Goal: Information Seeking & Learning: Learn about a topic

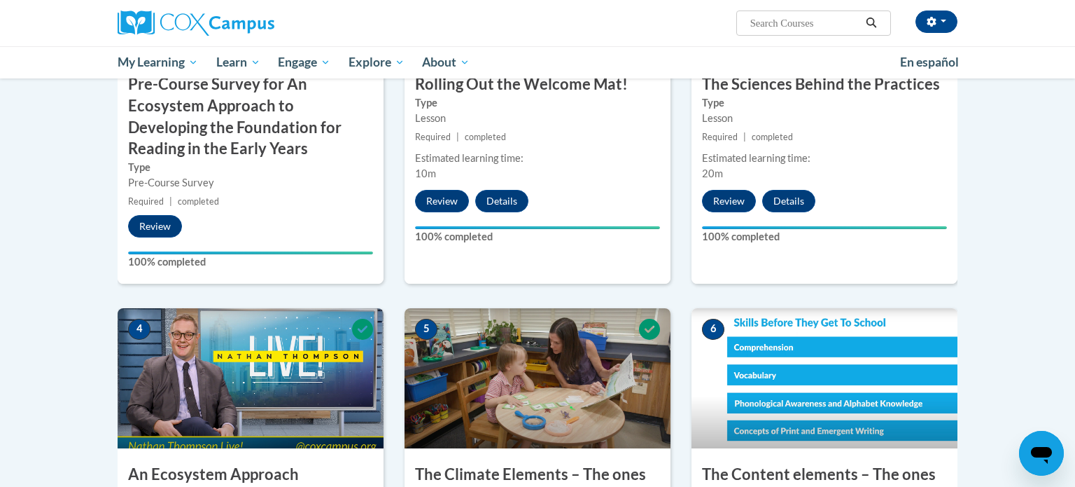
scroll to position [812, 0]
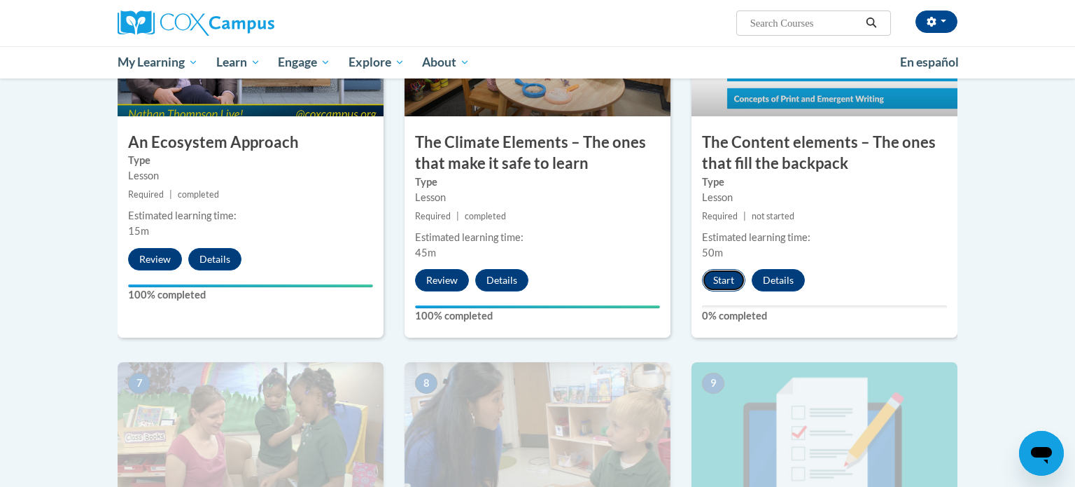
click at [722, 284] on button "Start" at bounding box center [723, 280] width 43 height 22
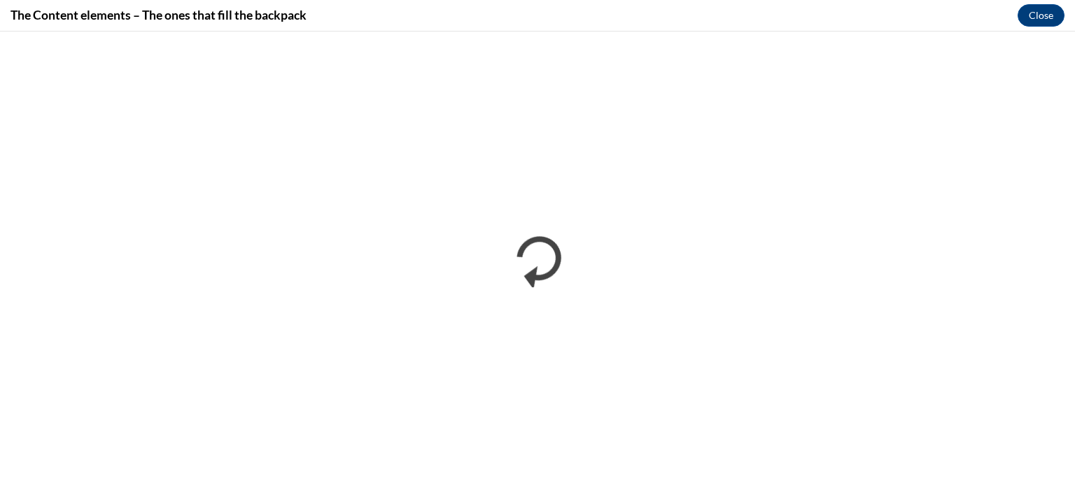
scroll to position [0, 0]
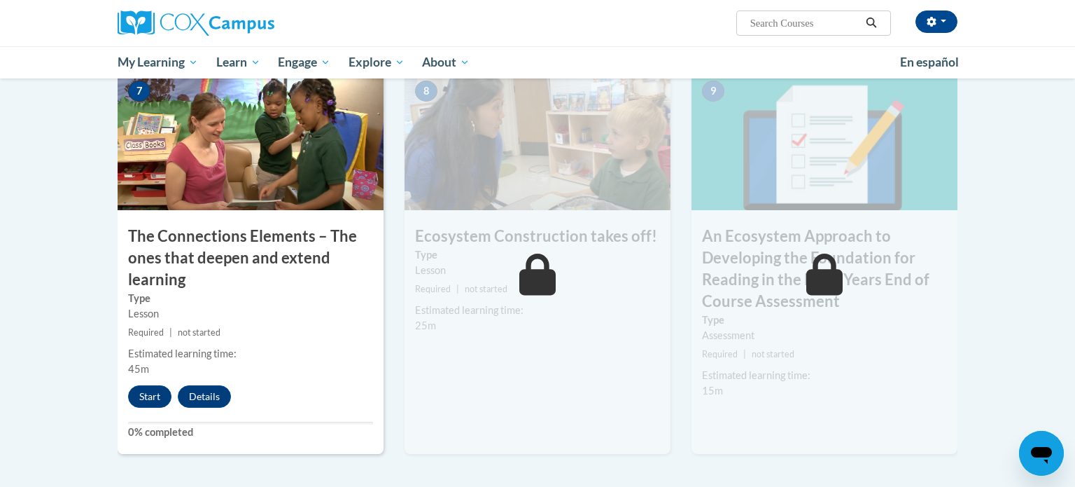
scroll to position [1101, 0]
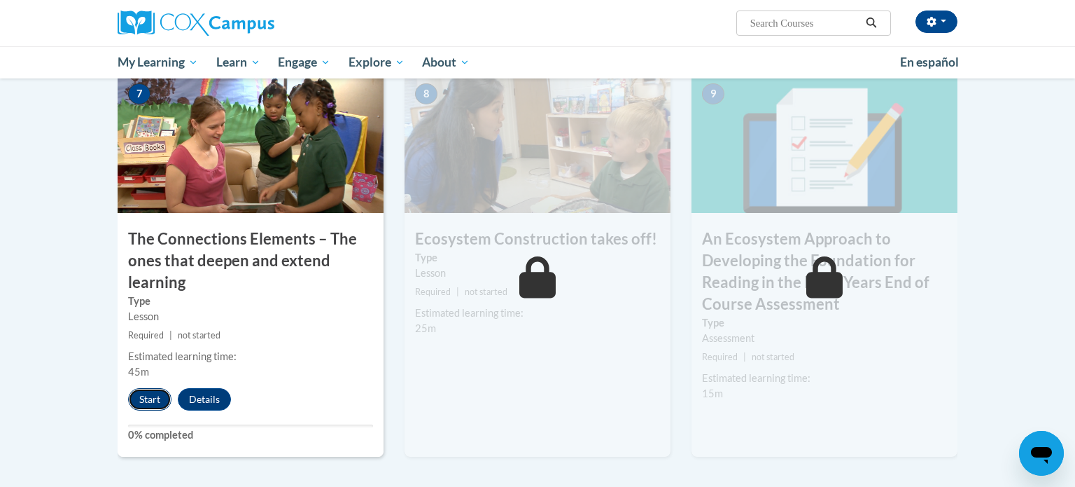
click at [144, 395] on button "Start" at bounding box center [149, 399] width 43 height 22
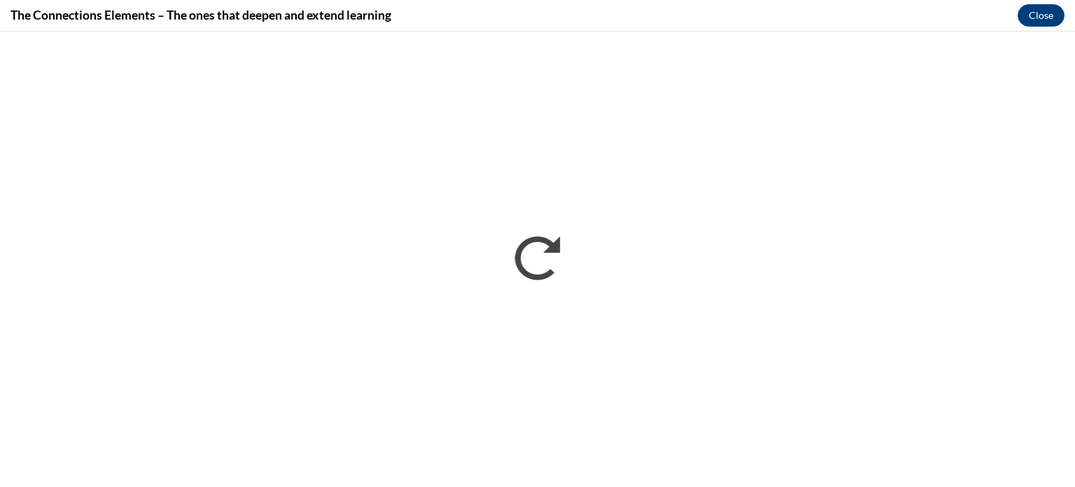
scroll to position [0, 0]
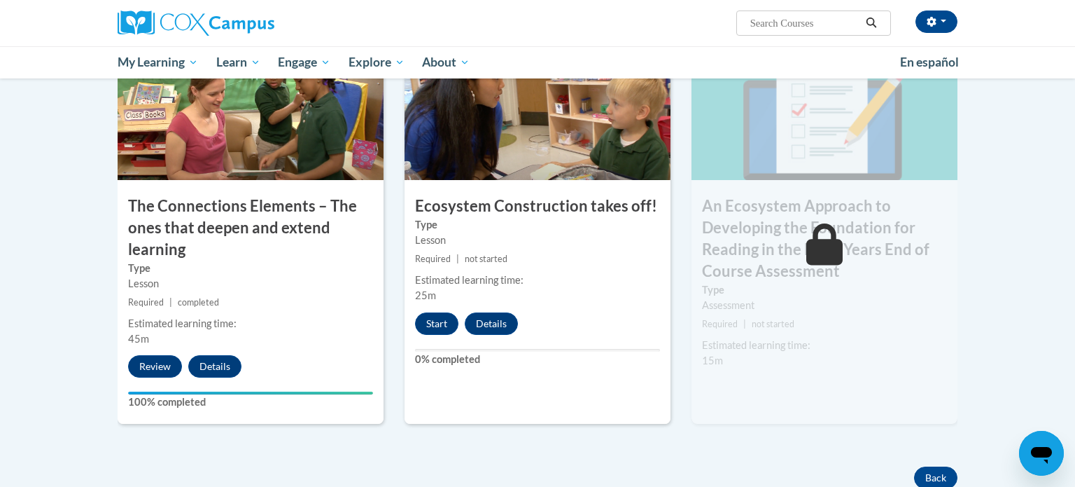
scroll to position [1168, 0]
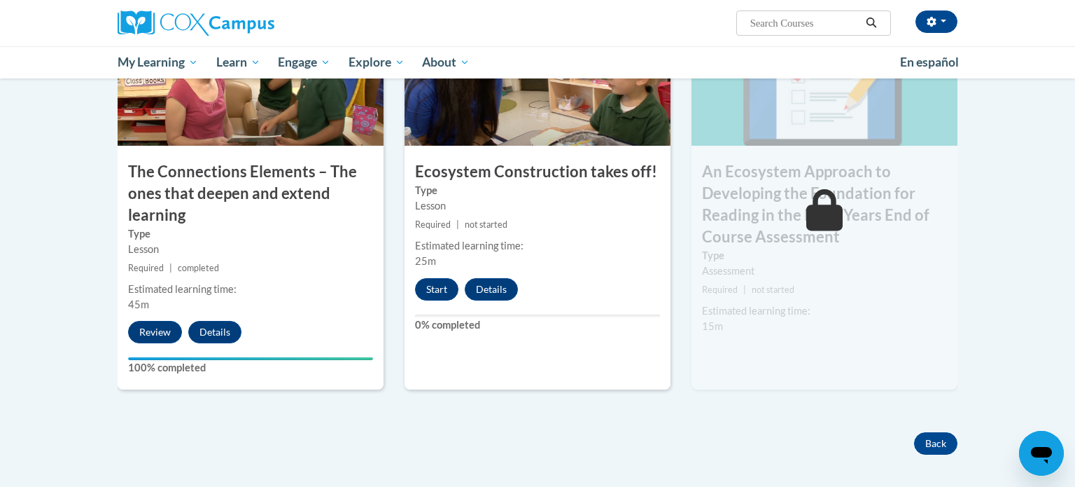
click at [415, 281] on div "Start Details Feedback" at bounding box center [470, 289] width 131 height 22
click at [422, 288] on button "Start" at bounding box center [436, 289] width 43 height 22
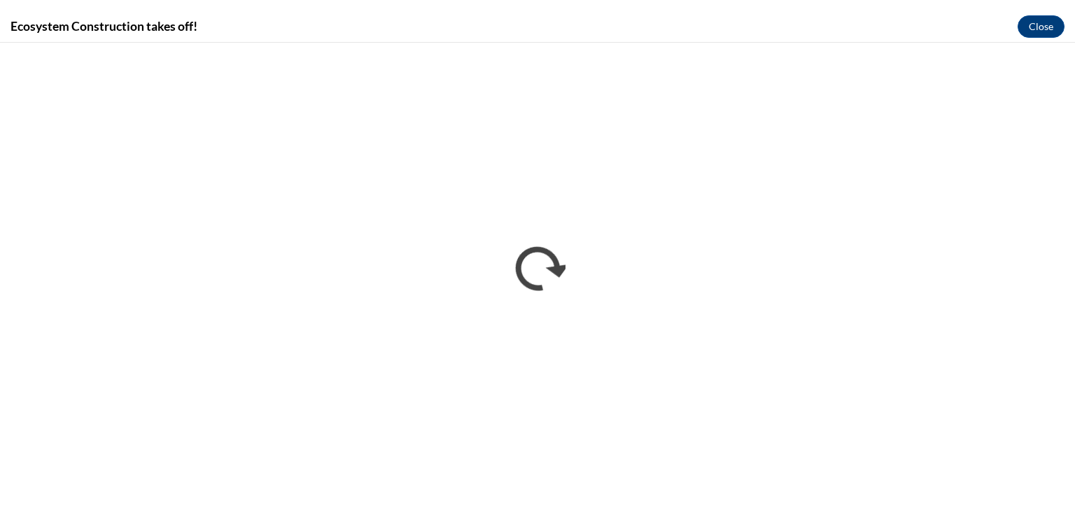
scroll to position [0, 0]
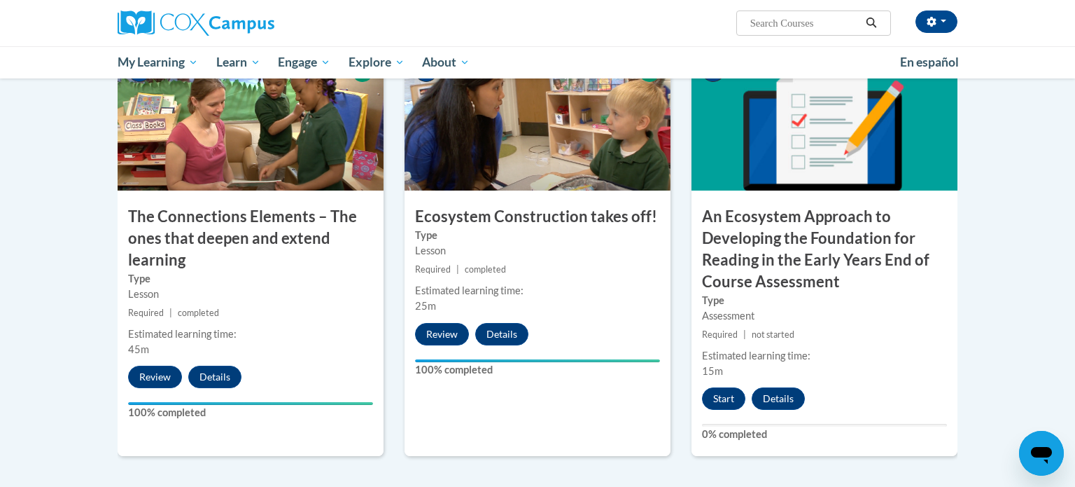
scroll to position [1145, 0]
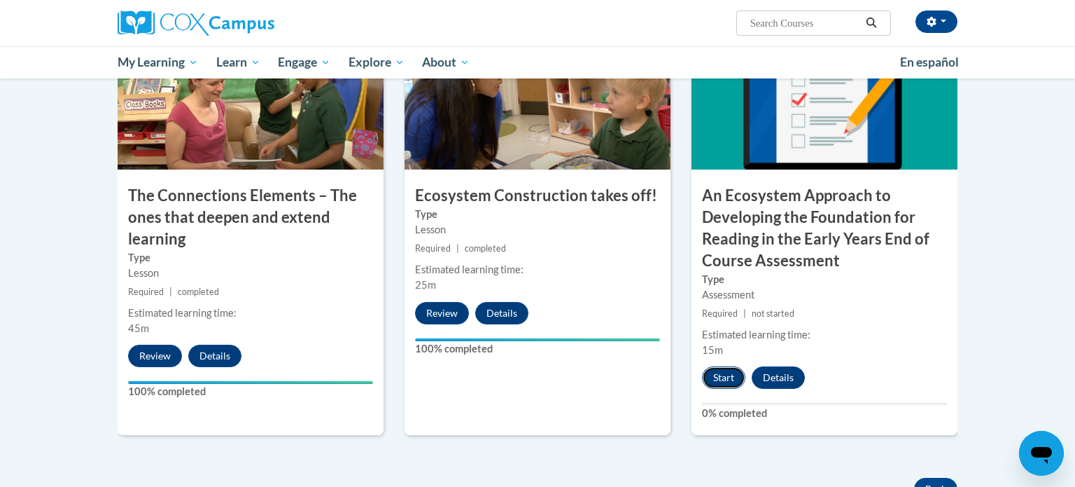
click at [734, 377] on button "Start" at bounding box center [723, 377] width 43 height 22
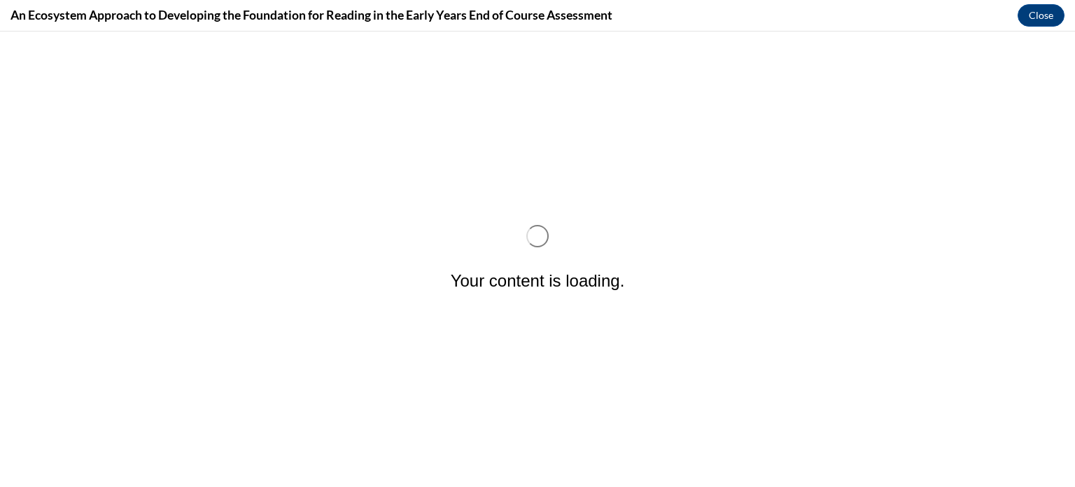
scroll to position [0, 0]
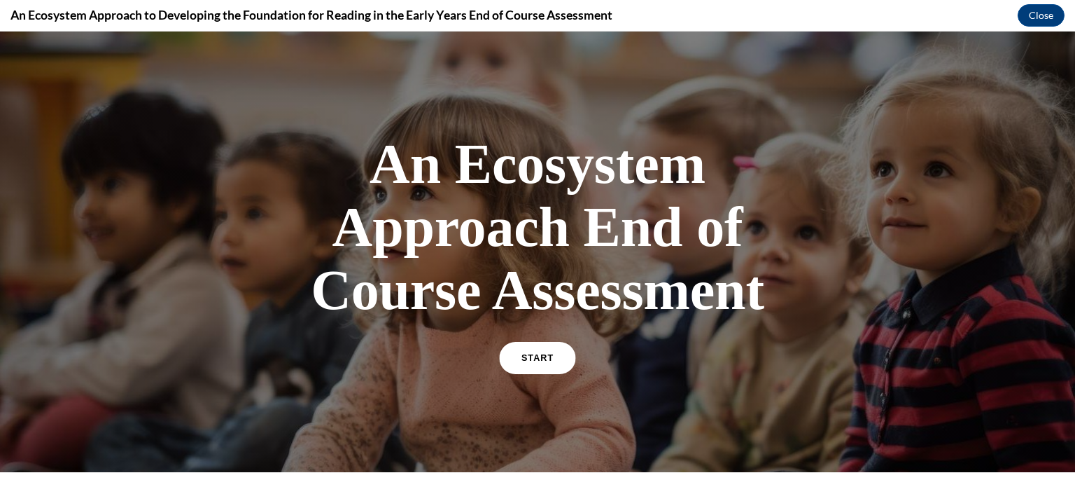
click at [536, 347] on link "START" at bounding box center [537, 358] width 76 height 32
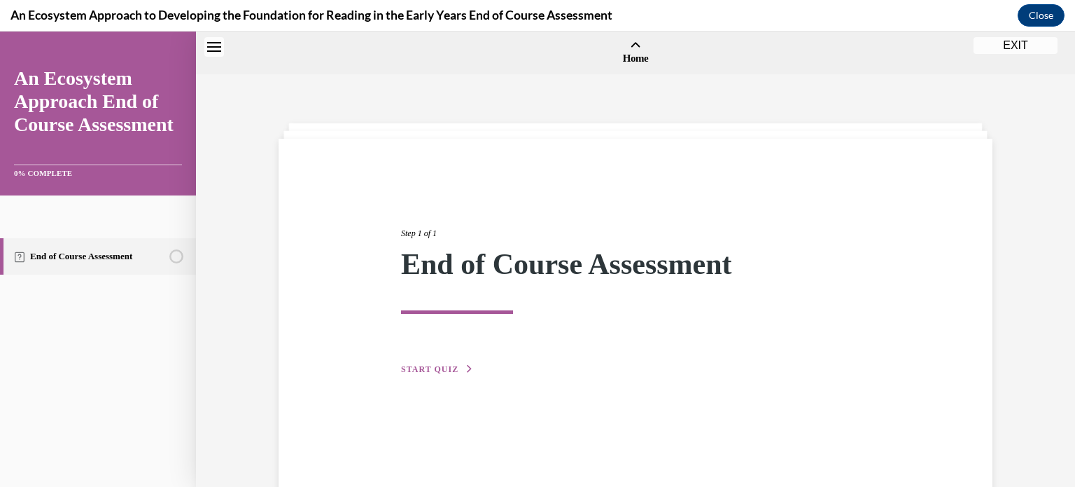
scroll to position [43, 0]
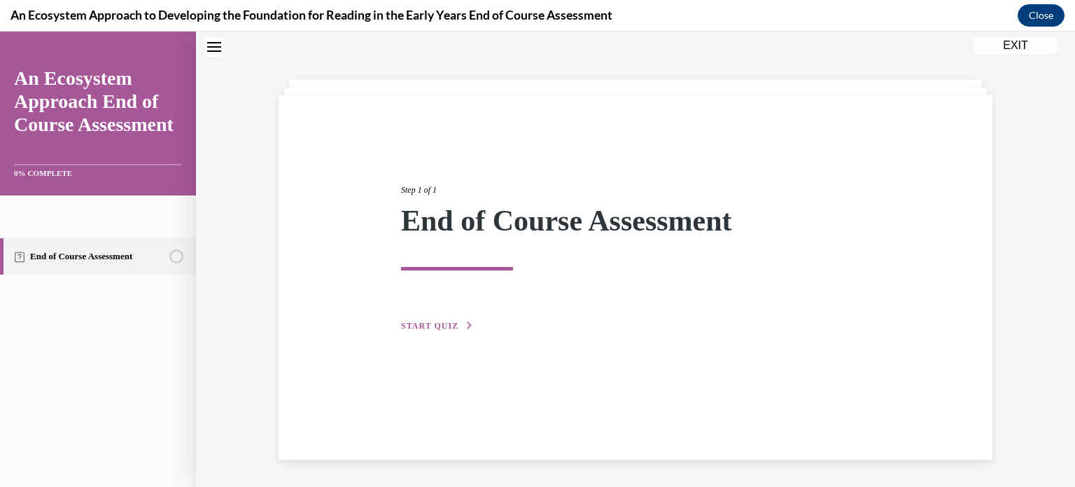
click at [424, 319] on button "START QUIZ" at bounding box center [437, 325] width 73 height 13
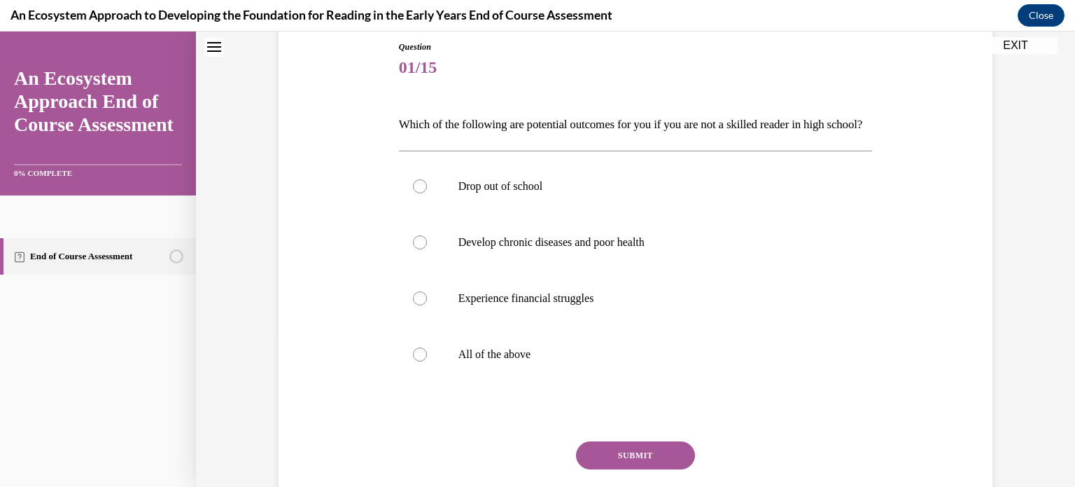
scroll to position [158, 0]
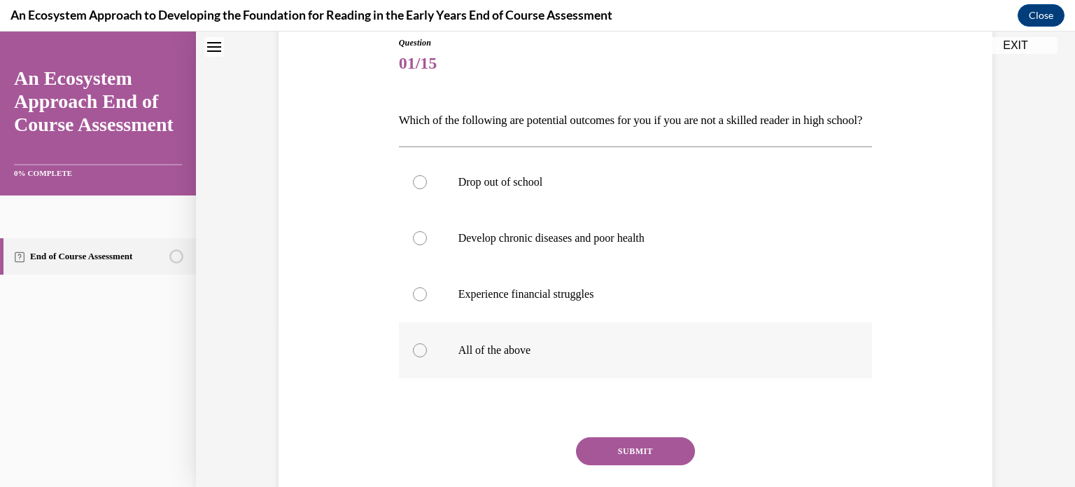
click at [444, 378] on label "All of the above" at bounding box center [636, 350] width 474 height 56
click at [427, 357] on input "All of the above" at bounding box center [420, 350] width 14 height 14
radio input "true"
click at [606, 464] on button "SUBMIT" at bounding box center [635, 451] width 119 height 28
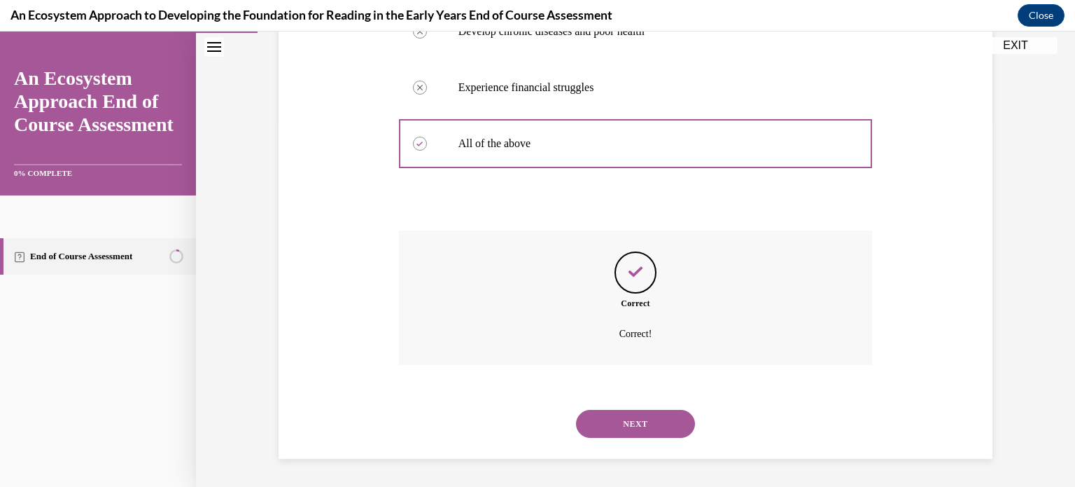
scroll to position [388, 0]
click at [659, 419] on button "NEXT" at bounding box center [635, 424] width 119 height 28
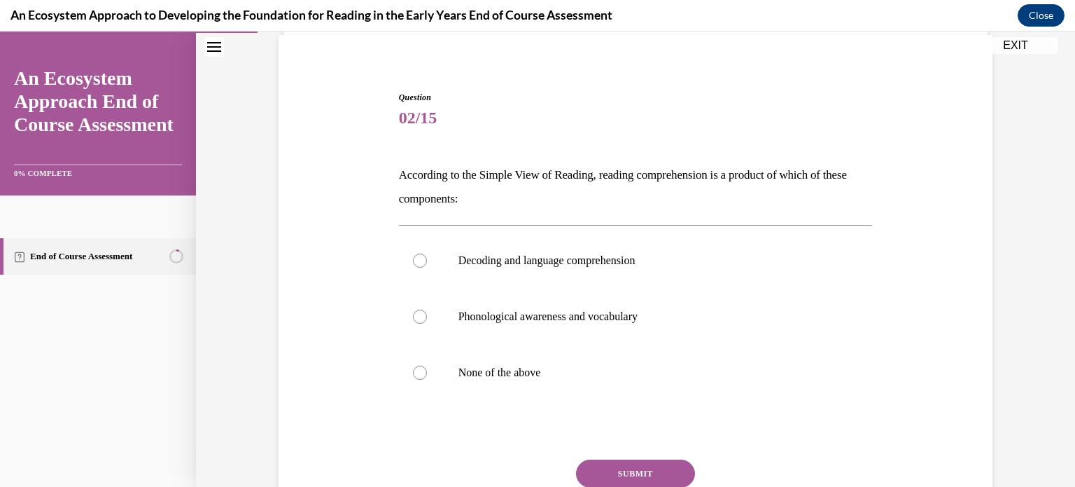
scroll to position [104, 0]
click at [418, 260] on div at bounding box center [420, 260] width 14 height 14
click at [418, 260] on input "Decoding and language comprehension" at bounding box center [420, 260] width 14 height 14
radio input "true"
click at [624, 471] on button "SUBMIT" at bounding box center [635, 473] width 119 height 28
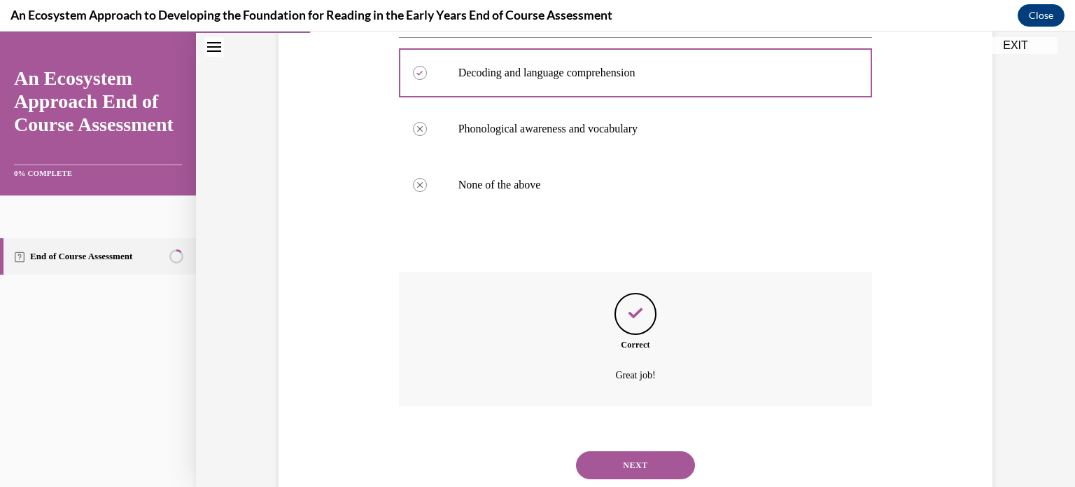
scroll to position [332, 0]
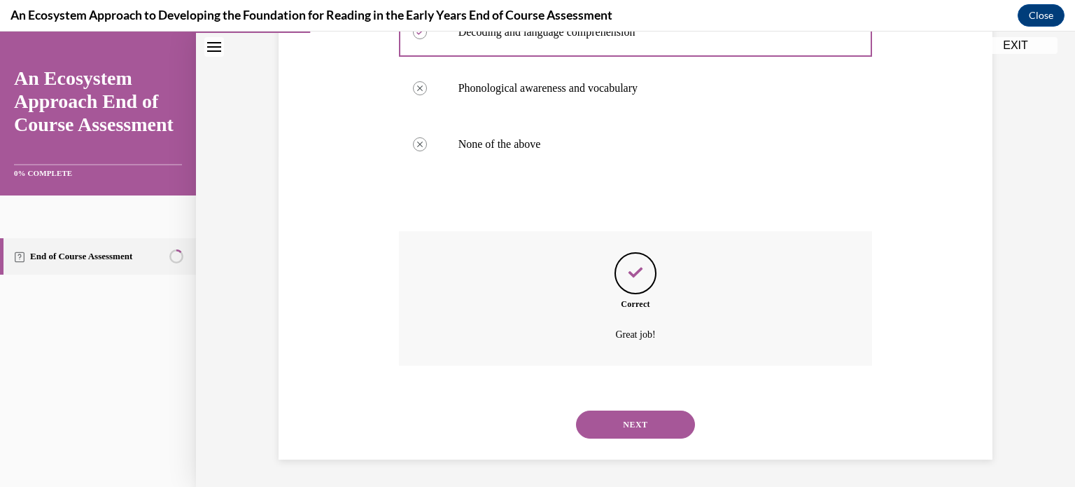
click at [609, 431] on button "NEXT" at bounding box center [635, 424] width 119 height 28
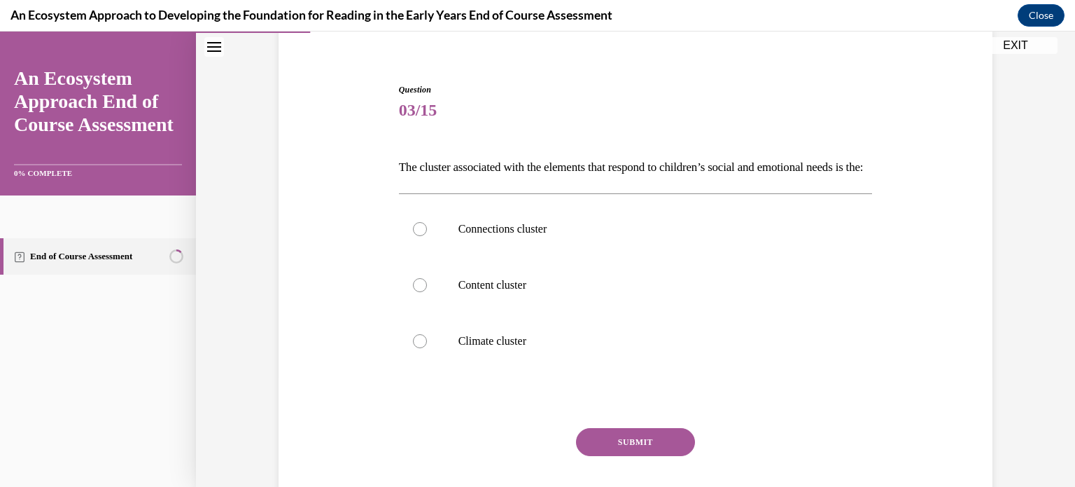
scroll to position [115, 0]
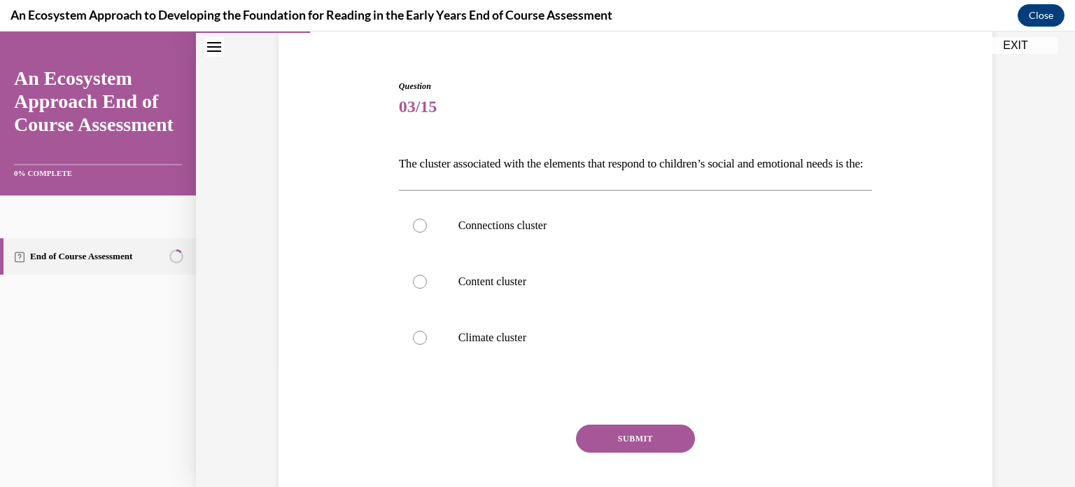
click at [431, 176] on p "The cluster associated with the elements that respond to children’s social and …" at bounding box center [636, 164] width 474 height 24
click at [433, 364] on label "Climate cluster" at bounding box center [636, 337] width 474 height 56
click at [427, 344] on input "Climate cluster" at bounding box center [420, 337] width 14 height 14
radio input "true"
click at [601, 452] on button "SUBMIT" at bounding box center [635, 438] width 119 height 28
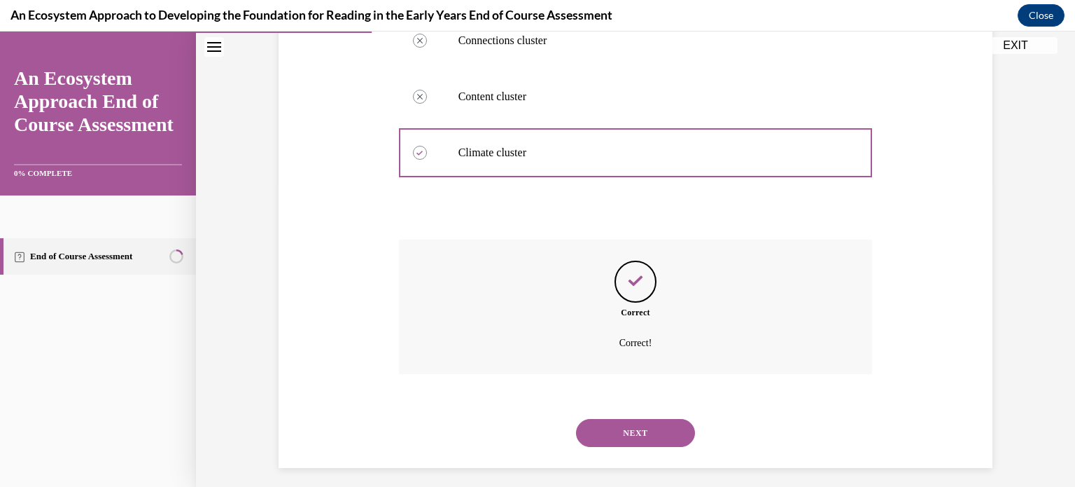
scroll to position [332, 0]
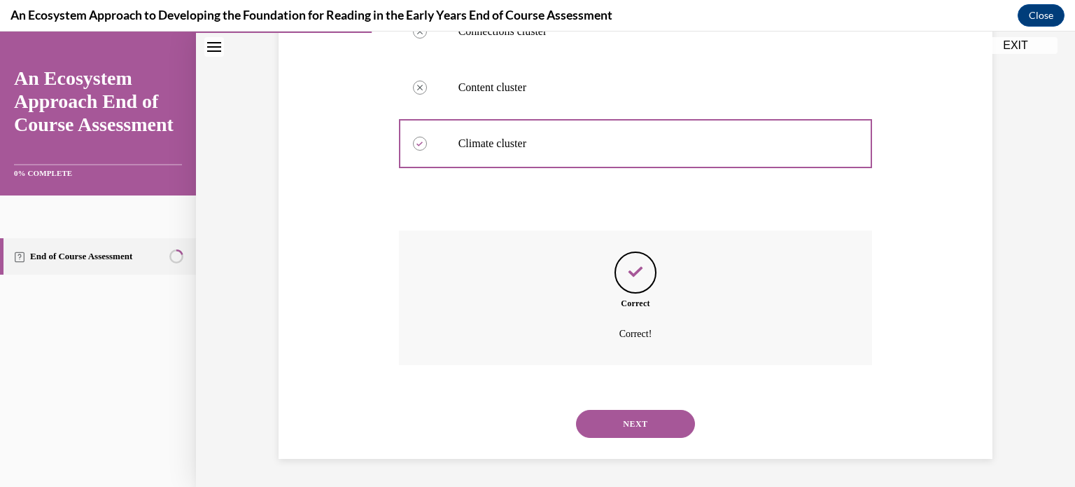
click at [612, 429] on button "NEXT" at bounding box center [635, 424] width 119 height 28
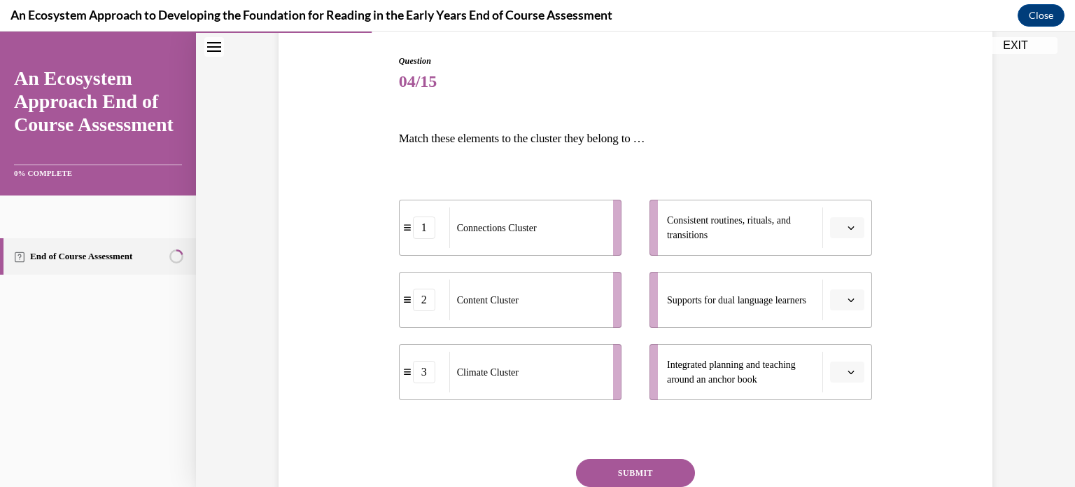
scroll to position [133, 0]
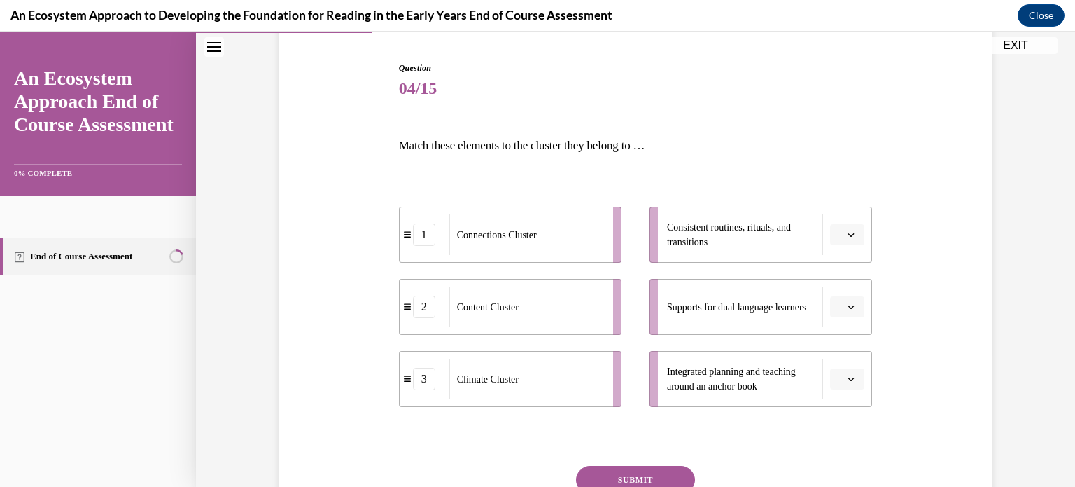
click at [842, 305] on span "Please select an option" at bounding box center [841, 307] width 5 height 14
click at [852, 389] on div "2" at bounding box center [846, 393] width 35 height 28
click at [844, 230] on button "button" at bounding box center [847, 234] width 34 height 21
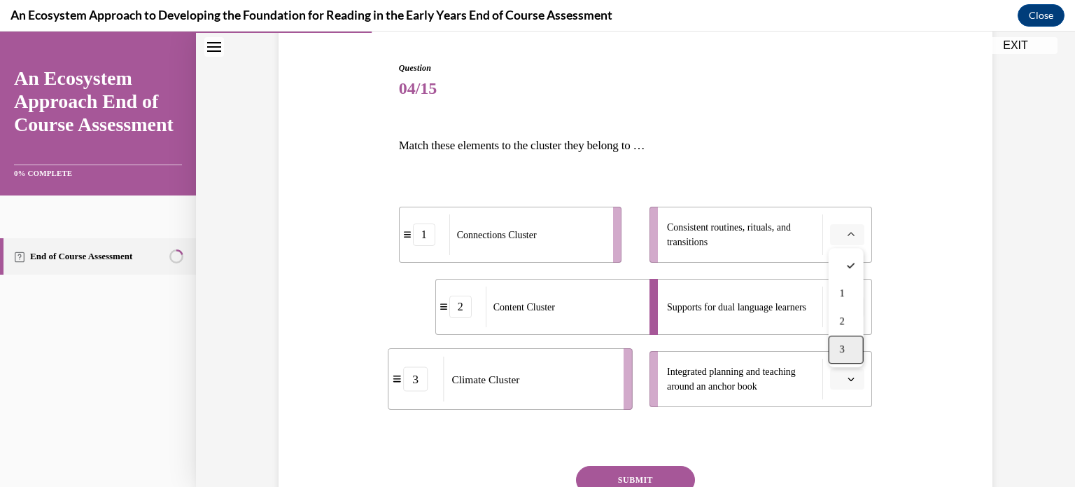
click at [843, 346] on span "3" at bounding box center [842, 349] width 5 height 11
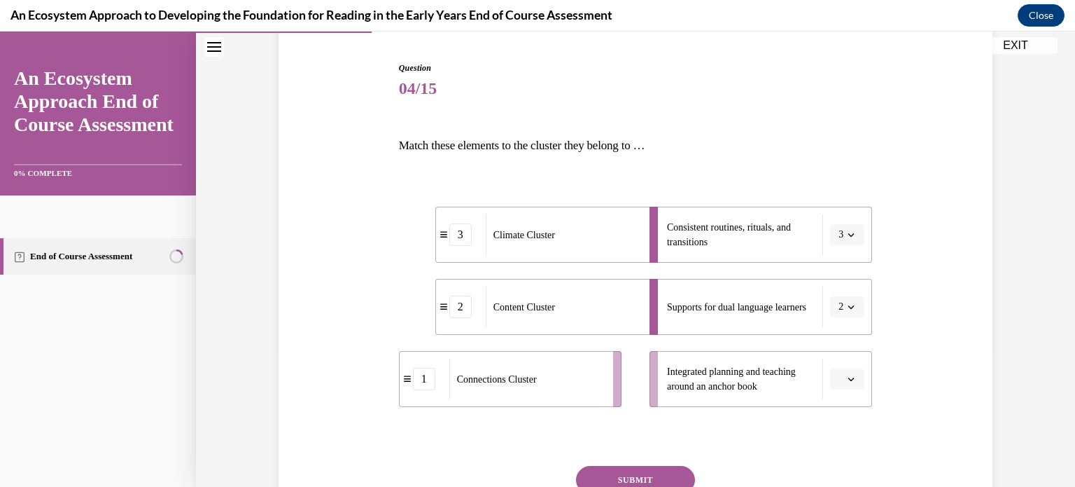
click at [841, 309] on span "2" at bounding box center [841, 307] width 5 height 14
click at [844, 365] on div "1" at bounding box center [843, 365] width 35 height 28
click at [851, 383] on button "button" at bounding box center [847, 378] width 34 height 21
click at [837, 323] on div "2" at bounding box center [846, 319] width 35 height 28
click at [632, 476] on button "SUBMIT" at bounding box center [635, 480] width 119 height 28
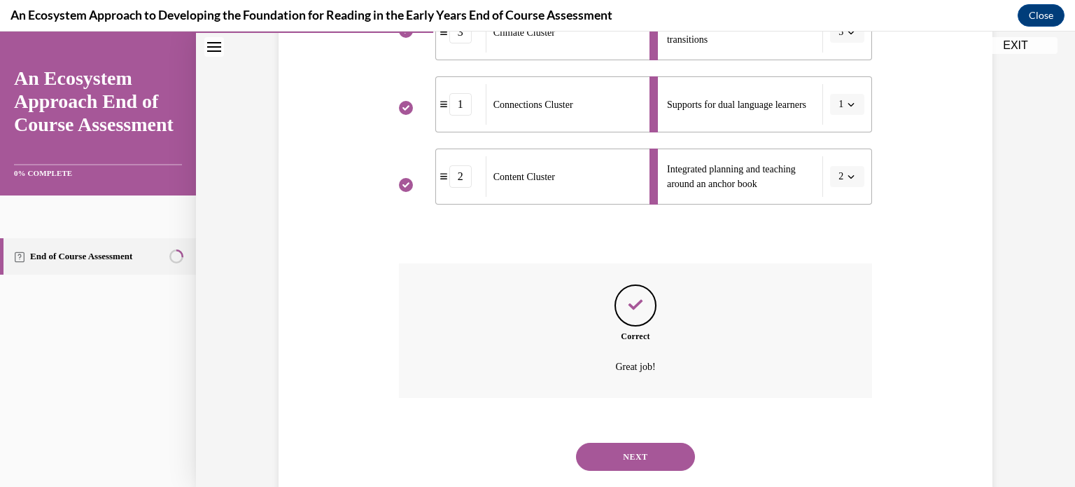
scroll to position [368, 0]
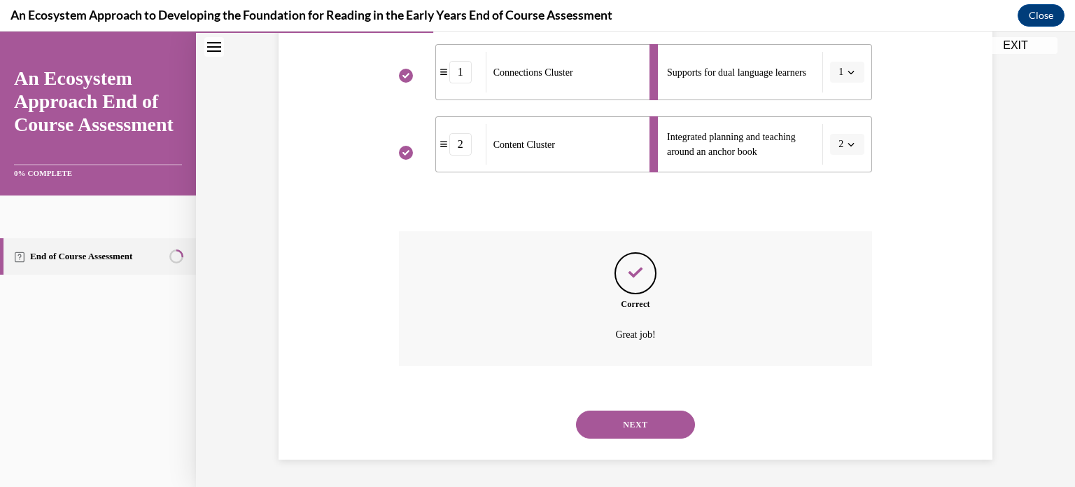
click at [648, 426] on button "NEXT" at bounding box center [635, 424] width 119 height 28
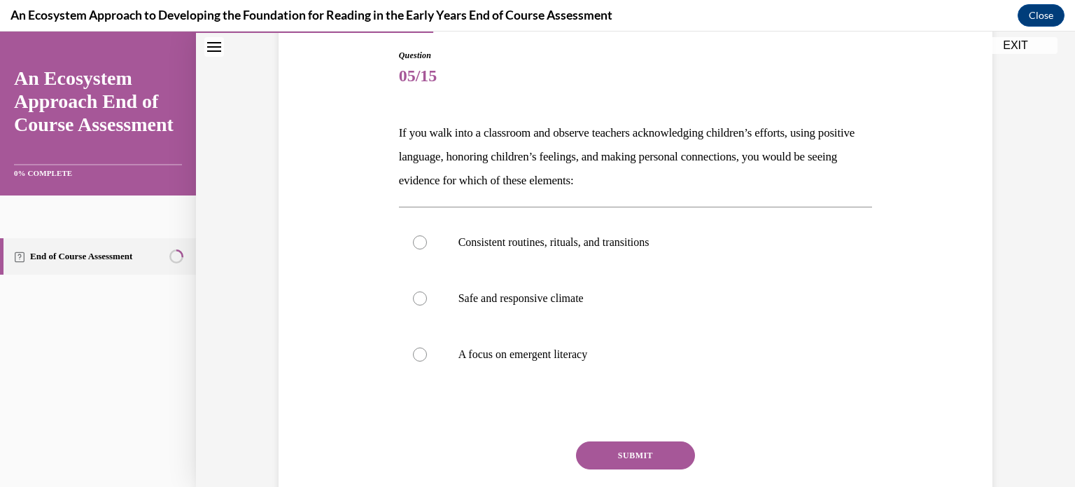
scroll to position [155, 0]
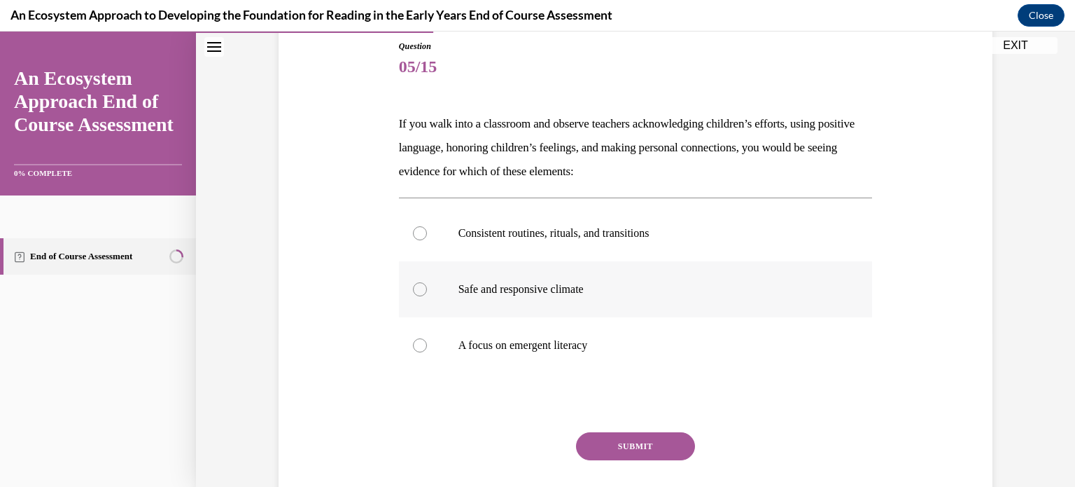
click at [452, 298] on label "Safe and responsive climate" at bounding box center [636, 289] width 474 height 56
click at [427, 296] on input "Safe and responsive climate" at bounding box center [420, 289] width 14 height 14
radio input "true"
click at [645, 456] on button "SUBMIT" at bounding box center [635, 446] width 119 height 28
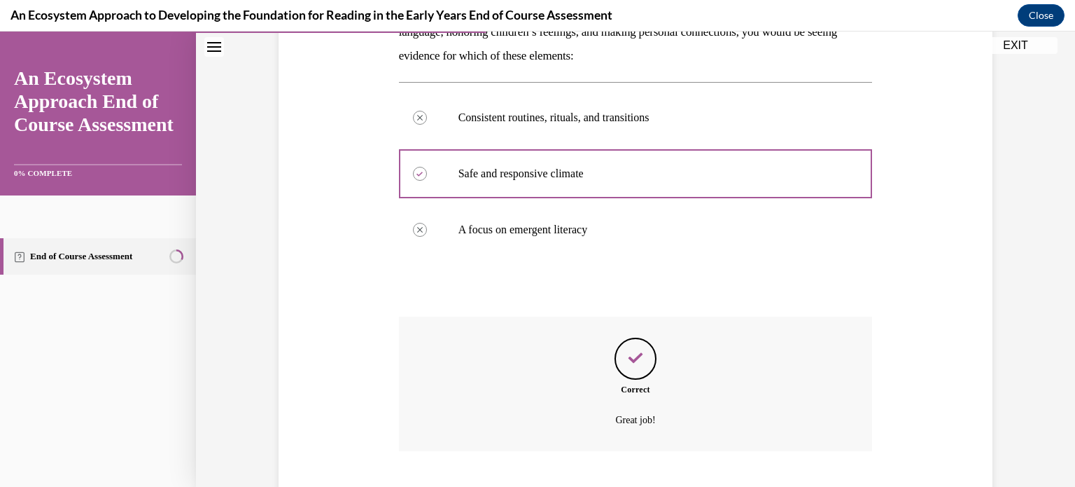
scroll to position [356, 0]
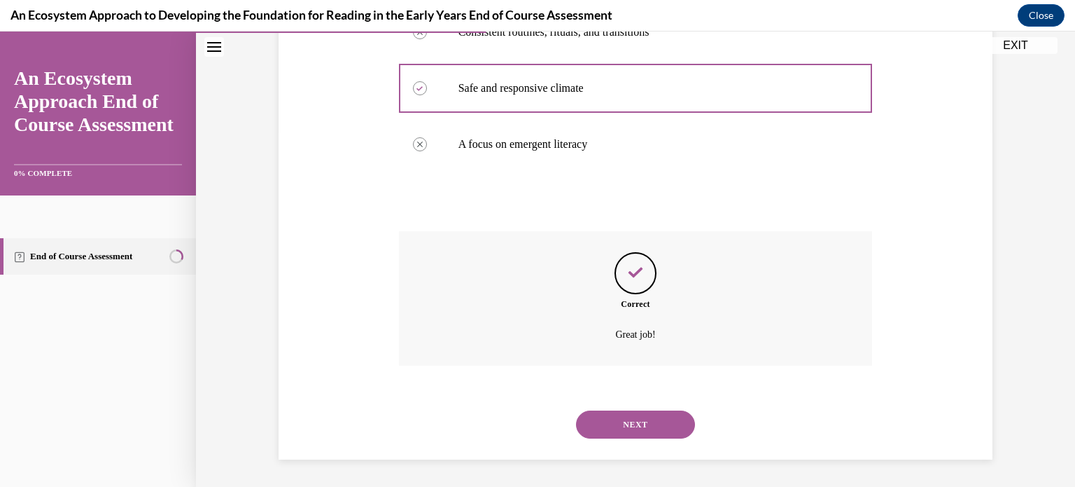
click at [624, 424] on button "NEXT" at bounding box center [635, 424] width 119 height 28
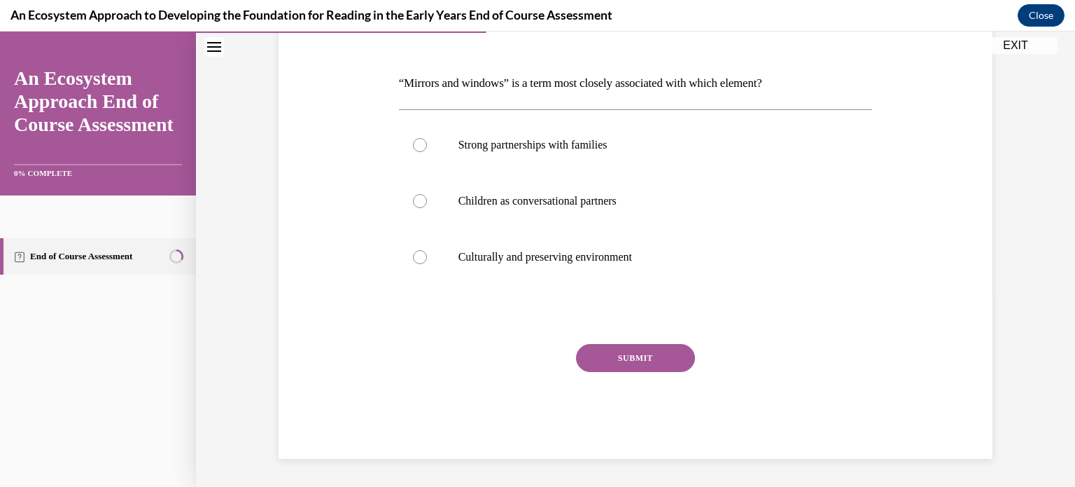
scroll to position [155, 0]
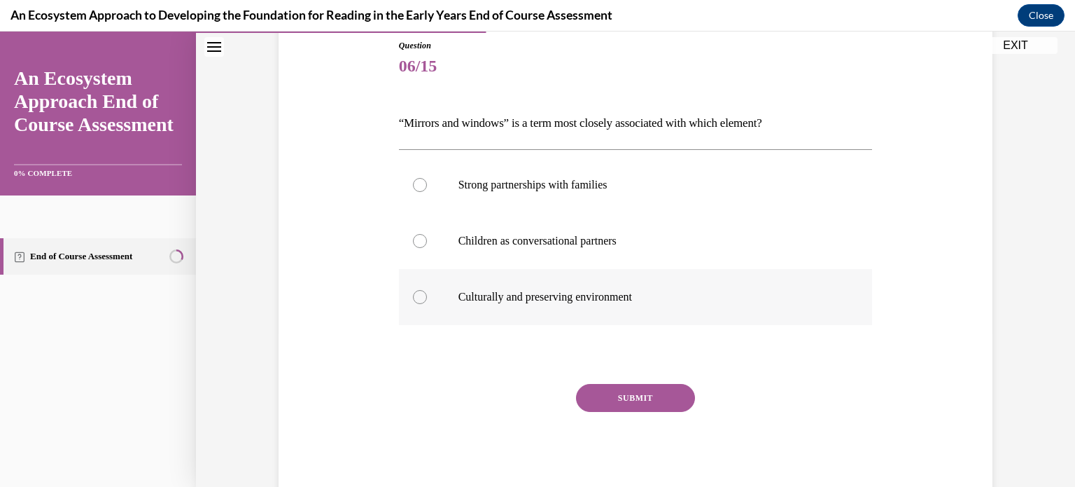
click at [556, 284] on label "Culturally and preserving environment" at bounding box center [636, 297] width 474 height 56
click at [427, 290] on input "Culturally and preserving environment" at bounding box center [420, 297] width 14 height 14
radio input "true"
click at [619, 400] on button "SUBMIT" at bounding box center [635, 398] width 119 height 28
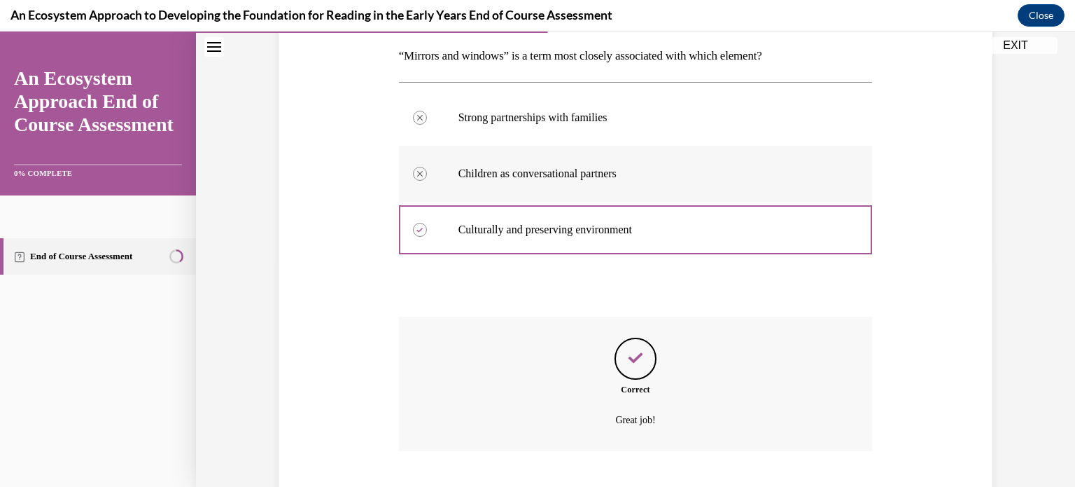
scroll to position [308, 0]
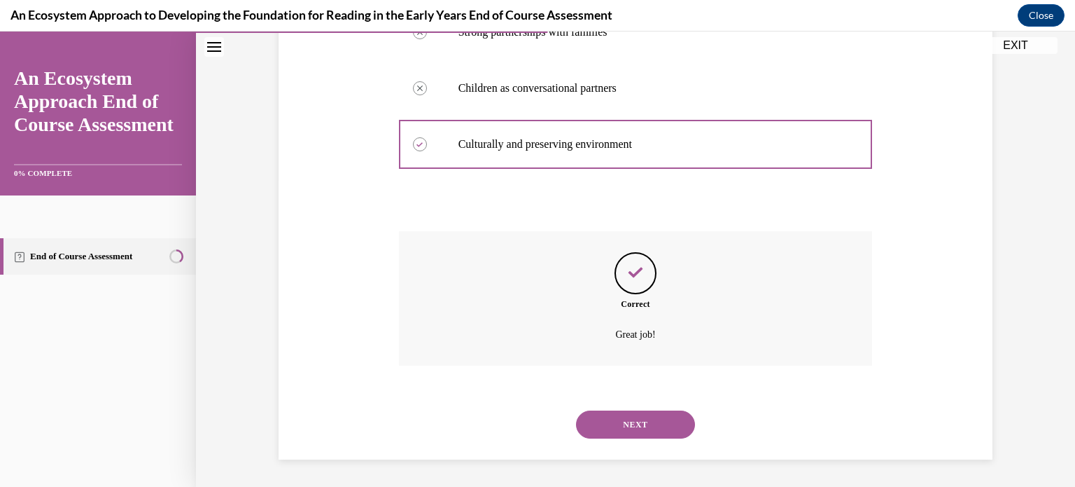
click at [633, 426] on button "NEXT" at bounding box center [635, 424] width 119 height 28
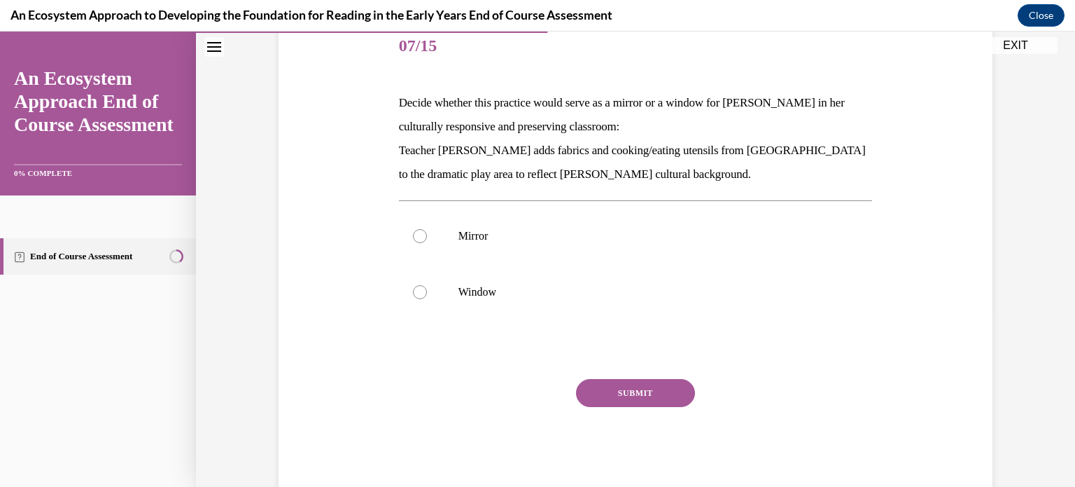
scroll to position [174, 0]
click at [421, 232] on div at bounding box center [420, 238] width 14 height 14
click at [421, 232] on input "Mirror" at bounding box center [420, 238] width 14 height 14
radio input "true"
click at [631, 401] on button "SUBMIT" at bounding box center [635, 395] width 119 height 28
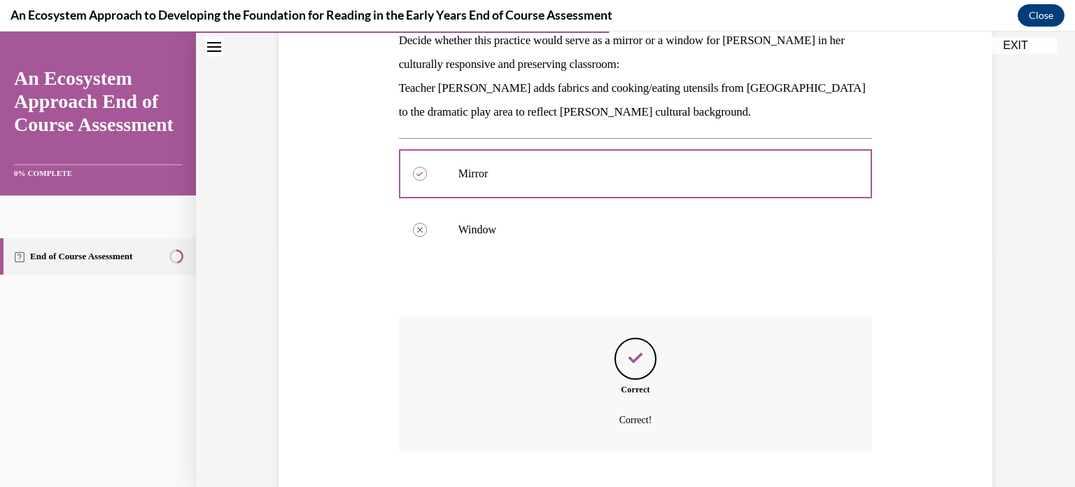
scroll to position [323, 0]
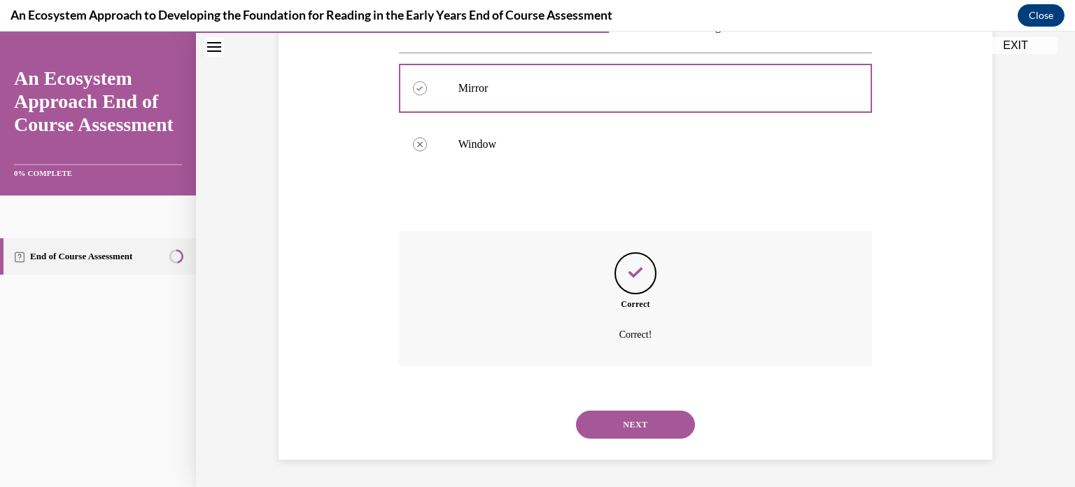
click at [612, 422] on button "NEXT" at bounding box center [635, 424] width 119 height 28
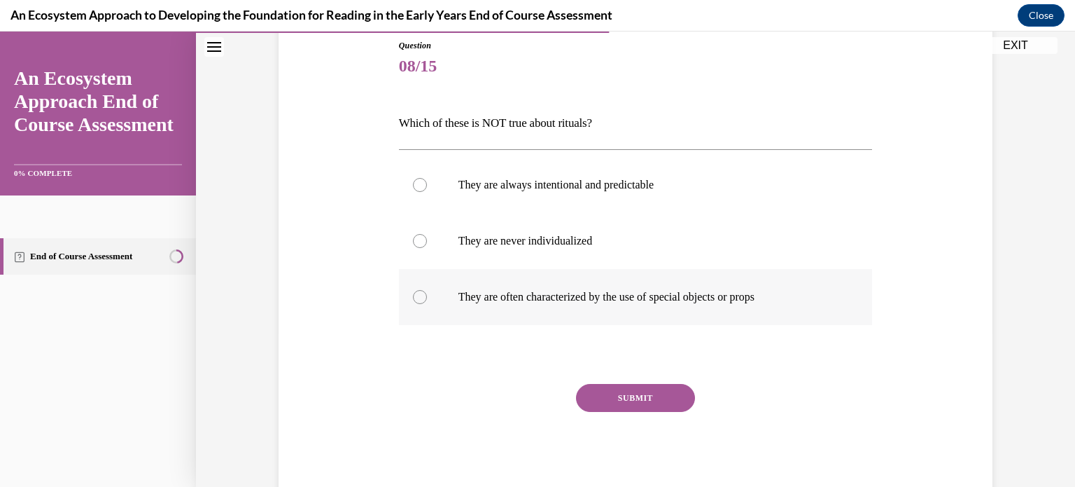
click at [468, 297] on p "They are often characterized by the use of special objects or props" at bounding box center [648, 297] width 379 height 14
click at [427, 297] on input "They are often characterized by the use of special objects or props" at bounding box center [420, 297] width 14 height 14
radio input "true"
click at [597, 403] on button "SUBMIT" at bounding box center [635, 398] width 119 height 28
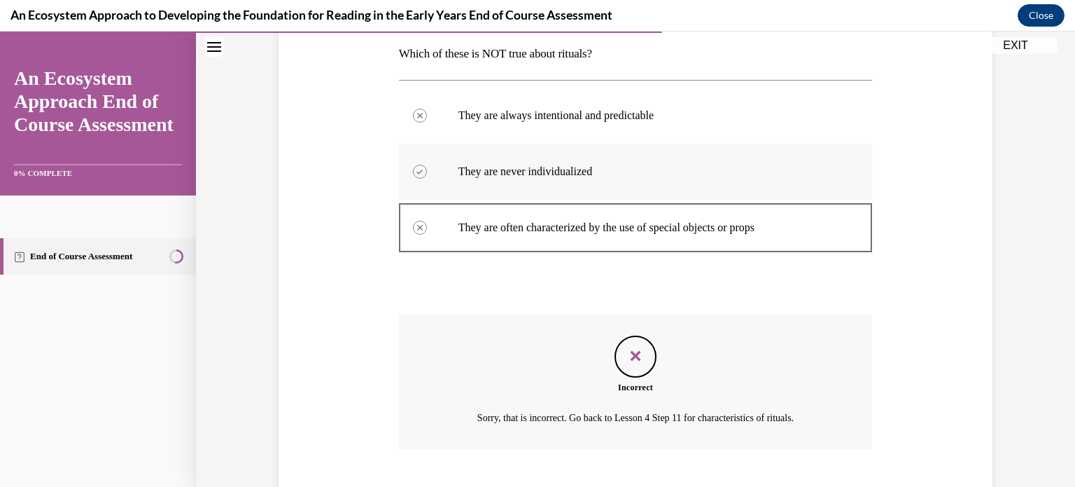
scroll to position [308, 0]
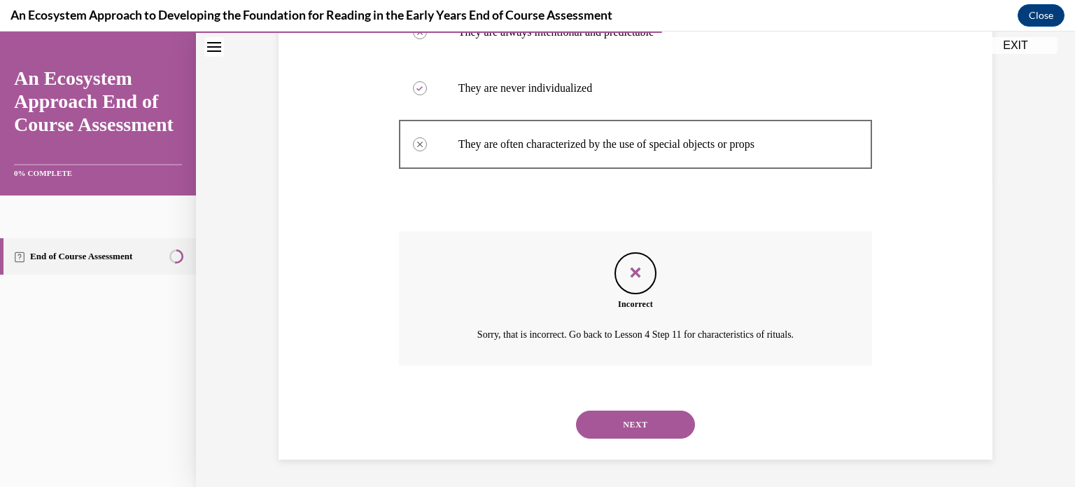
click at [627, 424] on button "NEXT" at bounding box center [635, 424] width 119 height 28
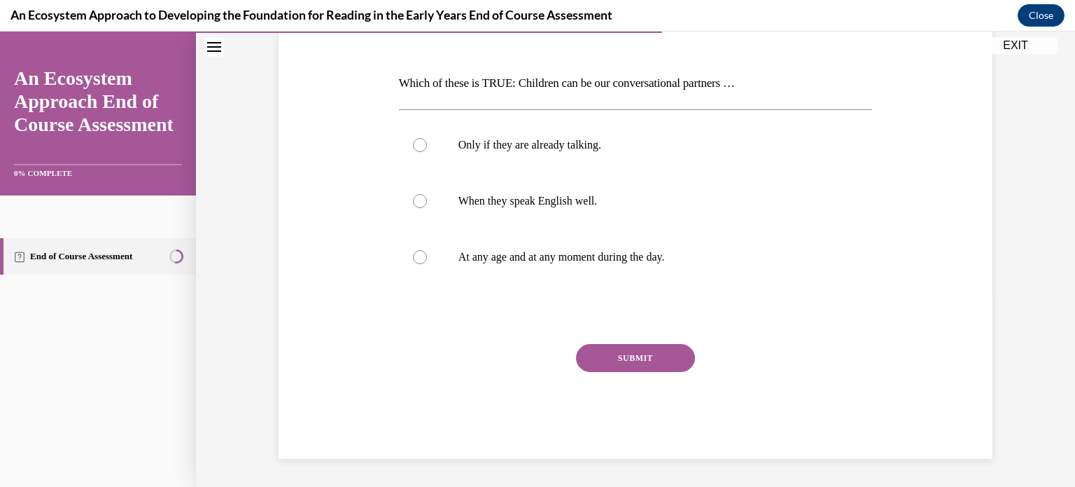
scroll to position [155, 0]
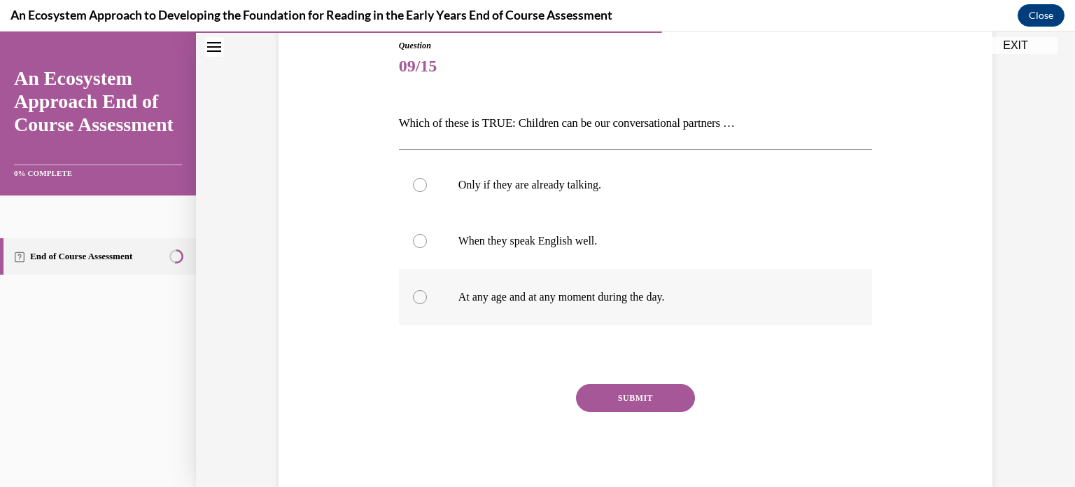
click at [528, 288] on label "At any age and at any moment during the day." at bounding box center [636, 297] width 474 height 56
click at [427, 290] on input "At any age and at any moment during the day." at bounding box center [420, 297] width 14 height 14
radio input "true"
click at [631, 393] on button "SUBMIT" at bounding box center [635, 398] width 119 height 28
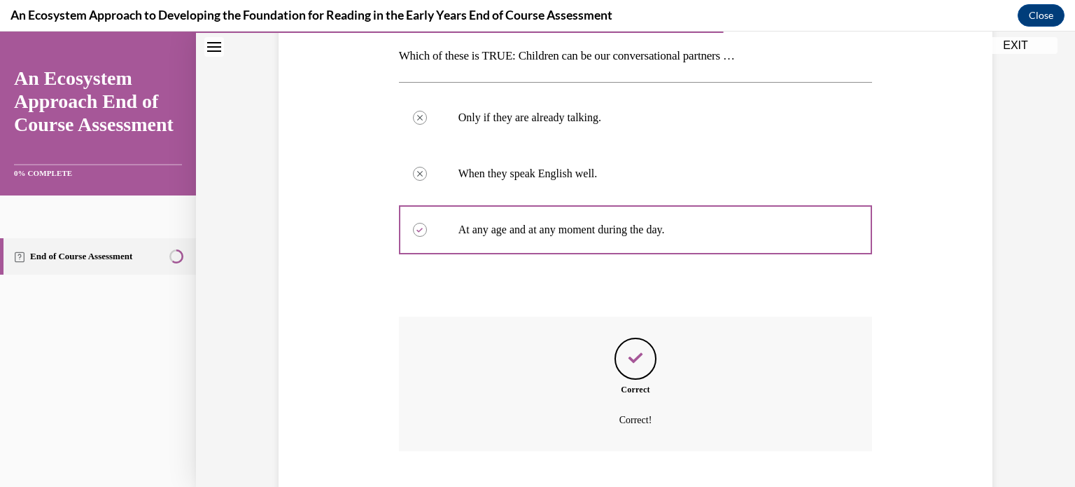
scroll to position [308, 0]
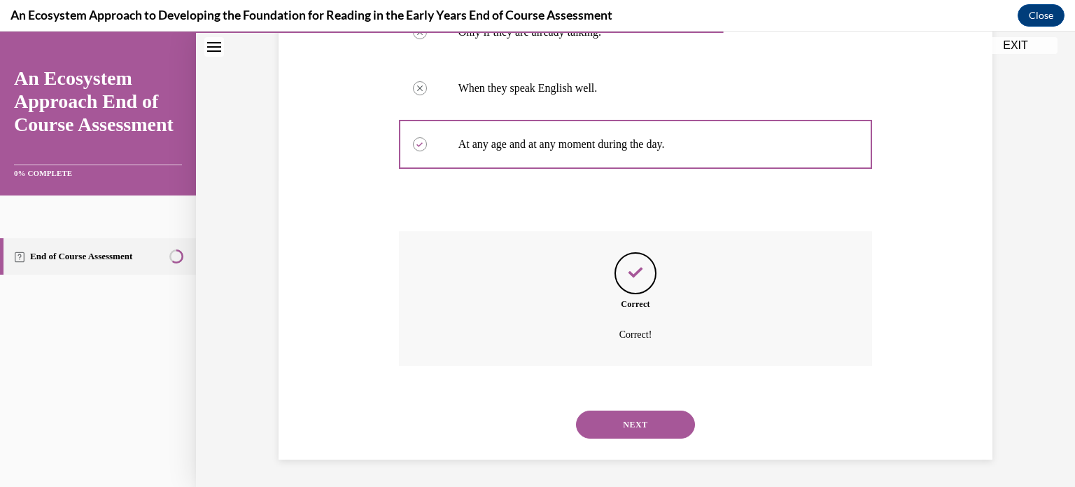
click at [606, 432] on button "NEXT" at bounding box center [635, 424] width 119 height 28
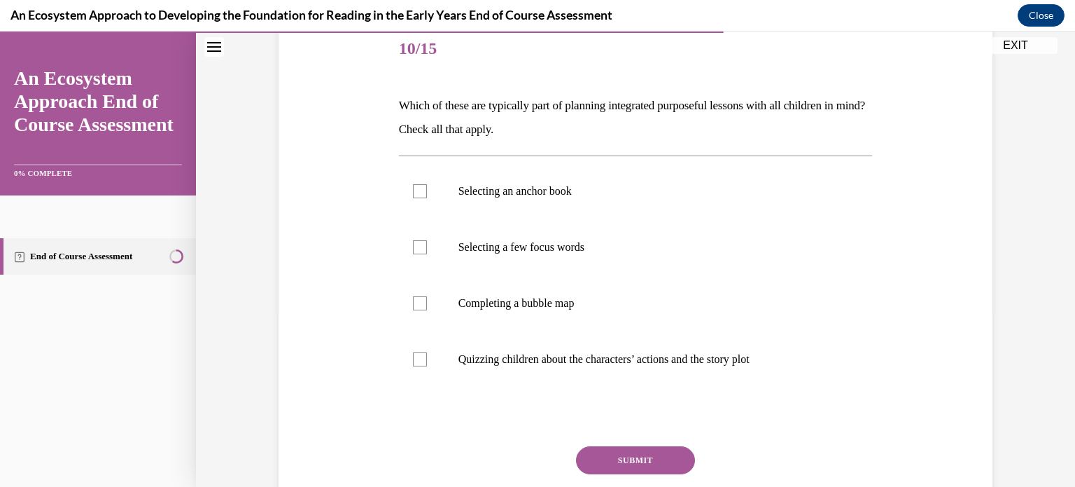
scroll to position [196, 0]
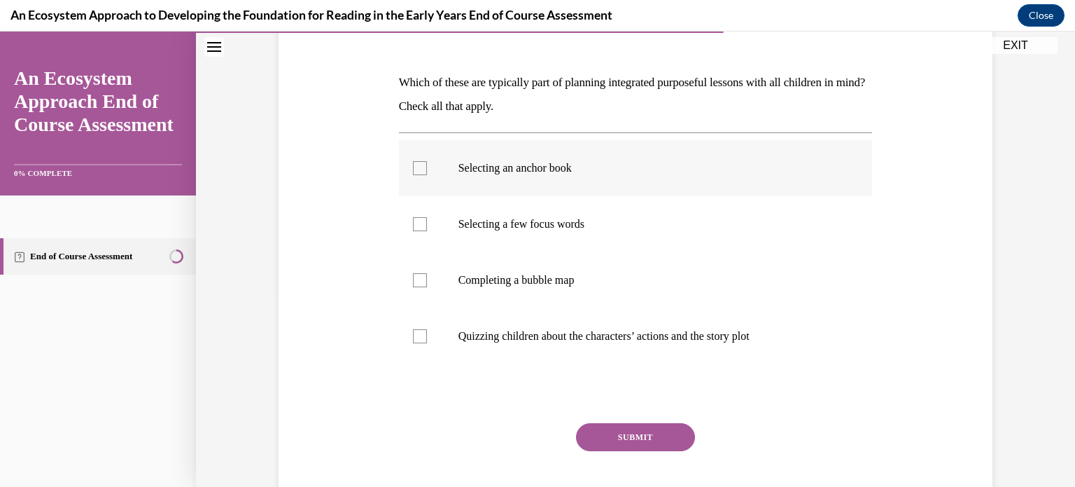
click at [420, 166] on div at bounding box center [420, 168] width 14 height 14
click at [420, 166] on input "Selecting an anchor book" at bounding box center [420, 168] width 14 height 14
checkbox input "true"
click at [424, 217] on div at bounding box center [420, 224] width 14 height 14
click at [424, 217] on input "Selecting a few focus words" at bounding box center [420, 224] width 14 height 14
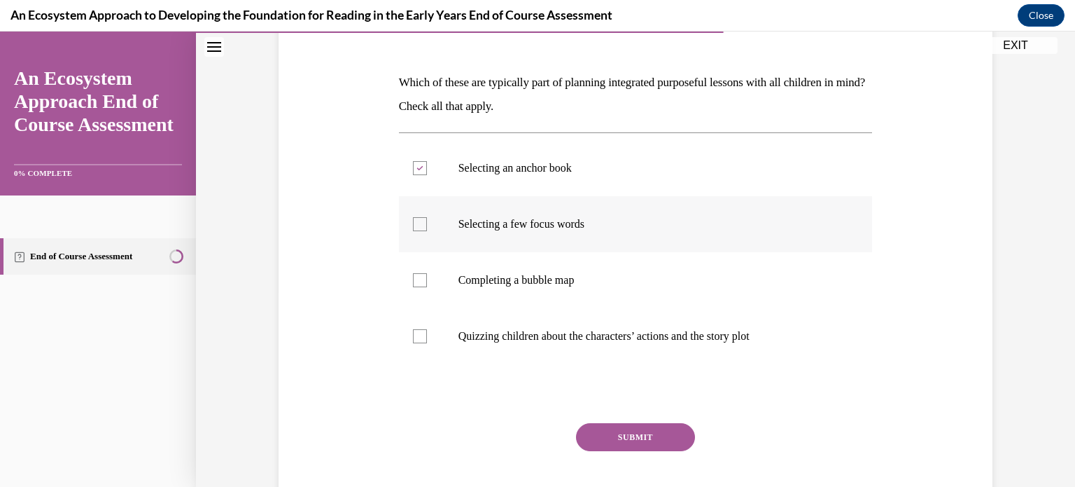
checkbox input "true"
click at [424, 284] on div at bounding box center [420, 280] width 14 height 14
click at [424, 284] on input "Completing a bubble map" at bounding box center [420, 280] width 14 height 14
checkbox input "true"
click at [433, 321] on label "Quizzing children about the characters’ actions and the story plot" at bounding box center [636, 336] width 474 height 56
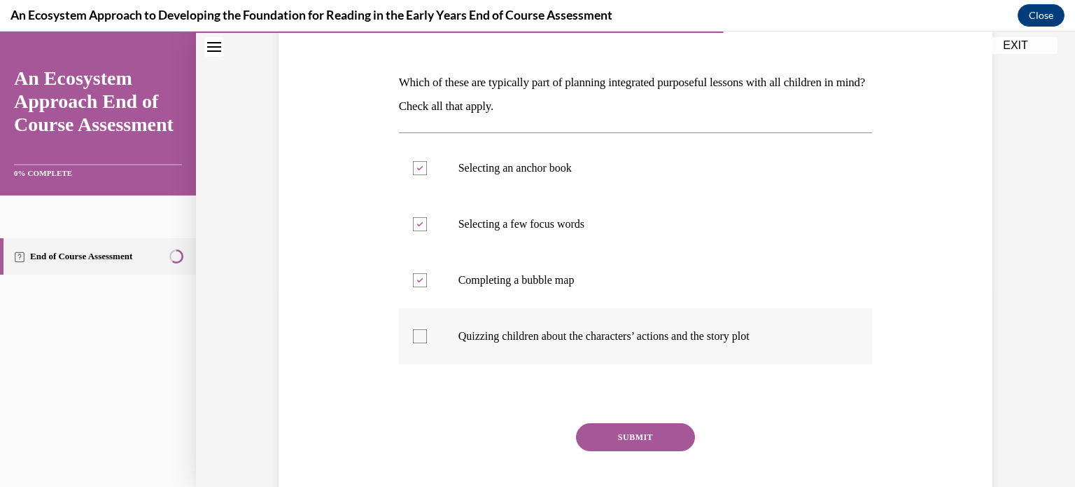
click at [427, 329] on input "Quizzing children about the characters’ actions and the story plot" at bounding box center [420, 336] width 14 height 14
checkbox input "true"
click at [600, 433] on button "SUBMIT" at bounding box center [635, 437] width 119 height 28
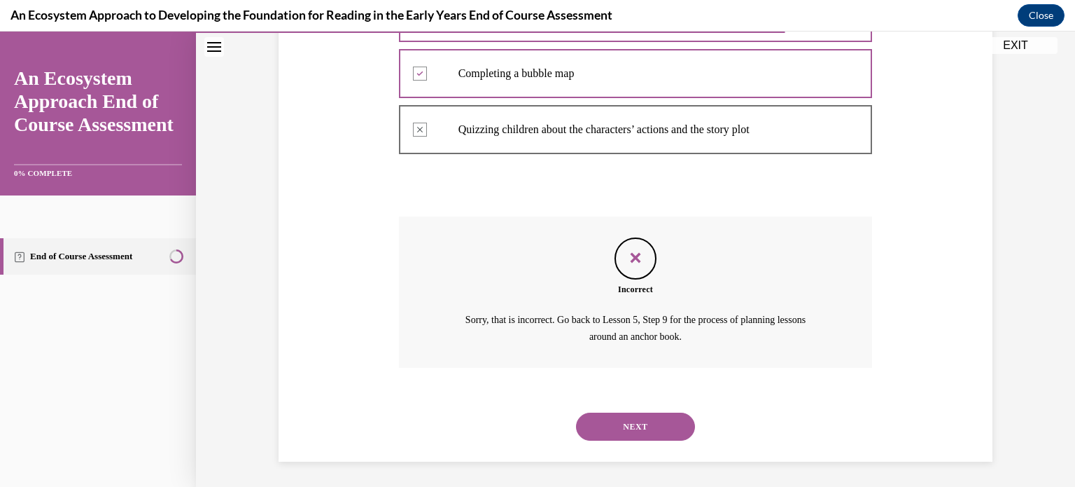
scroll to position [405, 0]
click at [612, 427] on button "NEXT" at bounding box center [635, 424] width 119 height 28
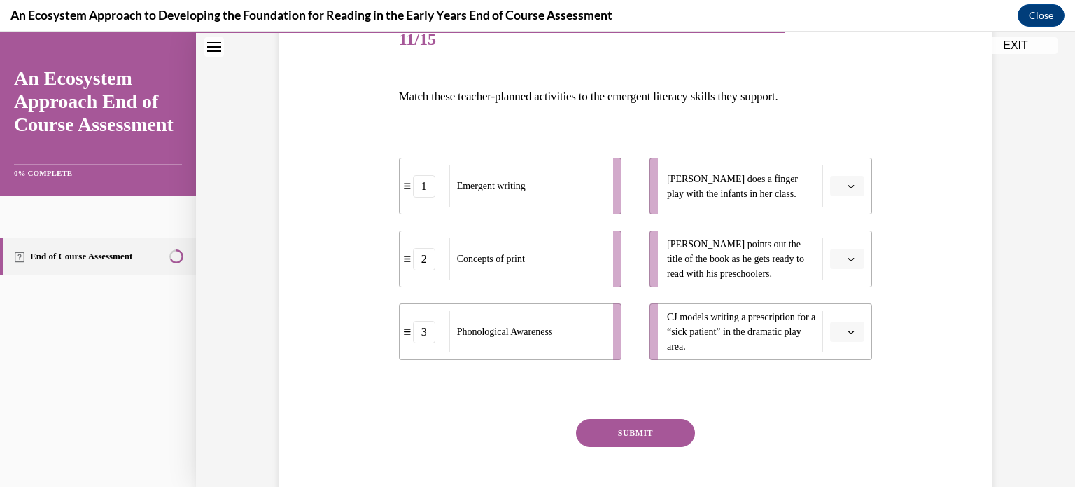
scroll to position [183, 0]
click at [851, 262] on span "button" at bounding box center [851, 258] width 10 height 10
click at [844, 340] on span "2" at bounding box center [842, 345] width 5 height 11
click at [846, 334] on span "button" at bounding box center [851, 331] width 10 height 10
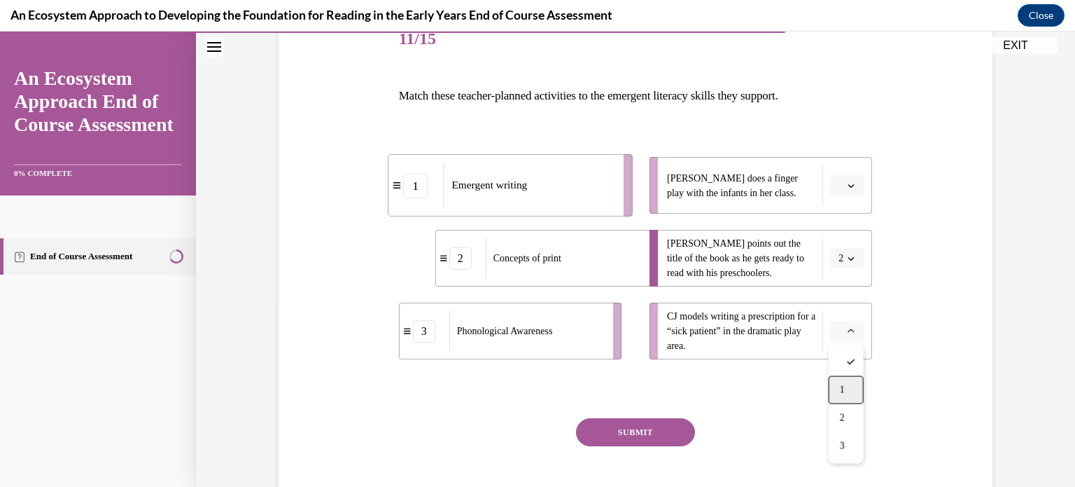
click at [846, 385] on div "1" at bounding box center [846, 390] width 35 height 28
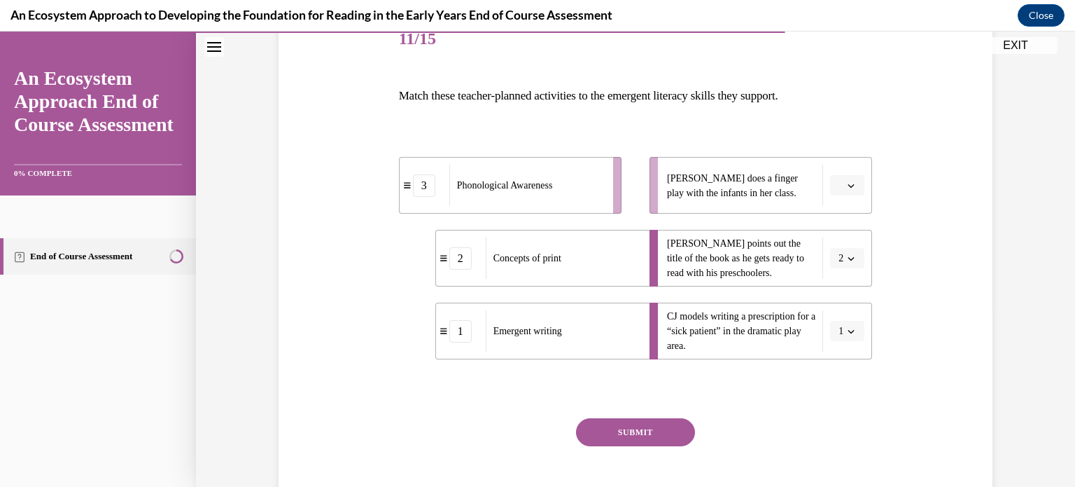
click at [839, 188] on span "Please select an option" at bounding box center [841, 186] width 5 height 14
click at [851, 295] on div "3" at bounding box center [846, 300] width 35 height 28
click at [611, 437] on button "SUBMIT" at bounding box center [635, 432] width 119 height 28
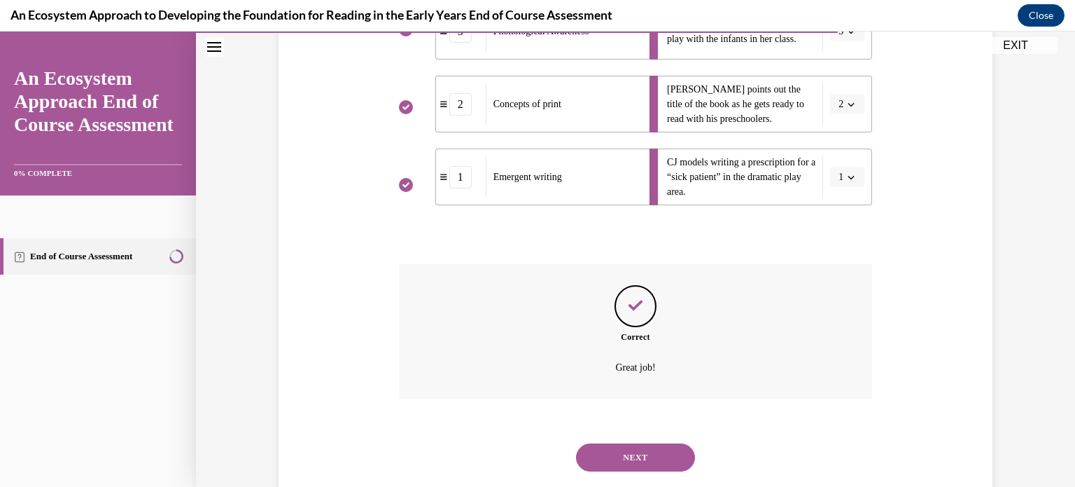
scroll to position [370, 0]
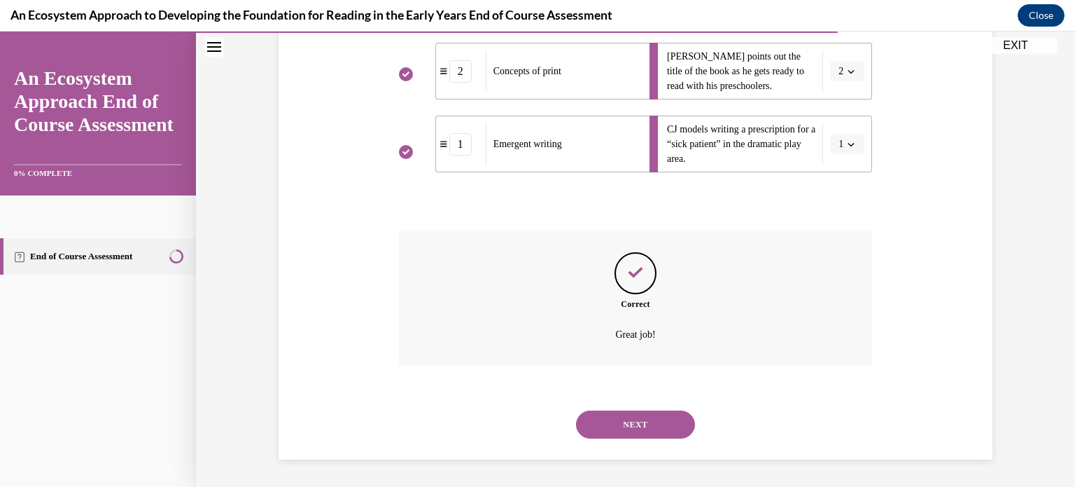
click at [592, 418] on button "NEXT" at bounding box center [635, 424] width 119 height 28
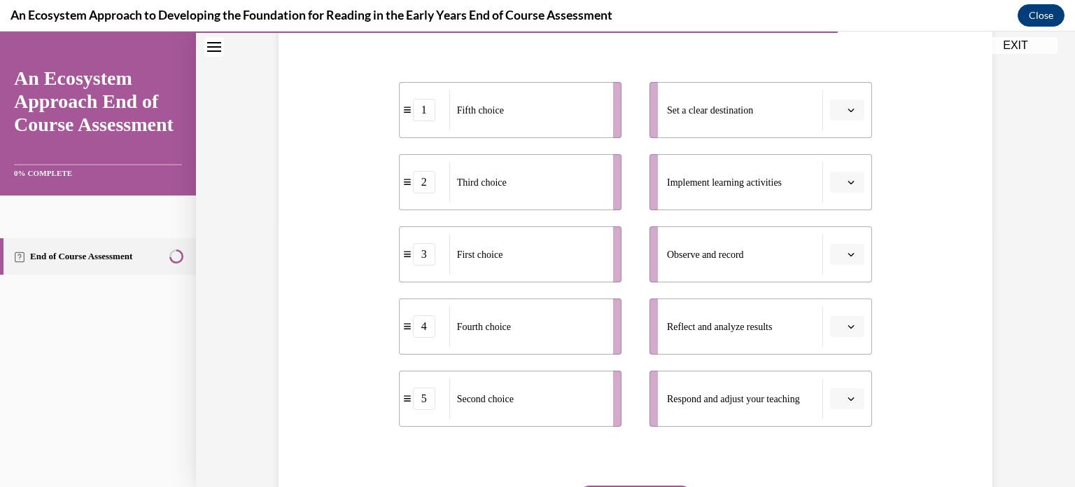
scroll to position [258, 0]
click at [849, 259] on button "button" at bounding box center [847, 254] width 34 height 21
click at [840, 307] on span "1" at bounding box center [842, 312] width 5 height 11
click at [844, 246] on button "1" at bounding box center [847, 254] width 34 height 21
click at [854, 370] on div "3" at bounding box center [843, 369] width 35 height 28
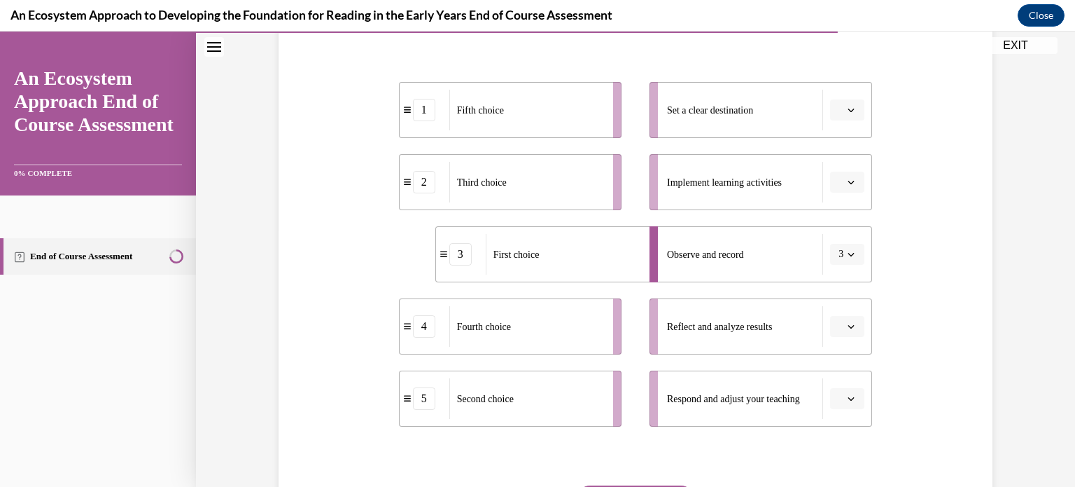
click at [844, 328] on button "button" at bounding box center [847, 326] width 34 height 21
click at [840, 291] on span "5" at bounding box center [842, 294] width 5 height 11
click at [848, 184] on icon "button" at bounding box center [851, 182] width 7 height 7
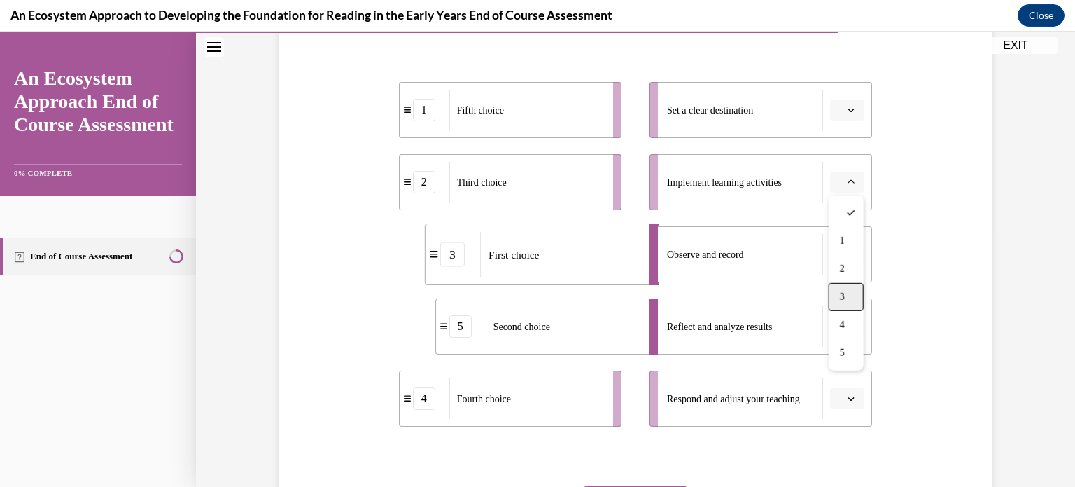
click at [853, 291] on div "3" at bounding box center [846, 297] width 35 height 28
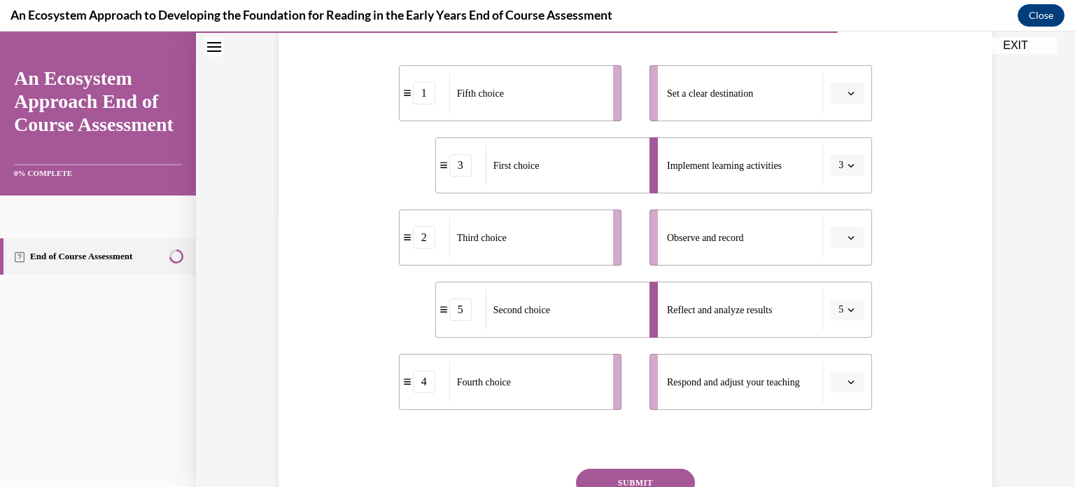
scroll to position [286, 0]
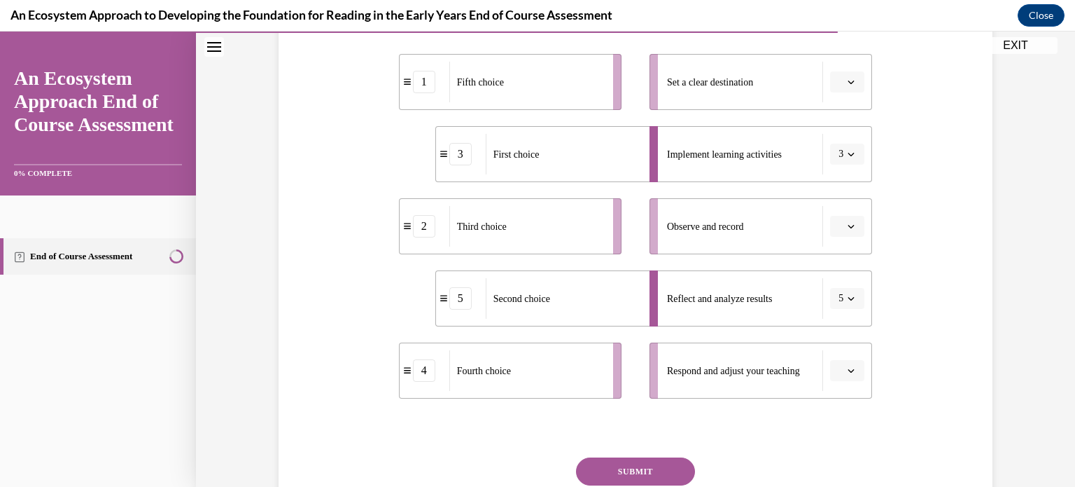
click at [848, 89] on button "button" at bounding box center [847, 81] width 34 height 21
click at [848, 195] on div "3" at bounding box center [846, 197] width 35 height 28
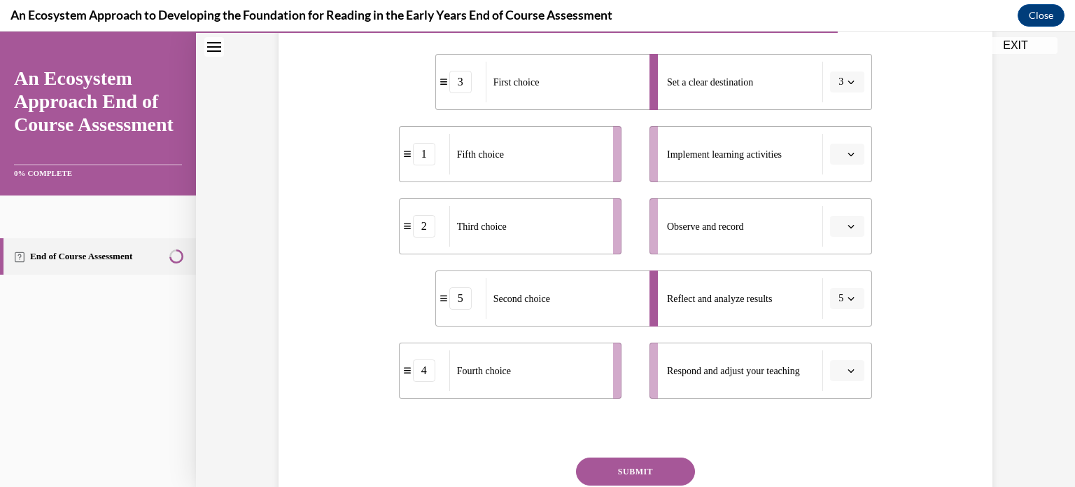
click at [851, 149] on span "button" at bounding box center [851, 154] width 10 height 10
click at [853, 321] on div "5" at bounding box center [846, 326] width 35 height 28
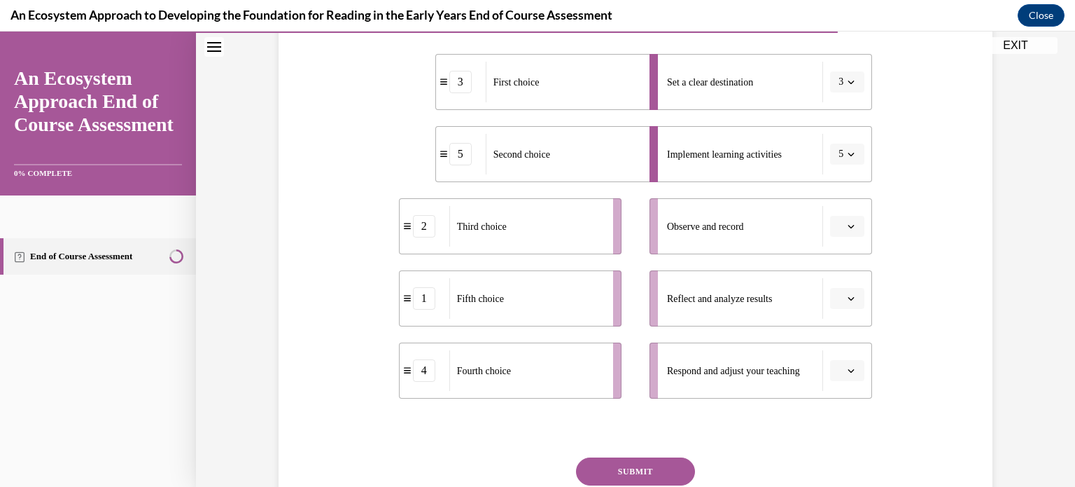
click at [851, 234] on button "button" at bounding box center [847, 226] width 34 height 21
click at [842, 312] on span "2" at bounding box center [842, 313] width 5 height 11
click at [862, 302] on button "button" at bounding box center [847, 298] width 34 height 21
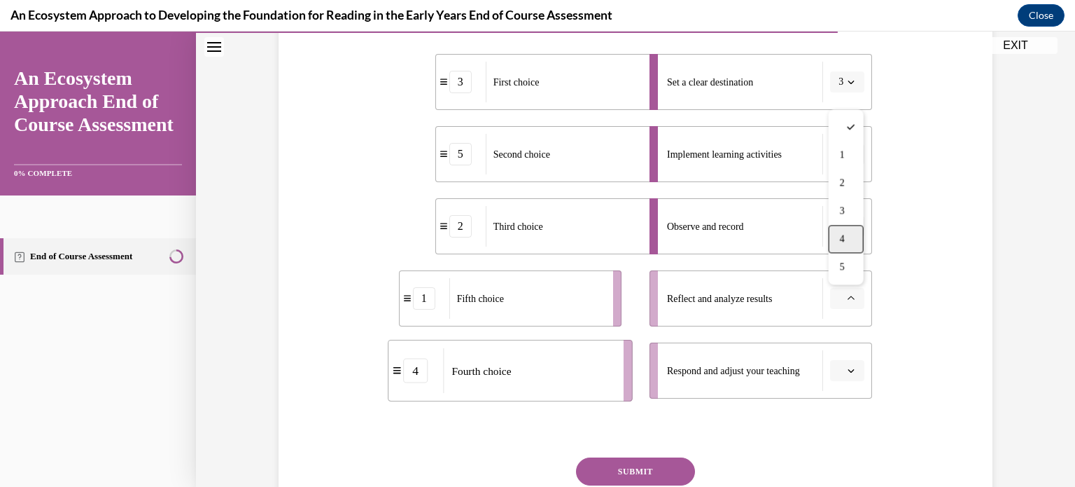
click at [840, 250] on div "4" at bounding box center [846, 239] width 35 height 28
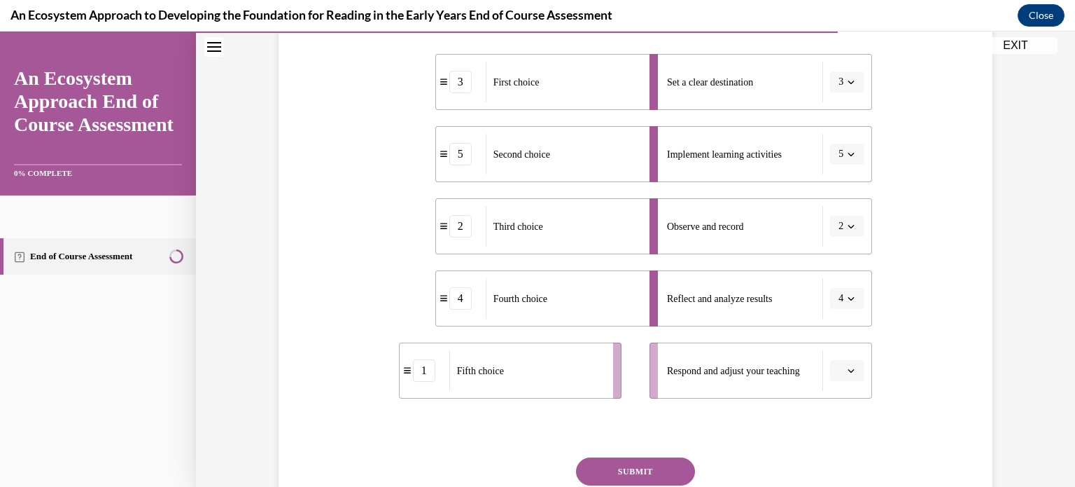
click at [862, 381] on li "Respond and adjust your teaching" at bounding box center [761, 370] width 223 height 56
click at [853, 373] on icon "button" at bounding box center [851, 370] width 7 height 7
click at [831, 216] on div "1" at bounding box center [846, 227] width 35 height 28
click at [609, 475] on button "SUBMIT" at bounding box center [635, 471] width 119 height 28
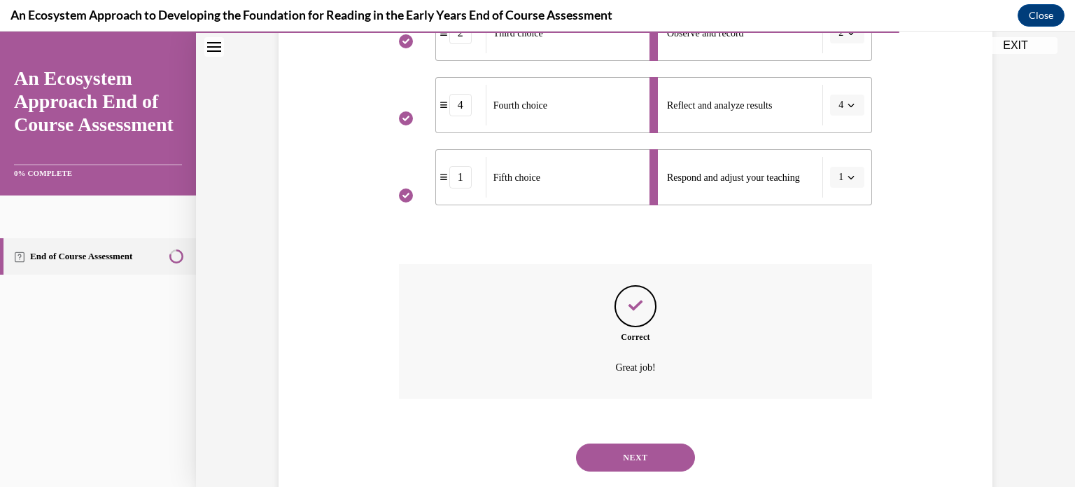
scroll to position [512, 0]
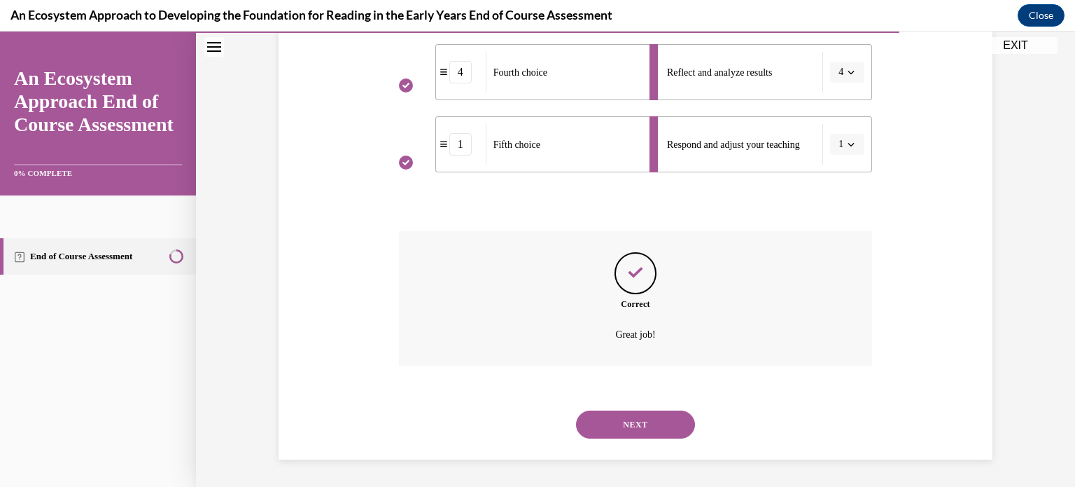
click at [622, 430] on button "NEXT" at bounding box center [635, 424] width 119 height 28
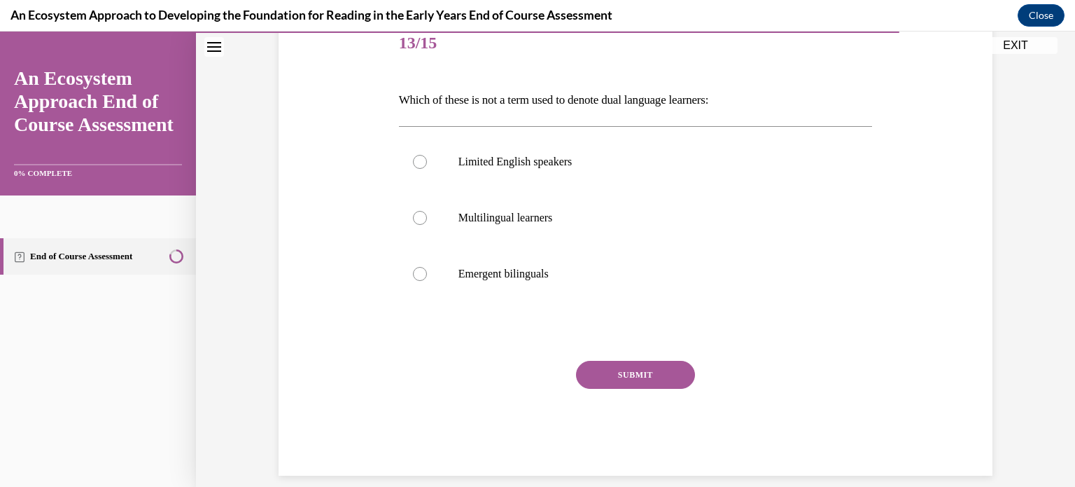
scroll to position [181, 0]
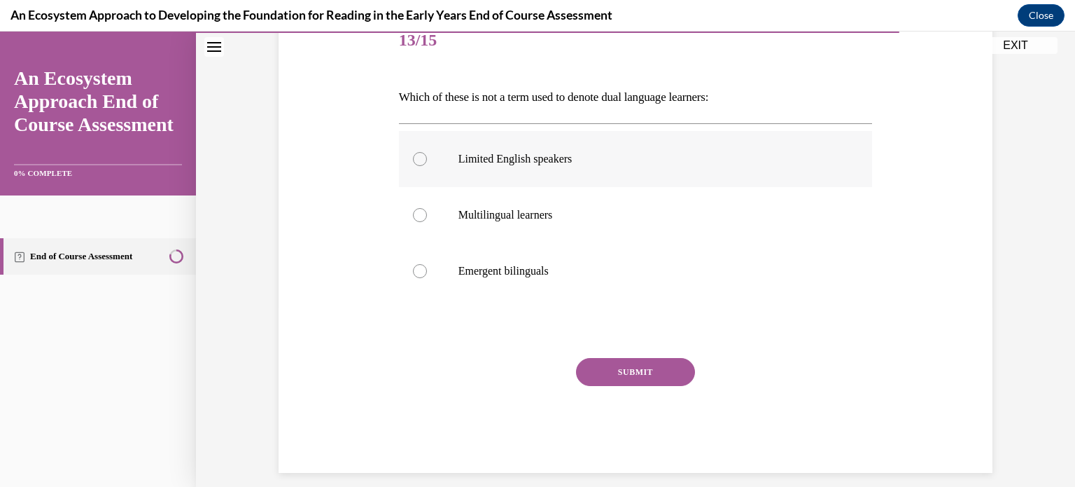
click at [428, 169] on label "Limited English speakers" at bounding box center [636, 159] width 474 height 56
click at [427, 166] on input "Limited English speakers" at bounding box center [420, 159] width 14 height 14
radio input "true"
click at [599, 369] on button "SUBMIT" at bounding box center [635, 372] width 119 height 28
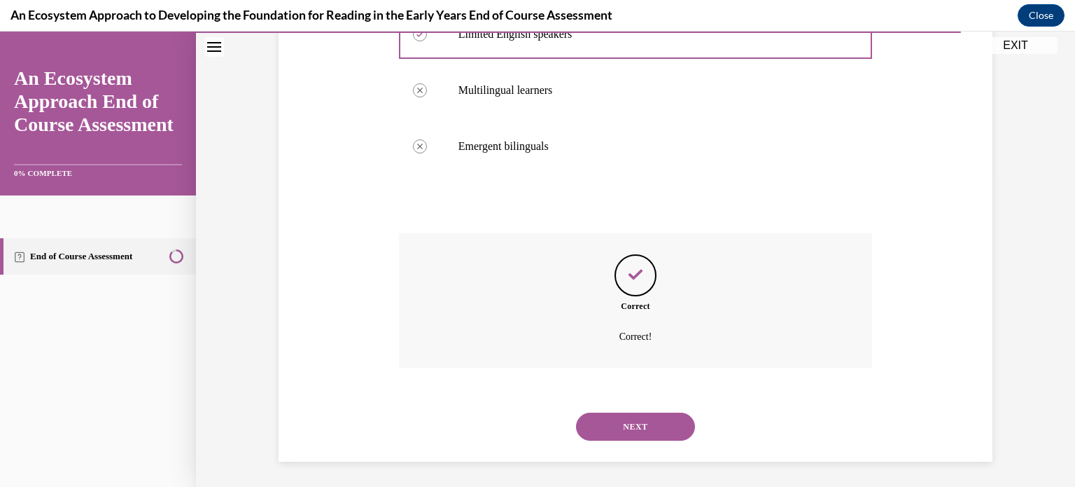
scroll to position [308, 0]
click at [611, 423] on button "NEXT" at bounding box center [635, 424] width 119 height 28
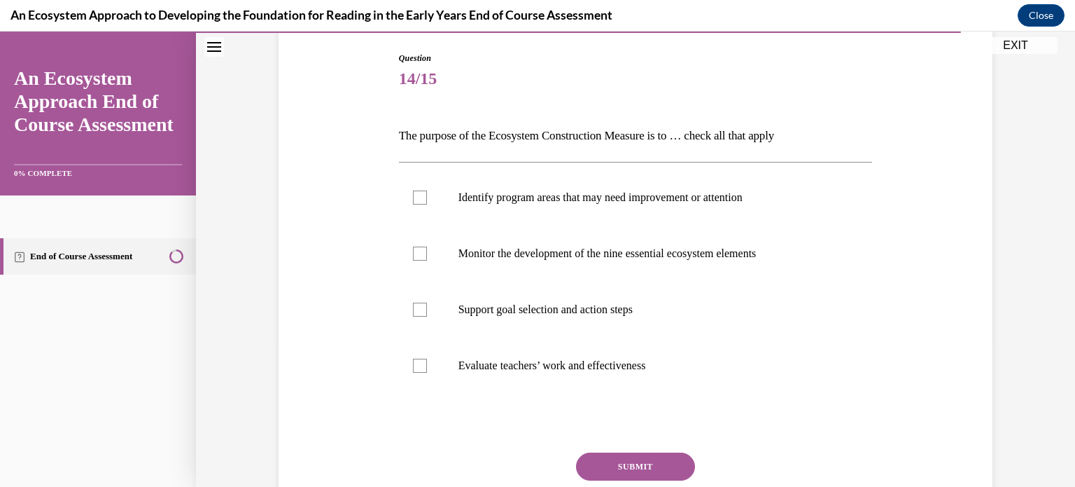
scroll to position [151, 0]
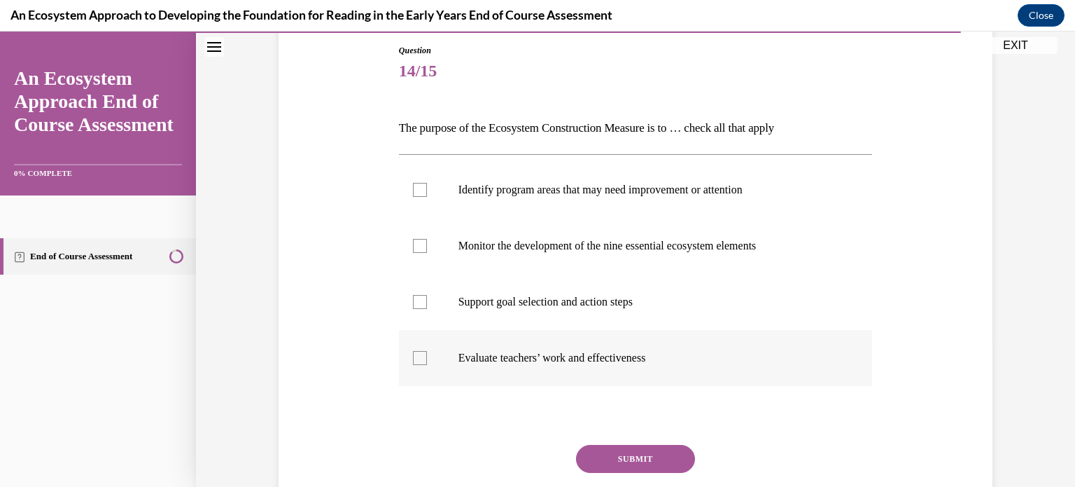
click at [435, 358] on label "Evaluate teachers’ work and effectiveness" at bounding box center [636, 358] width 474 height 56
click at [427, 358] on input "Evaluate teachers’ work and effectiveness" at bounding box center [420, 358] width 14 height 14
click at [416, 372] on label "Evaluate teachers’ work and effectiveness" at bounding box center [636, 358] width 474 height 56
click at [416, 365] on input "Evaluate teachers’ work and effectiveness" at bounding box center [420, 358] width 14 height 14
checkbox input "false"
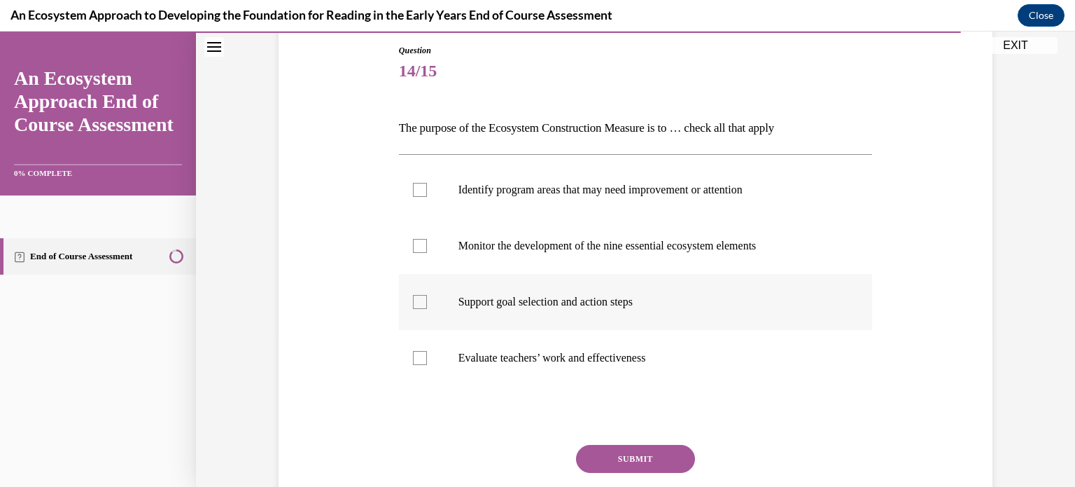
click at [416, 315] on label "Support goal selection and action steps" at bounding box center [636, 302] width 474 height 56
click at [416, 309] on input "Support goal selection and action steps" at bounding box center [420, 302] width 14 height 14
click at [416, 315] on label "Support goal selection and action steps" at bounding box center [636, 302] width 474 height 56
click at [416, 309] on input "Support goal selection and action steps" at bounding box center [420, 302] width 14 height 14
click at [416, 315] on label "Support goal selection and action steps" at bounding box center [636, 302] width 474 height 56
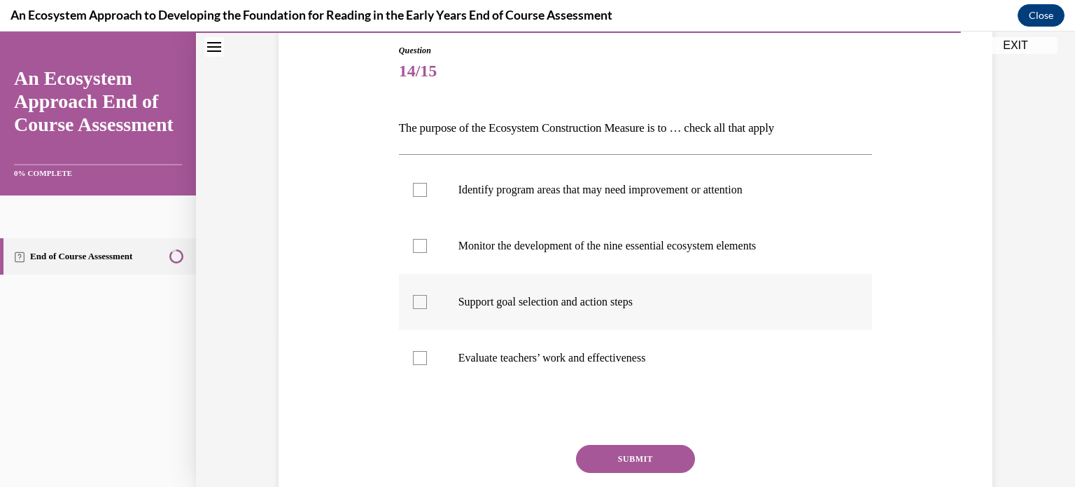
click at [416, 309] on input "Support goal selection and action steps" at bounding box center [420, 302] width 14 height 14
checkbox input "true"
click at [420, 252] on div at bounding box center [420, 246] width 14 height 14
click at [420, 252] on input "Monitor the development of the nine essential ecosystem elements" at bounding box center [420, 246] width 14 height 14
checkbox input "true"
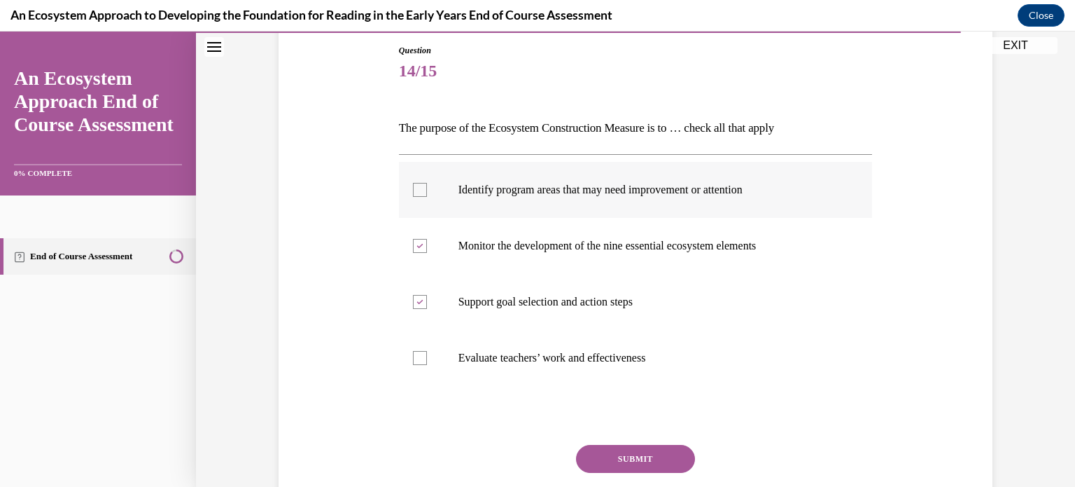
click at [420, 197] on label "Identify program areas that may need improvement or attention" at bounding box center [636, 190] width 474 height 56
click at [420, 197] on input "Identify program areas that may need improvement or attention" at bounding box center [420, 190] width 14 height 14
checkbox input "true"
click at [419, 368] on label "Evaluate teachers’ work and effectiveness" at bounding box center [636, 358] width 474 height 56
click at [419, 365] on input "Evaluate teachers’ work and effectiveness" at bounding box center [420, 358] width 14 height 14
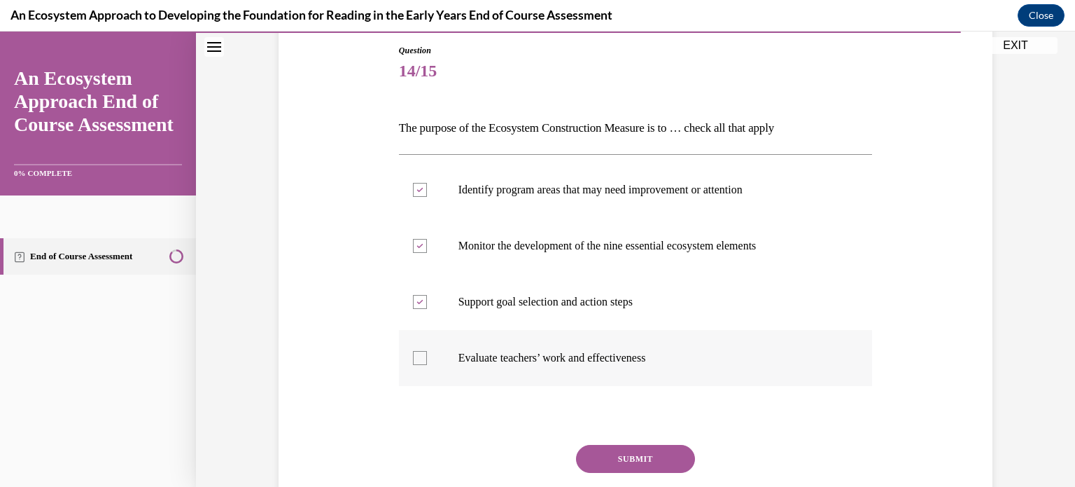
checkbox input "true"
click at [618, 461] on button "SUBMIT" at bounding box center [635, 459] width 119 height 28
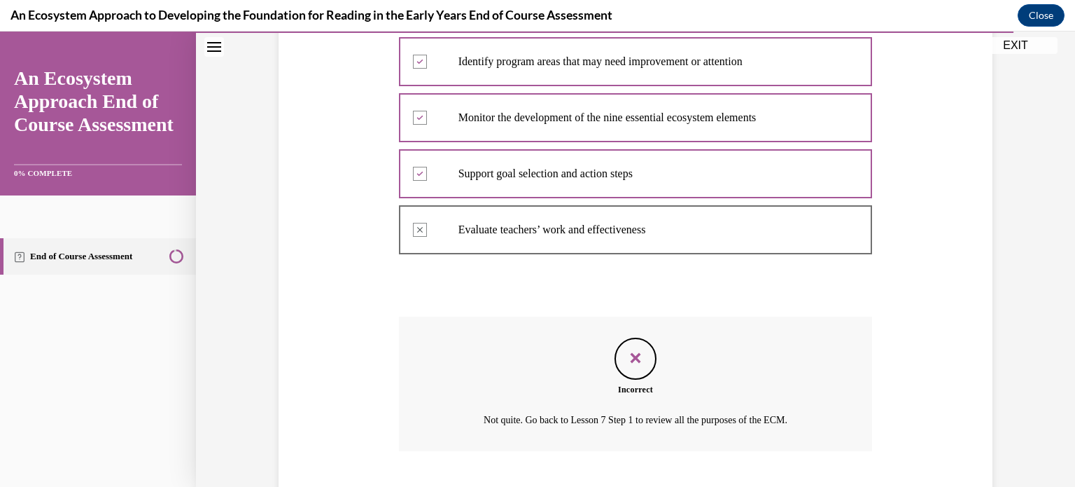
scroll to position [364, 0]
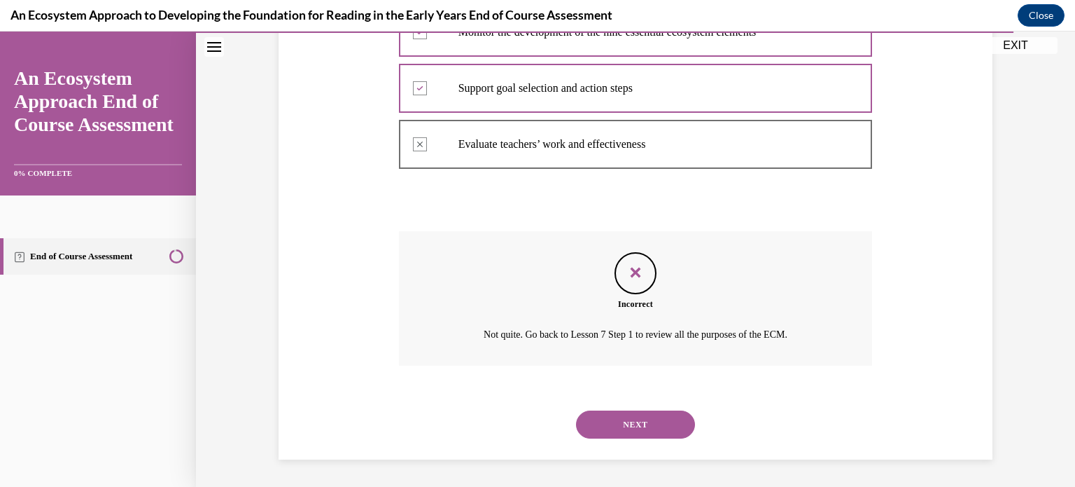
click at [631, 426] on button "NEXT" at bounding box center [635, 424] width 119 height 28
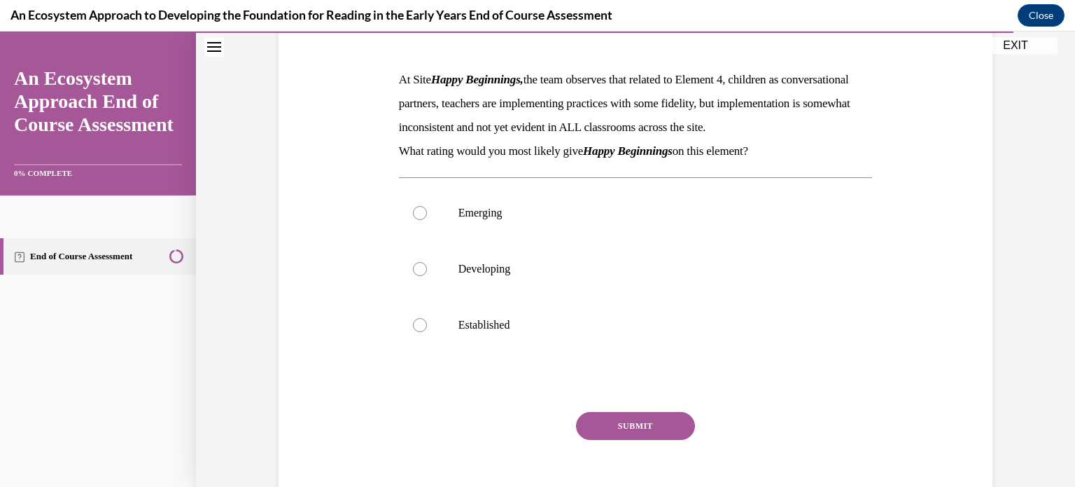
scroll to position [196, 0]
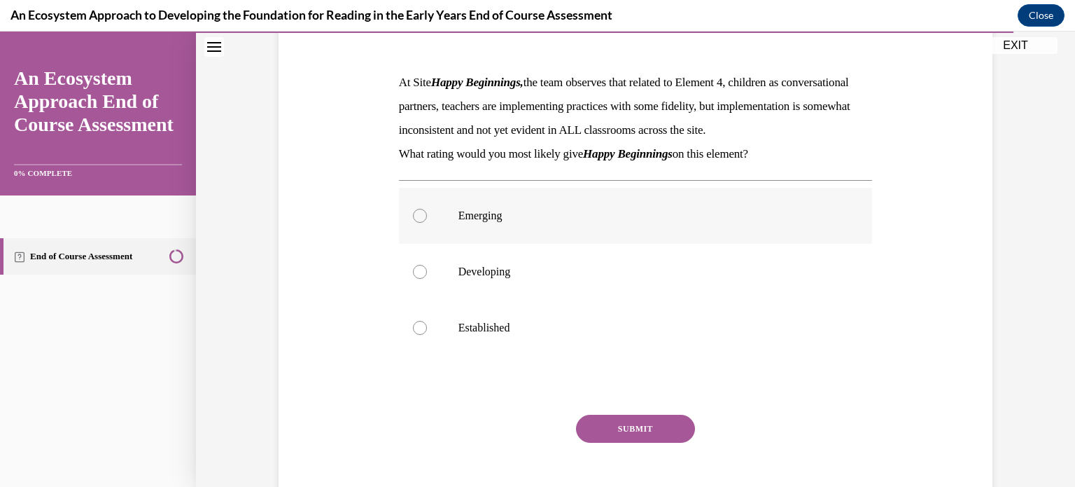
click at [420, 244] on label "Emerging" at bounding box center [636, 216] width 474 height 56
click at [420, 223] on input "Emerging" at bounding box center [420, 216] width 14 height 14
radio input "true"
click at [439, 339] on label "Established" at bounding box center [636, 328] width 474 height 56
click at [427, 335] on input "Established" at bounding box center [420, 328] width 14 height 14
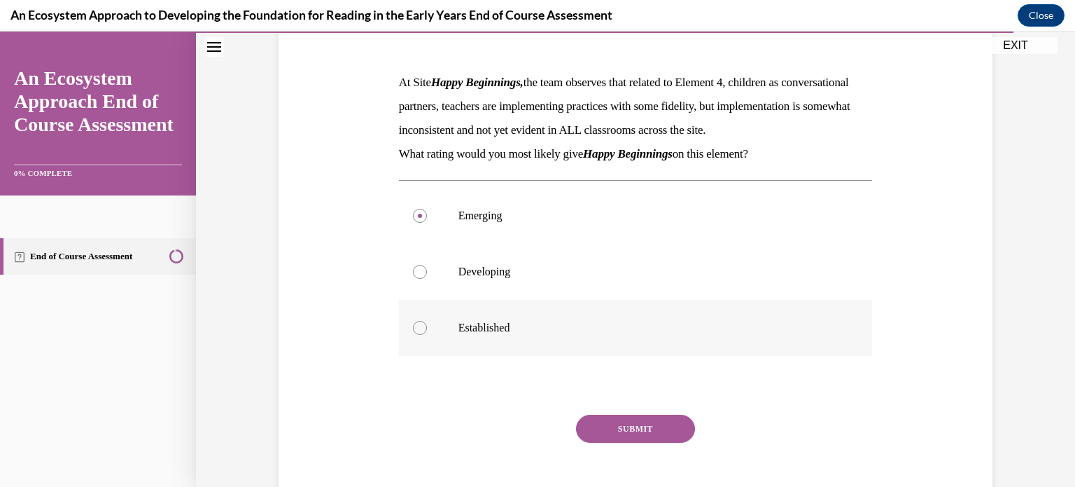
radio input "true"
click at [430, 300] on label "Developing" at bounding box center [636, 272] width 474 height 56
click at [427, 279] on input "Developing" at bounding box center [420, 272] width 14 height 14
radio input "true"
click at [613, 442] on button "SUBMIT" at bounding box center [635, 428] width 119 height 28
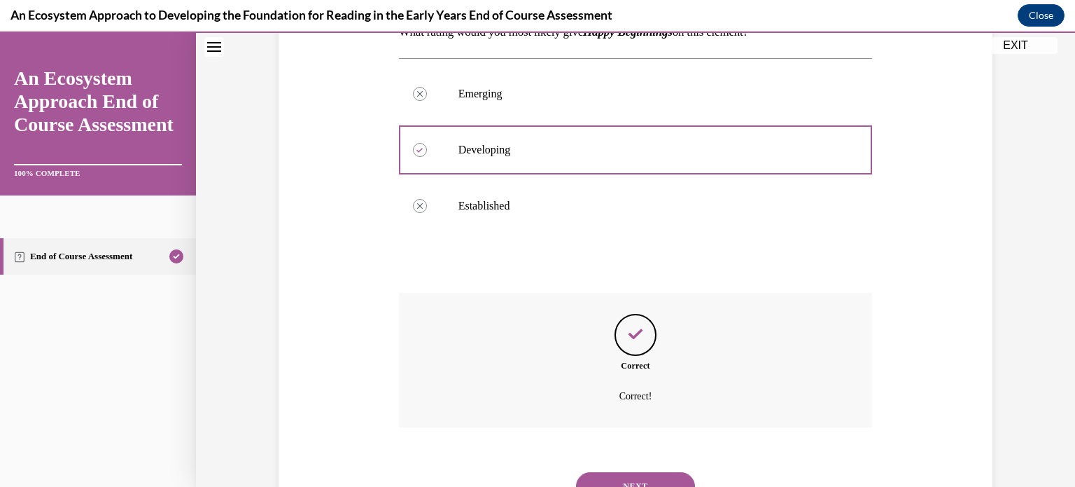
scroll to position [403, 0]
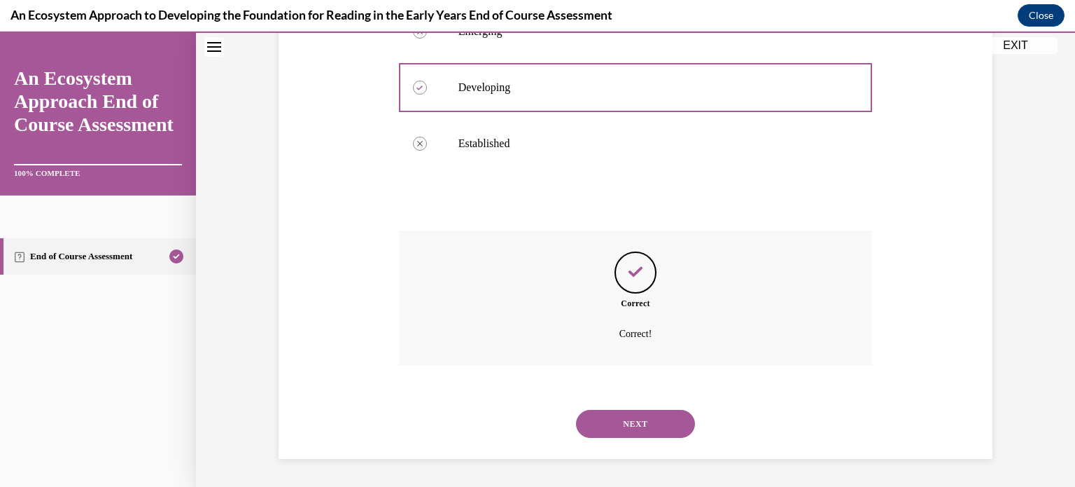
click at [608, 424] on button "NEXT" at bounding box center [635, 424] width 119 height 28
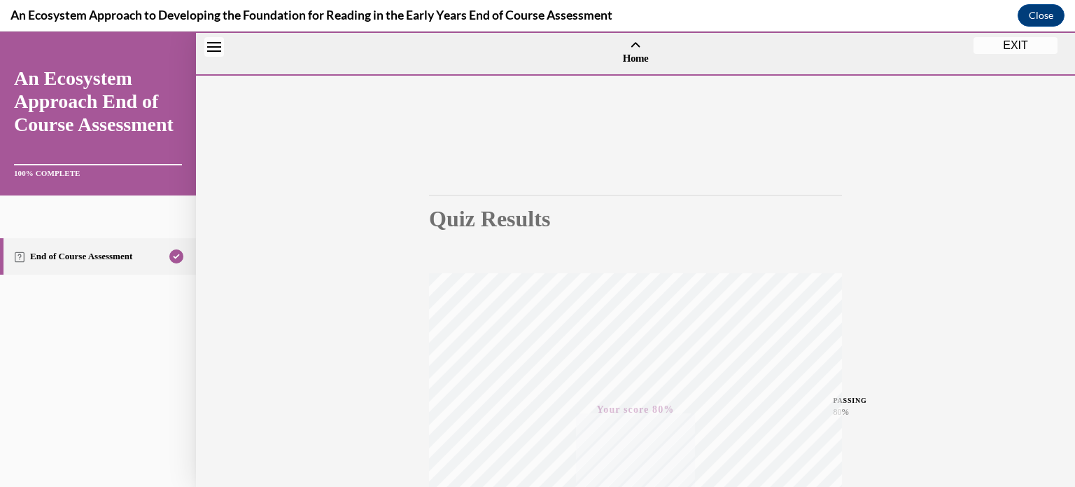
scroll to position [262, 0]
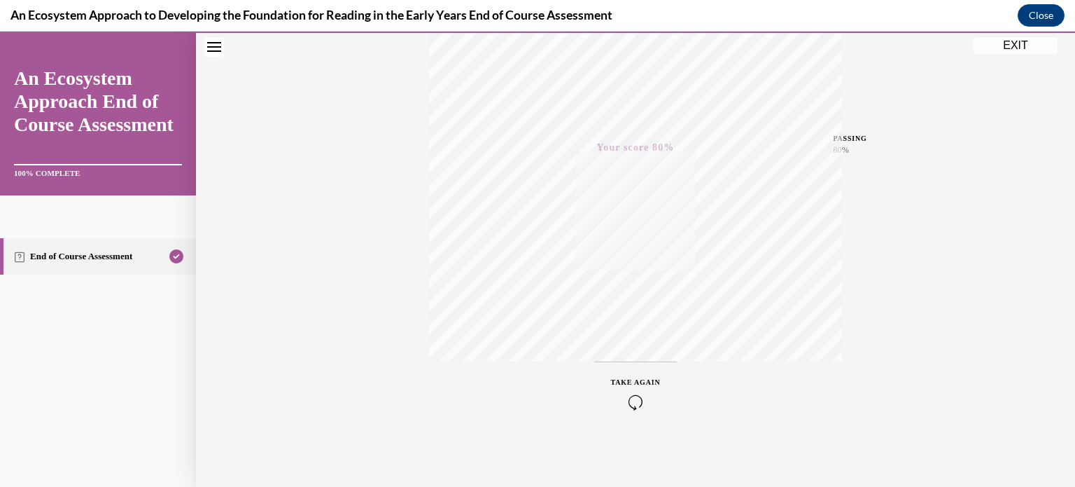
click at [1012, 45] on button "EXIT" at bounding box center [1016, 45] width 84 height 17
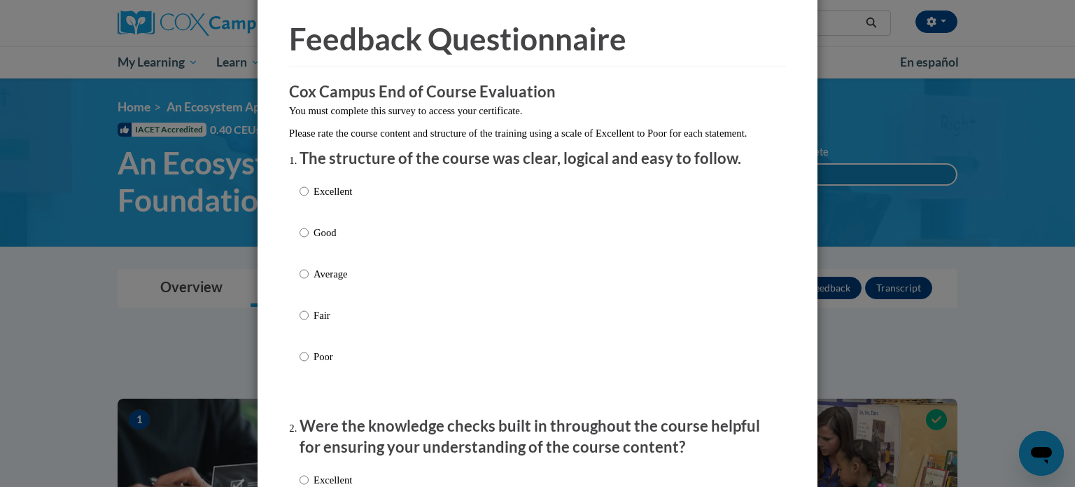
scroll to position [53, 0]
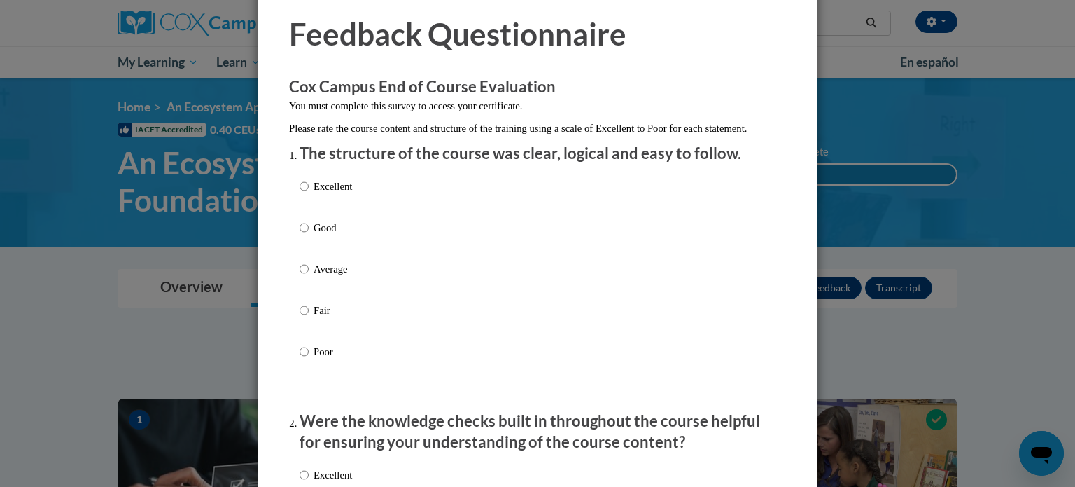
click at [309, 238] on label "Good" at bounding box center [326, 239] width 53 height 38
click at [309, 235] on input "Good" at bounding box center [304, 227] width 9 height 15
radio input "true"
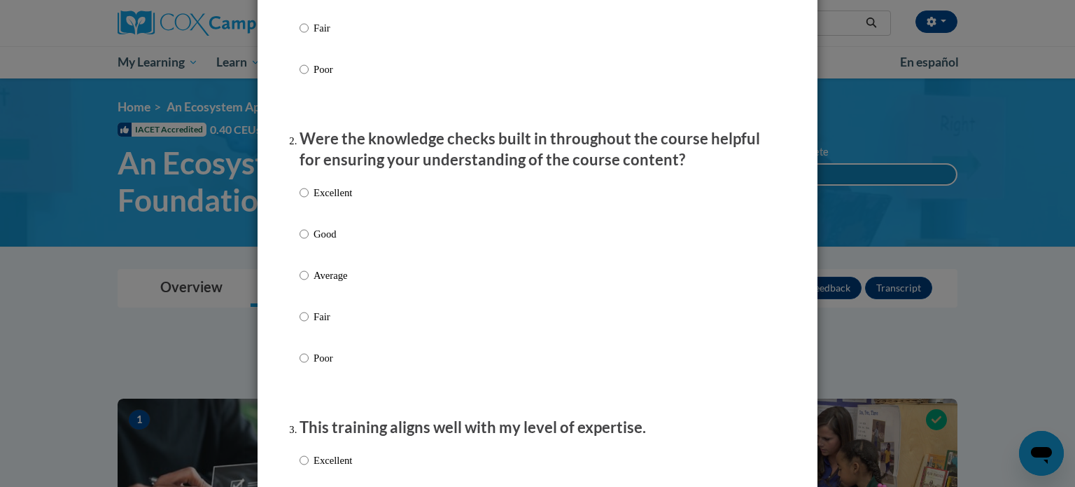
scroll to position [335, 0]
click at [314, 282] on p "Average" at bounding box center [333, 274] width 39 height 15
click at [309, 282] on input "Average" at bounding box center [304, 274] width 9 height 15
radio input "true"
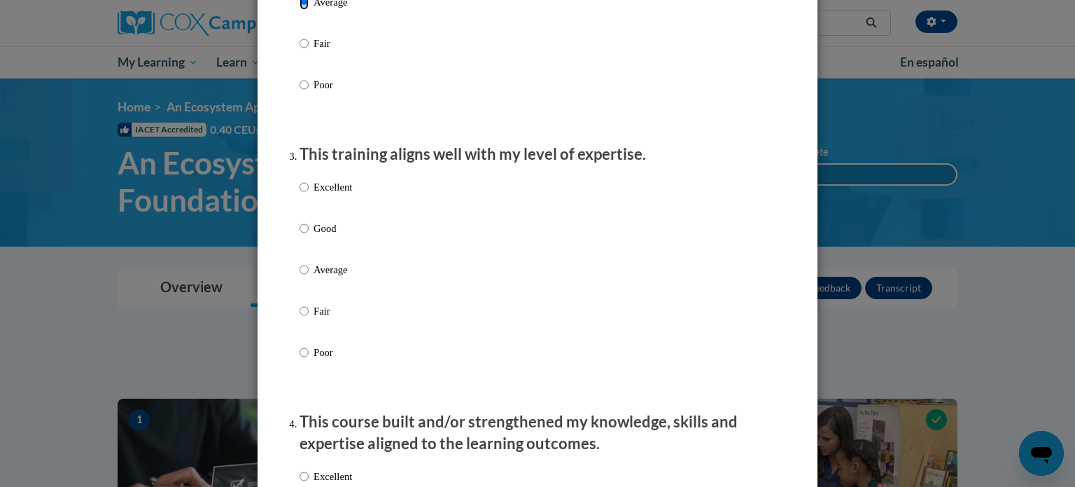
scroll to position [648, 0]
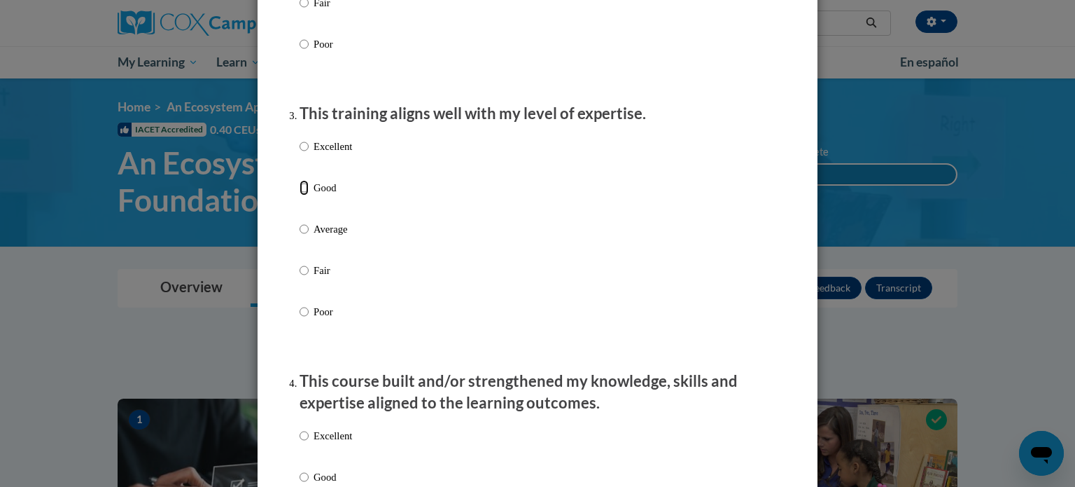
click at [307, 195] on input "Good" at bounding box center [304, 187] width 9 height 15
radio input "true"
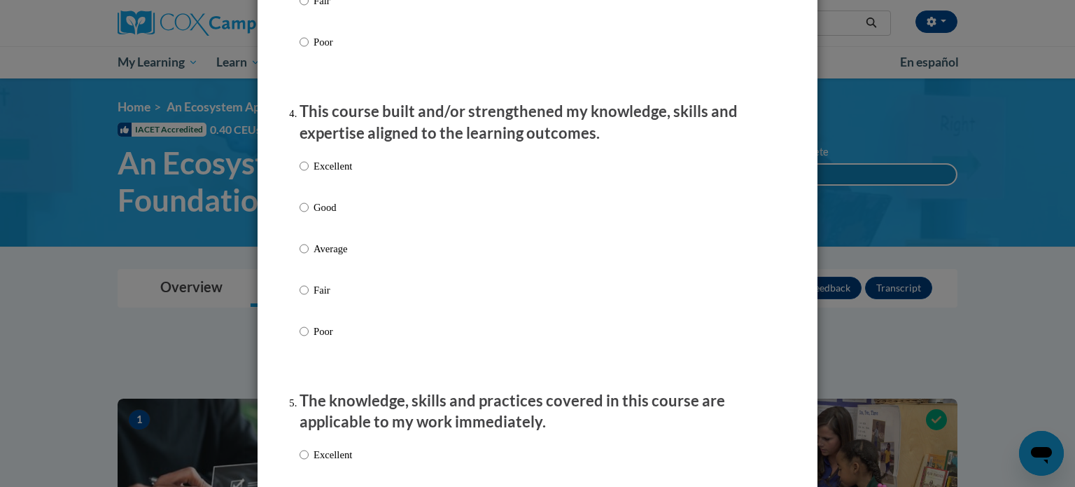
scroll to position [918, 0]
click at [303, 256] on input "Average" at bounding box center [304, 247] width 9 height 15
radio input "true"
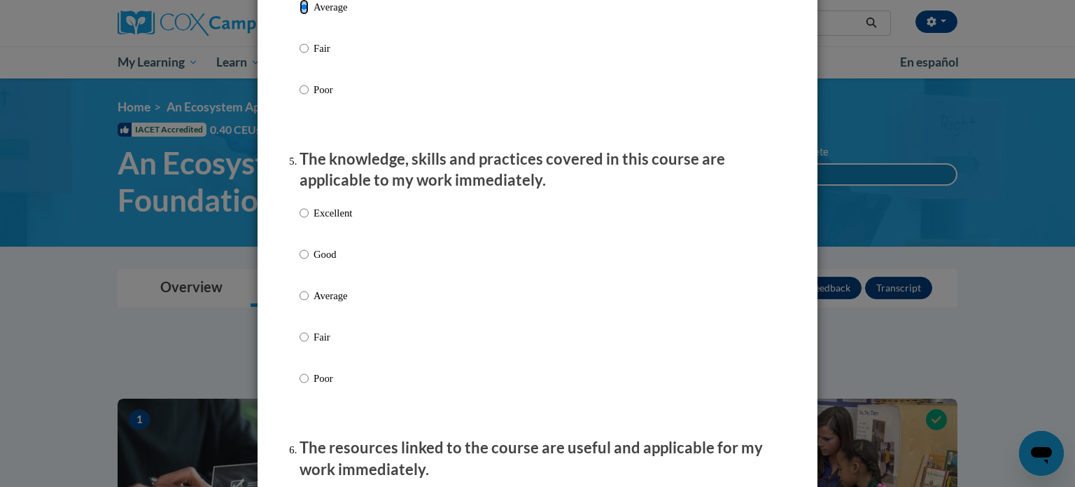
scroll to position [1191, 0]
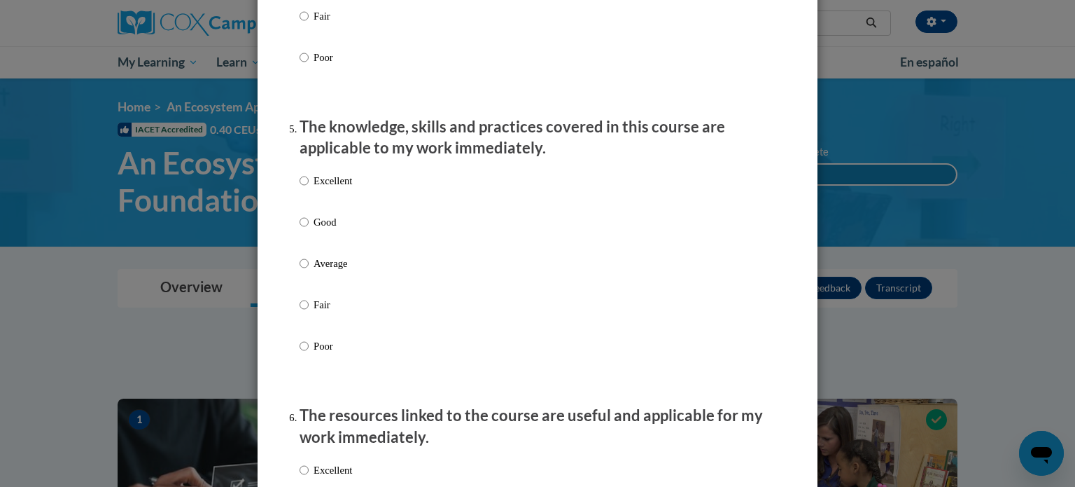
click at [303, 249] on label "Good" at bounding box center [326, 233] width 53 height 38
click at [303, 230] on input "Good" at bounding box center [304, 221] width 9 height 15
radio input "true"
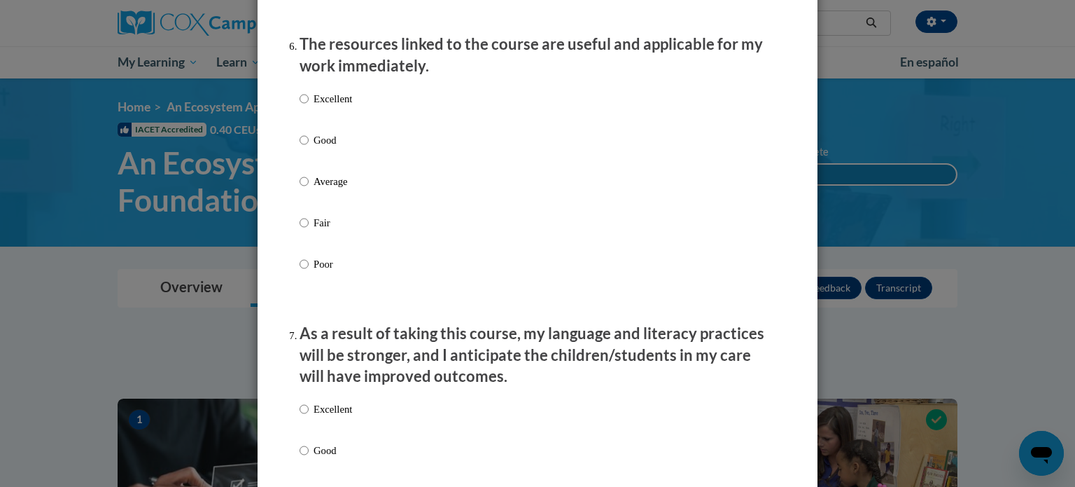
scroll to position [1562, 0]
click at [309, 160] on label "Good" at bounding box center [326, 151] width 53 height 38
click at [309, 148] on input "Good" at bounding box center [304, 139] width 9 height 15
radio input "true"
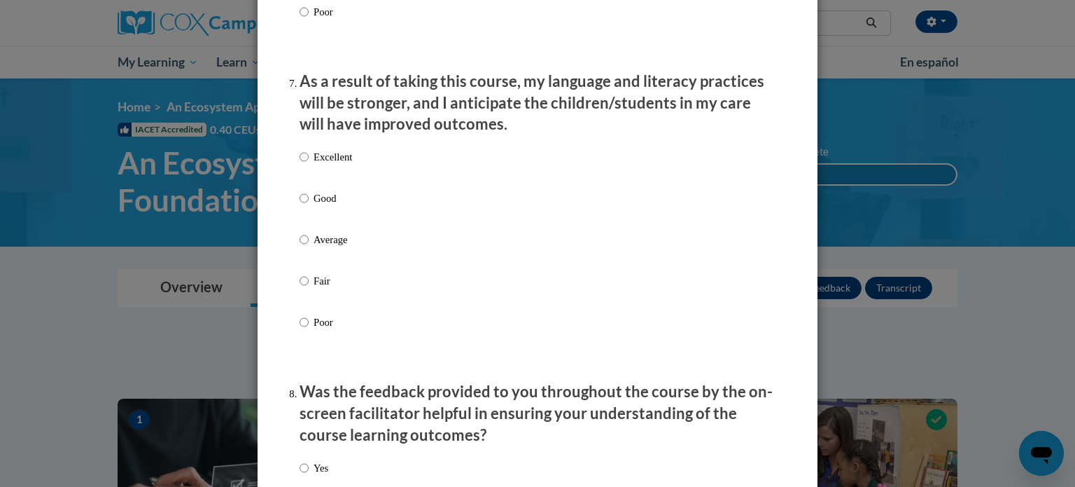
scroll to position [1866, 0]
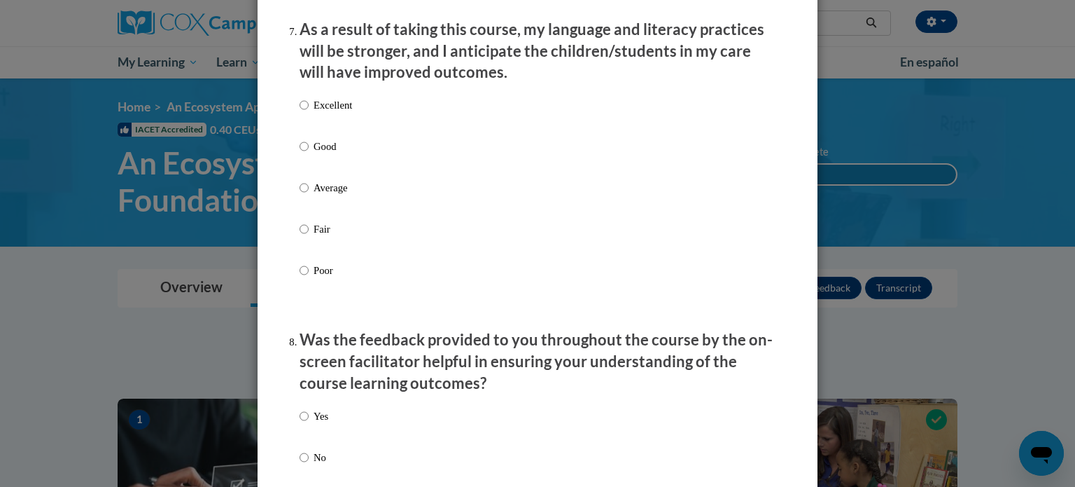
click at [317, 172] on label "Good" at bounding box center [326, 158] width 53 height 38
click at [309, 154] on input "Good" at bounding box center [304, 146] width 9 height 15
radio input "true"
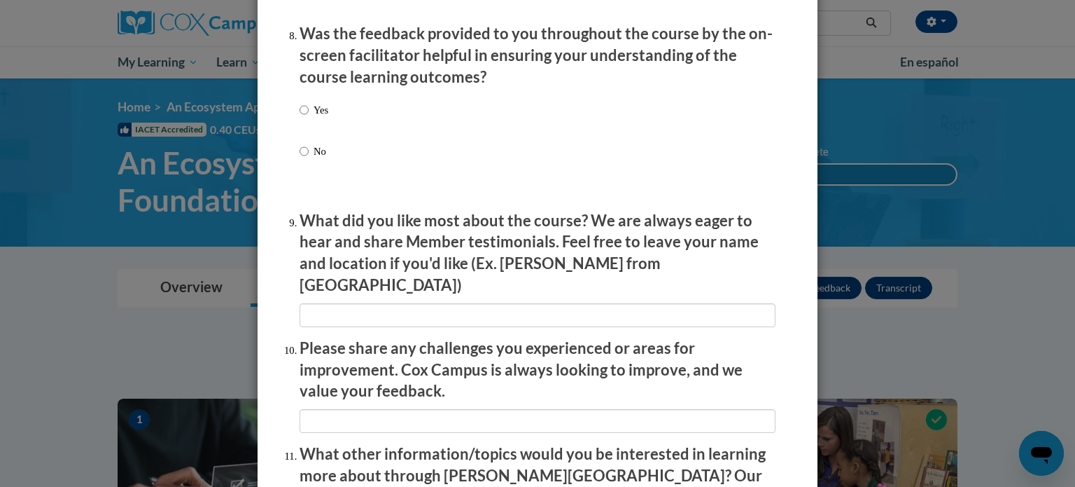
scroll to position [2173, 0]
click at [300, 117] on input "Yes" at bounding box center [304, 109] width 9 height 15
radio input "true"
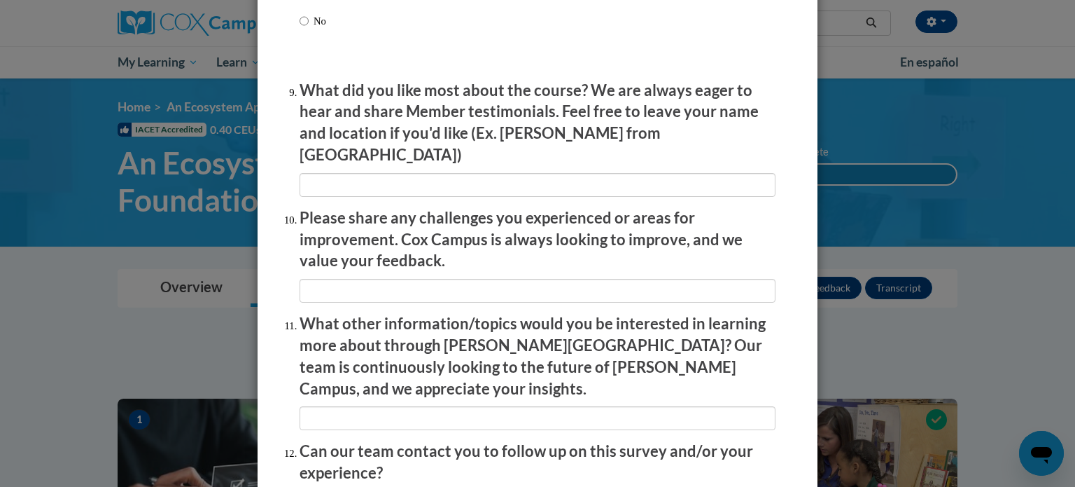
scroll to position [2321, 0]
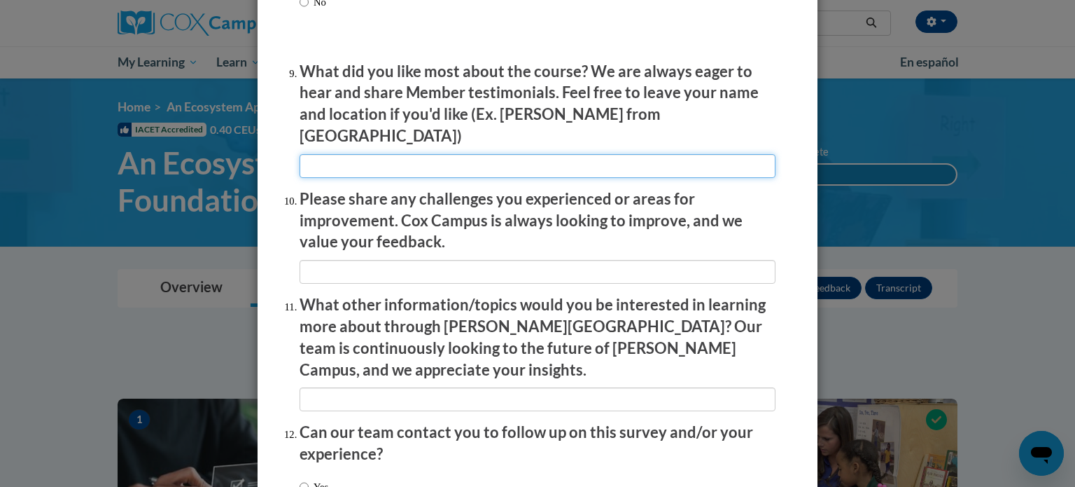
click at [389, 165] on input "textbox" at bounding box center [538, 166] width 476 height 24
type input "N/A"
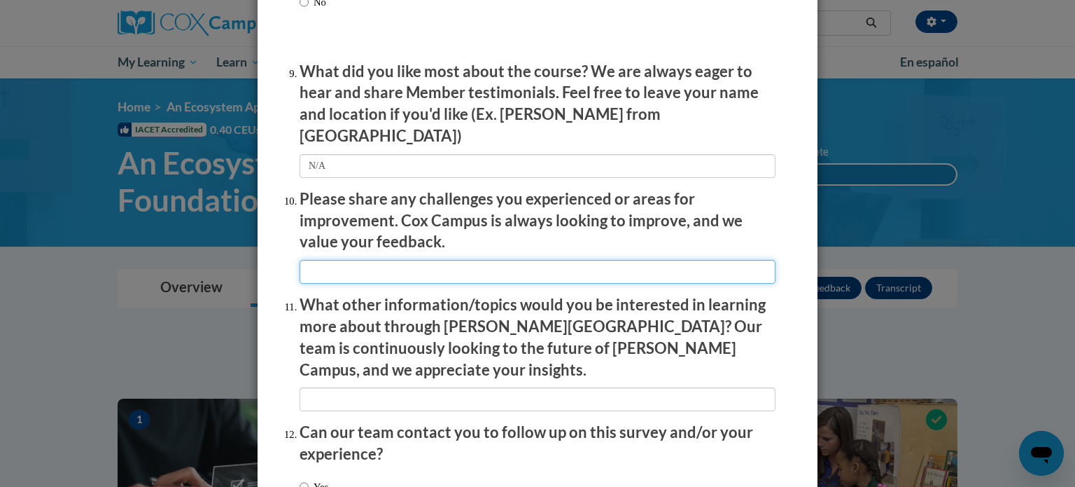
click at [345, 260] on input "textbox" at bounding box center [538, 272] width 476 height 24
type input "M"
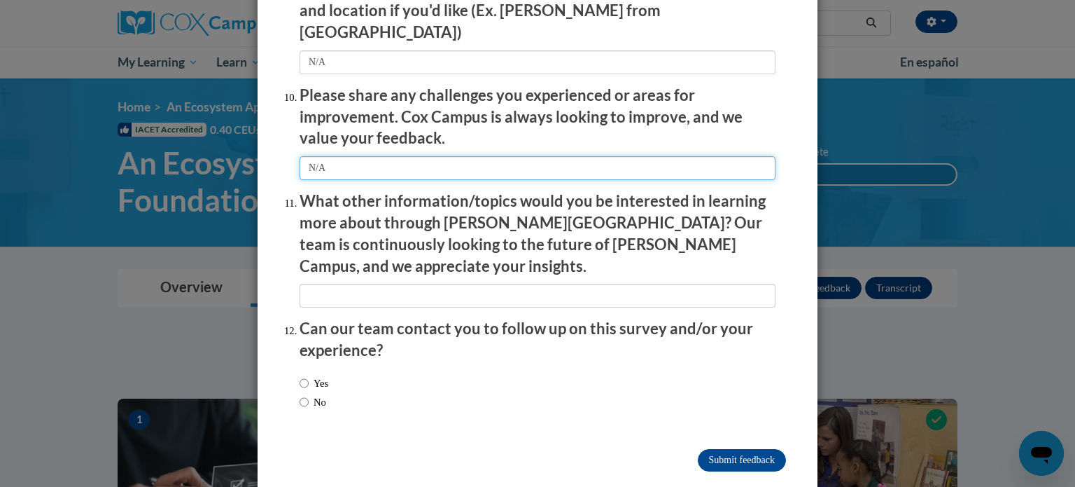
scroll to position [2425, 0]
type input "N/A"
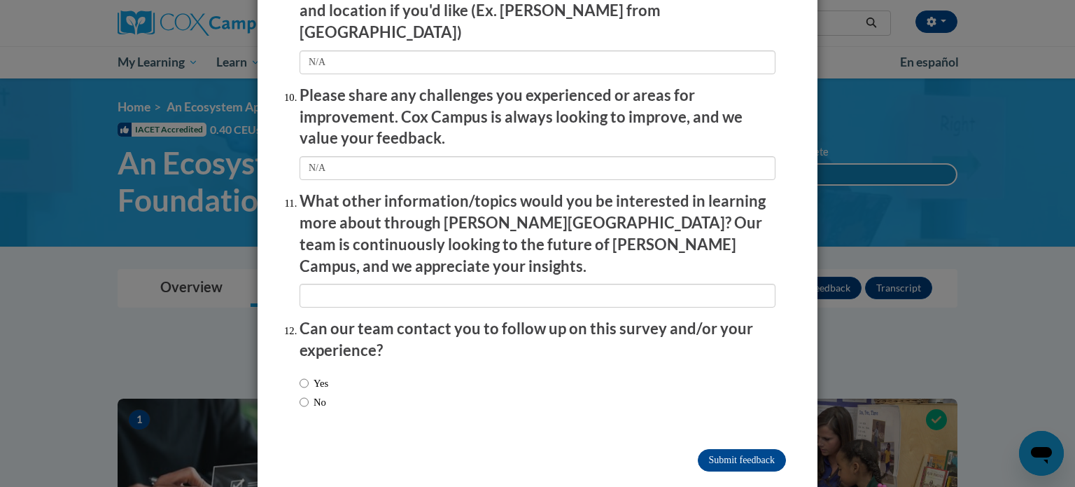
click at [346, 254] on li "What other information/topics would you be interested in learning more about th…" at bounding box center [538, 248] width 476 height 117
click at [346, 284] on input "textbox" at bounding box center [538, 296] width 476 height 24
type input "N/A"
click at [302, 394] on input "No" at bounding box center [304, 401] width 9 height 15
radio input "true"
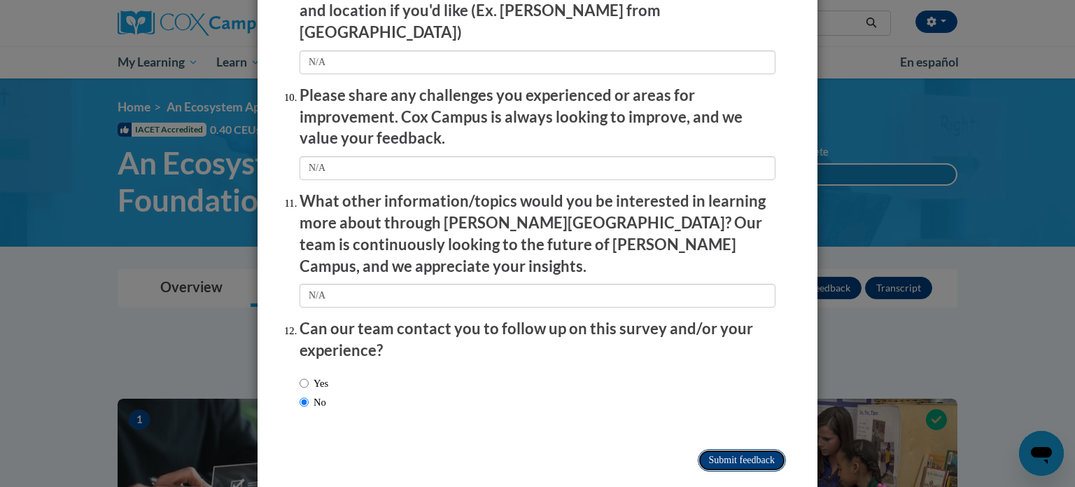
click at [742, 449] on input "Submit feedback" at bounding box center [742, 460] width 88 height 22
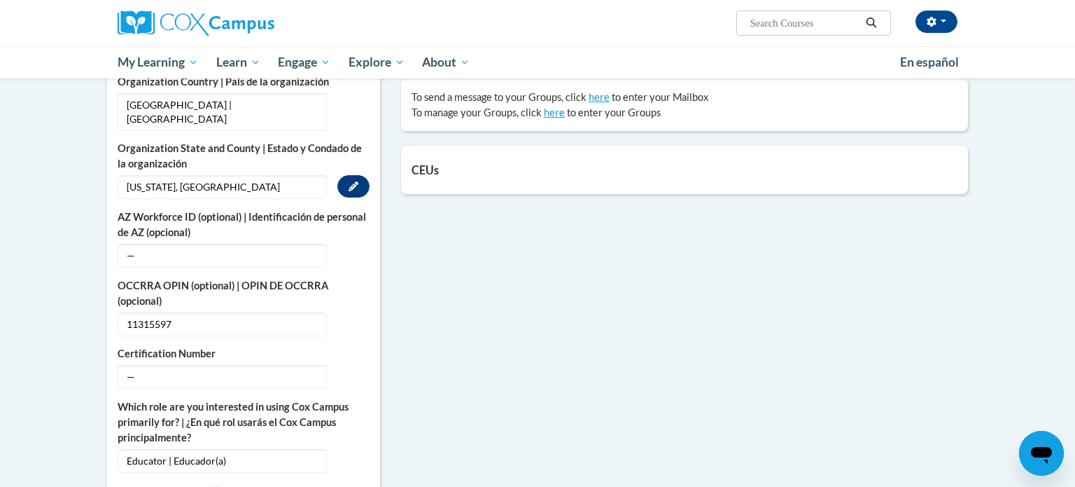
scroll to position [459, 0]
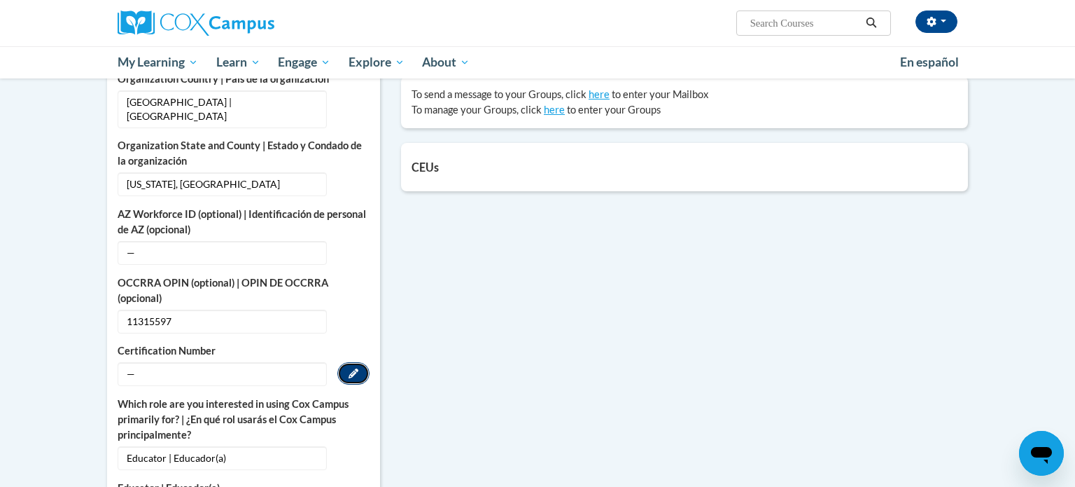
click at [355, 368] on icon "Custom profile fields" at bounding box center [354, 373] width 10 height 10
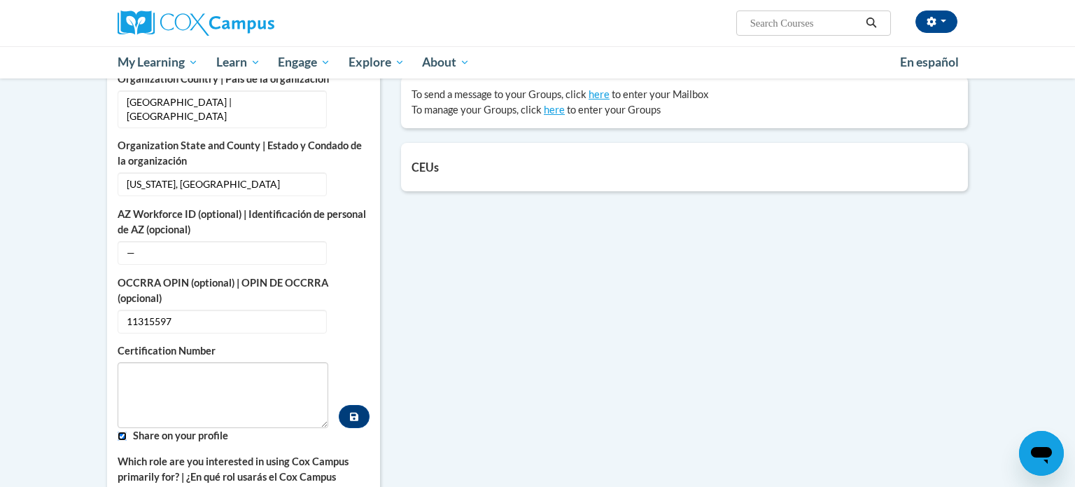
click at [123, 431] on input "Custom profile fields" at bounding box center [122, 435] width 9 height 9
checkbox input "false"
click at [149, 309] on span "11315597" at bounding box center [222, 321] width 209 height 24
click at [351, 316] on icon "Custom profile fields" at bounding box center [354, 321] width 10 height 10
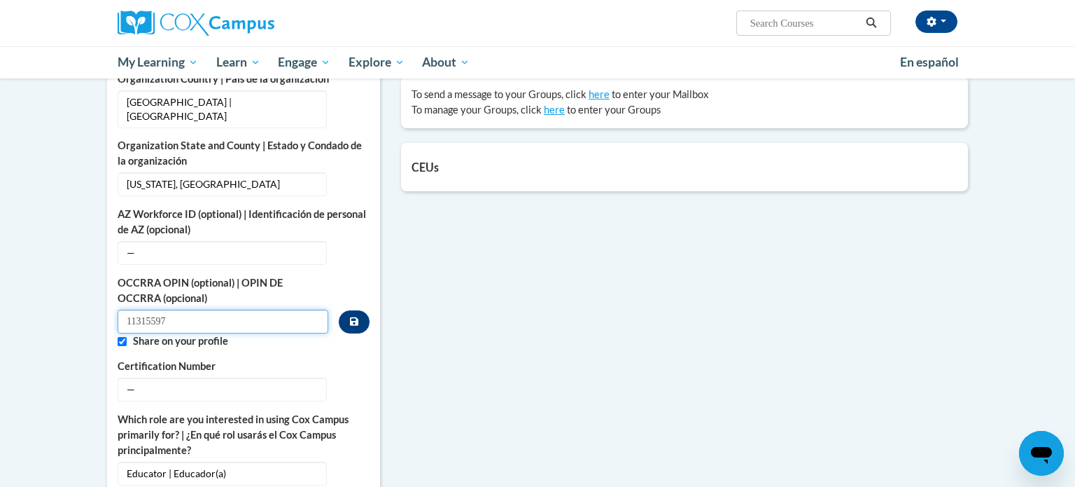
click at [190, 309] on input "11315597" at bounding box center [223, 321] width 211 height 24
click at [159, 377] on span "—" at bounding box center [222, 389] width 209 height 24
click at [358, 384] on icon "Custom profile fields" at bounding box center [354, 389] width 10 height 10
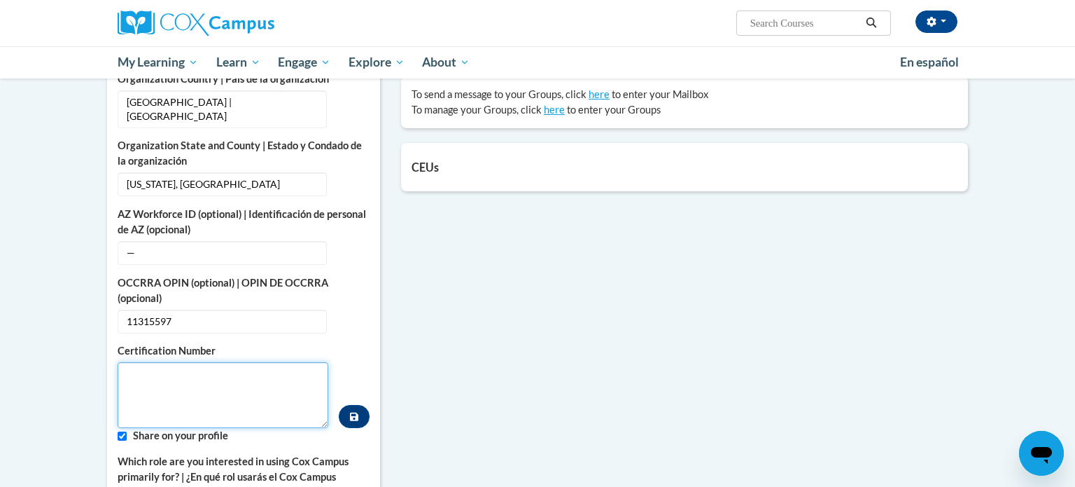
click at [158, 362] on textarea "Custom profile fields" at bounding box center [223, 395] width 211 height 66
paste textarea "11315597"
type textarea "11315597"
click at [121, 431] on input "Custom profile fields" at bounding box center [122, 435] width 9 height 9
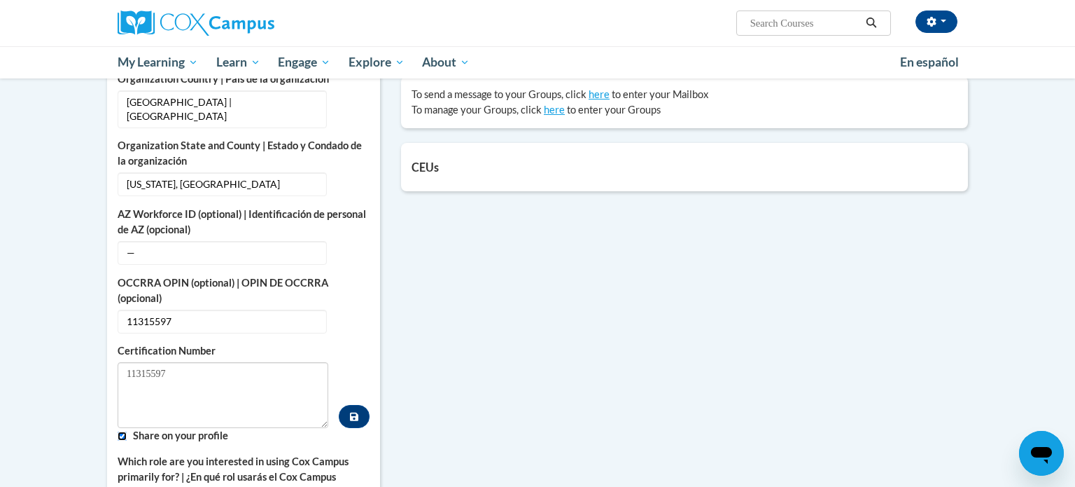
checkbox input "false"
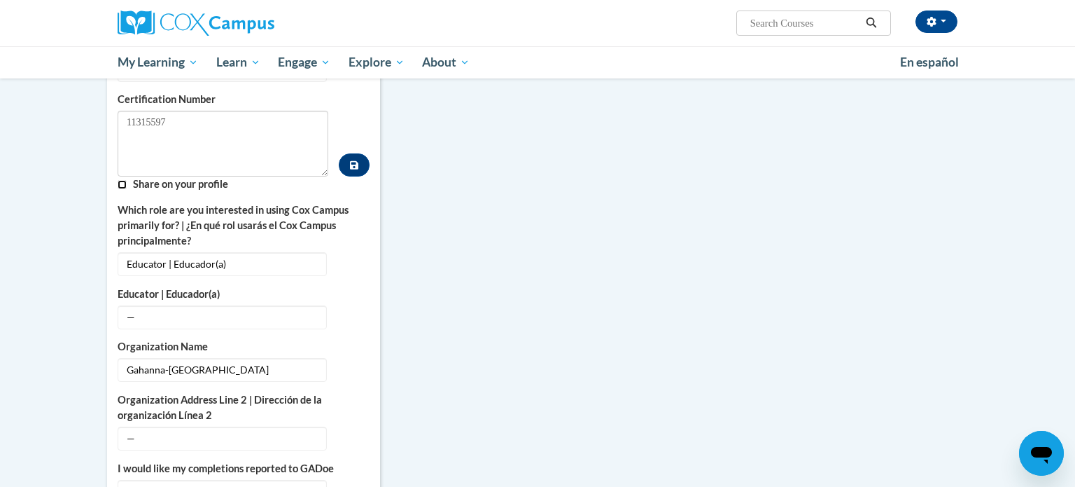
scroll to position [711, 0]
click at [207, 305] on span "—" at bounding box center [222, 317] width 209 height 24
click at [355, 311] on icon "Custom profile fields" at bounding box center [354, 316] width 10 height 10
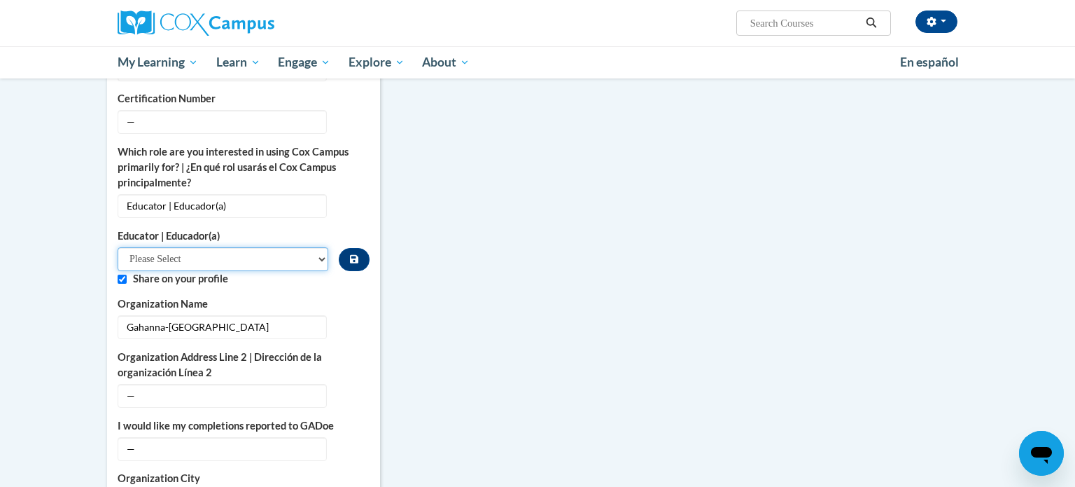
click at [279, 247] on select "Please Select Early Learning/Daycare Teacher/Family Home Care Provider | Maestr…" at bounding box center [223, 259] width 211 height 24
select select "5e2af403-4f2c-4e49-a02f-103e55d7b75b"
click at [118, 247] on select "Please Select Early Learning/Daycare Teacher/Family Home Care Provider | Maestr…" at bounding box center [223, 259] width 211 height 24
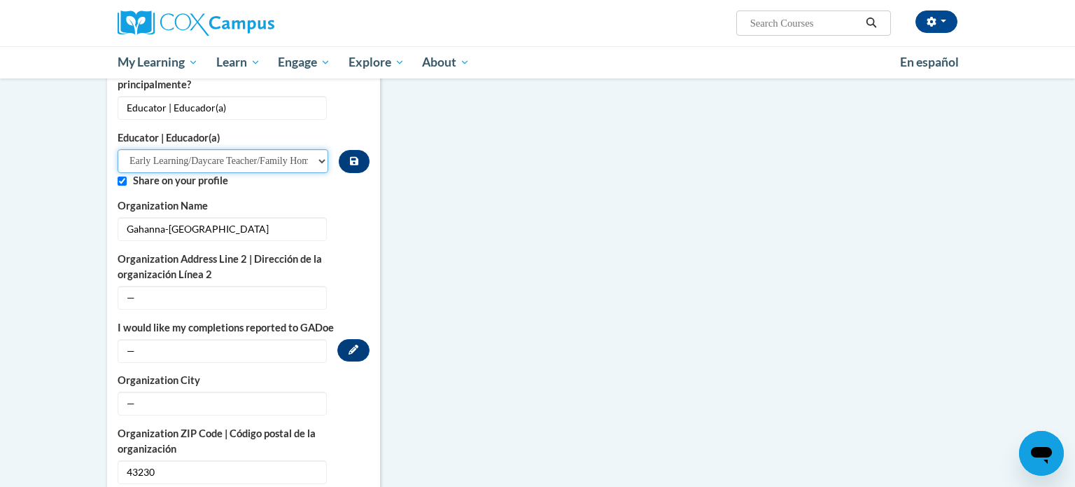
scroll to position [812, 0]
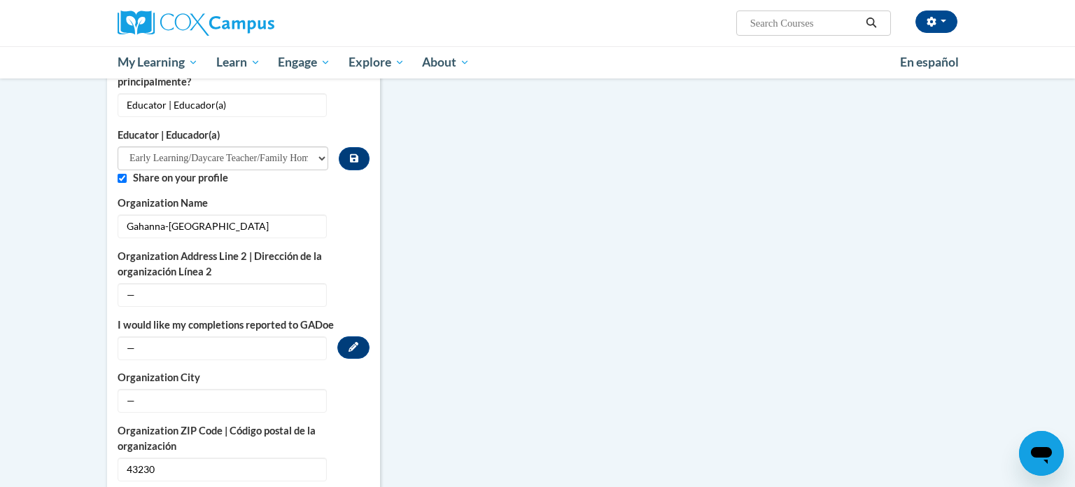
click at [242, 336] on span "—" at bounding box center [222, 348] width 209 height 24
click at [353, 336] on button "Edit" at bounding box center [353, 347] width 32 height 22
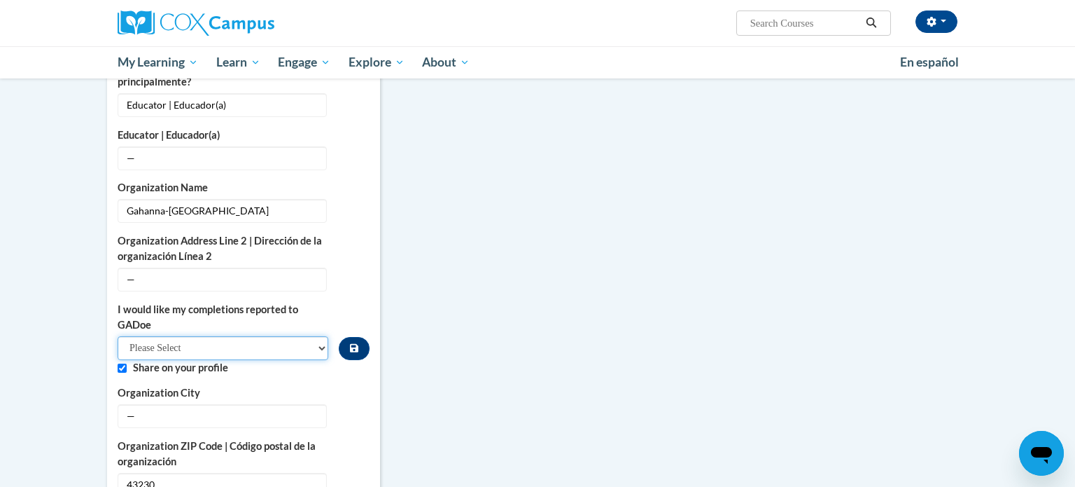
click at [301, 336] on select "Please Select Yes No" at bounding box center [223, 348] width 211 height 24
click at [123, 363] on input "Custom profile fields" at bounding box center [122, 367] width 9 height 9
checkbox input "false"
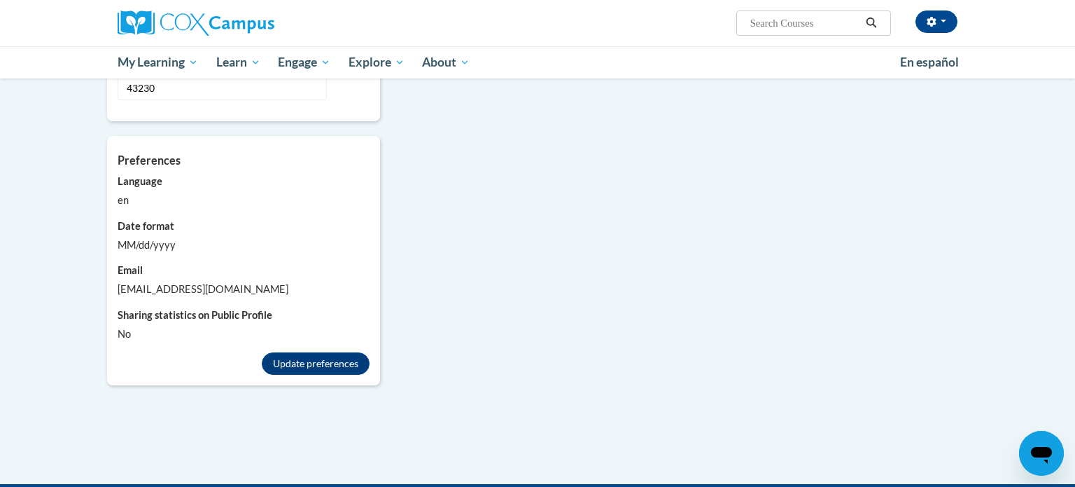
scroll to position [1208, 0]
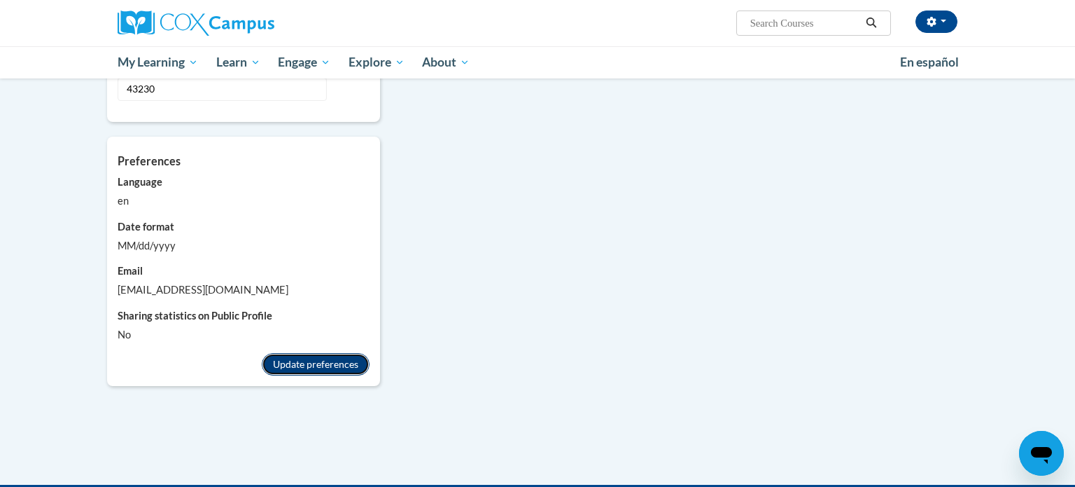
click at [284, 353] on button "Update preferences" at bounding box center [316, 364] width 108 height 22
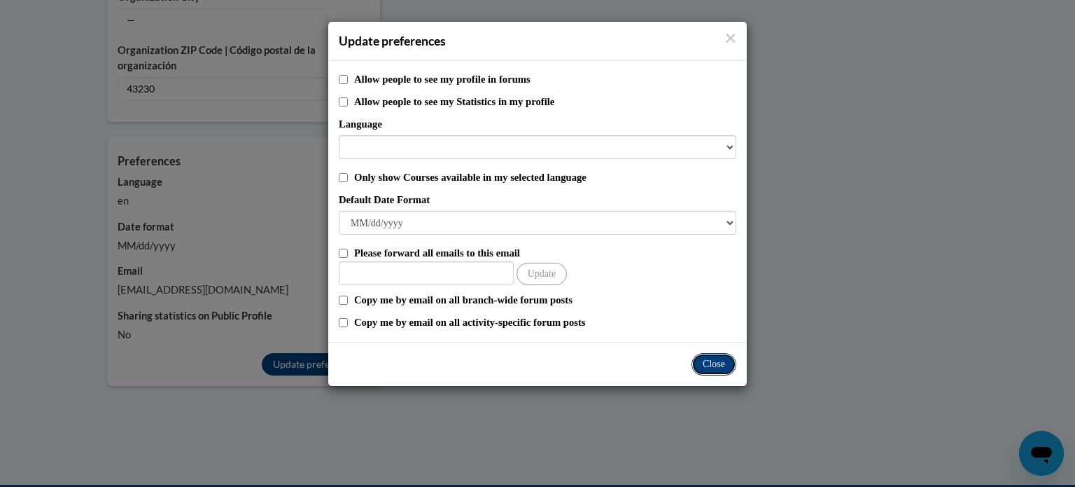
click at [718, 363] on button "Close" at bounding box center [714, 364] width 45 height 22
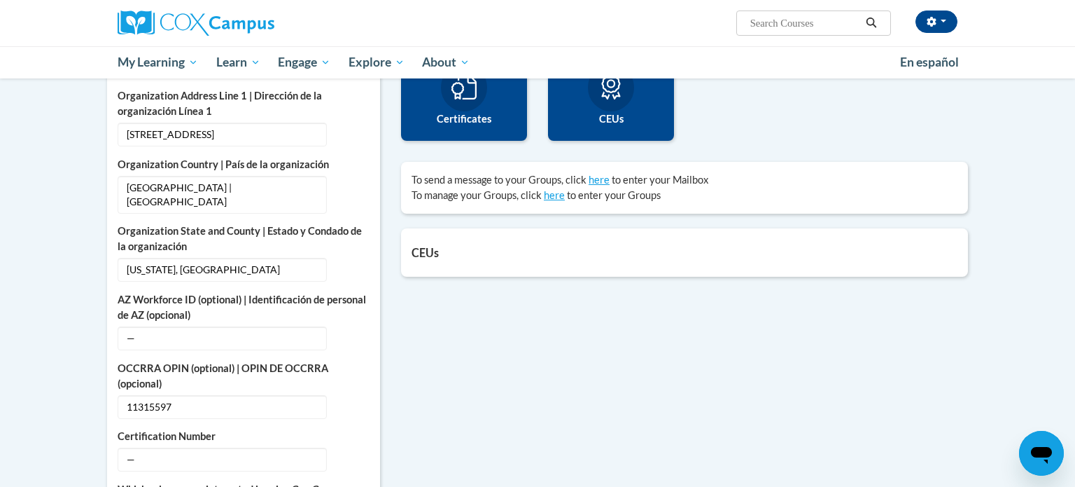
scroll to position [532, 0]
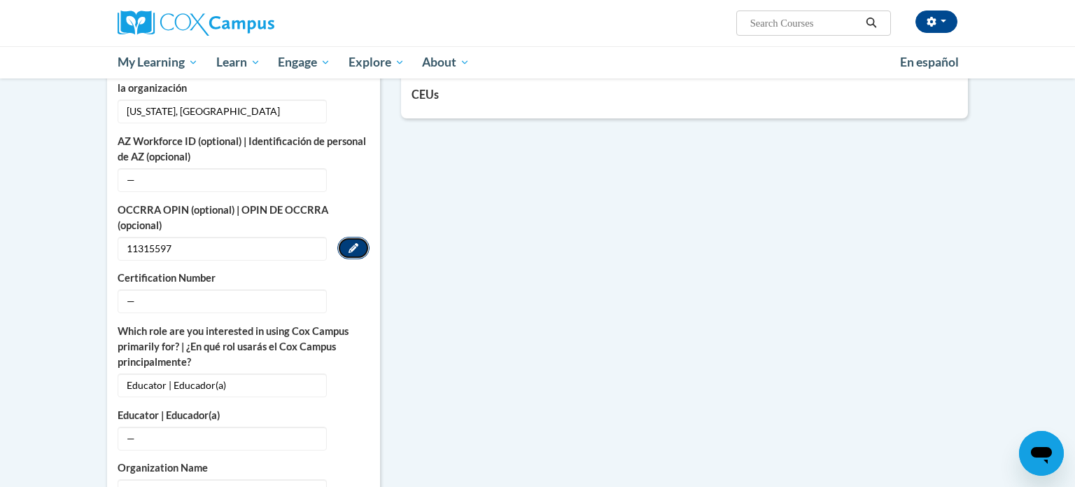
click at [353, 243] on icon "Custom profile fields" at bounding box center [354, 248] width 10 height 10
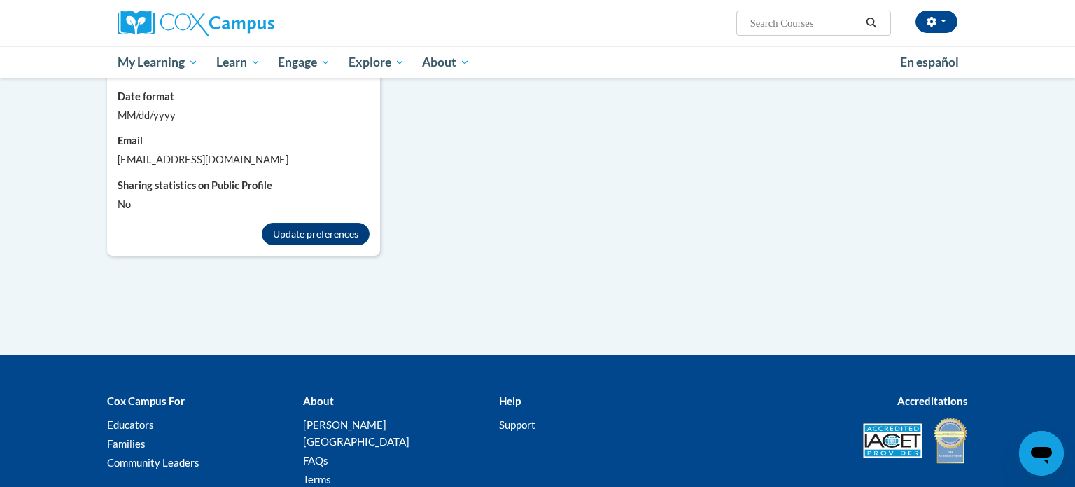
scroll to position [1403, 0]
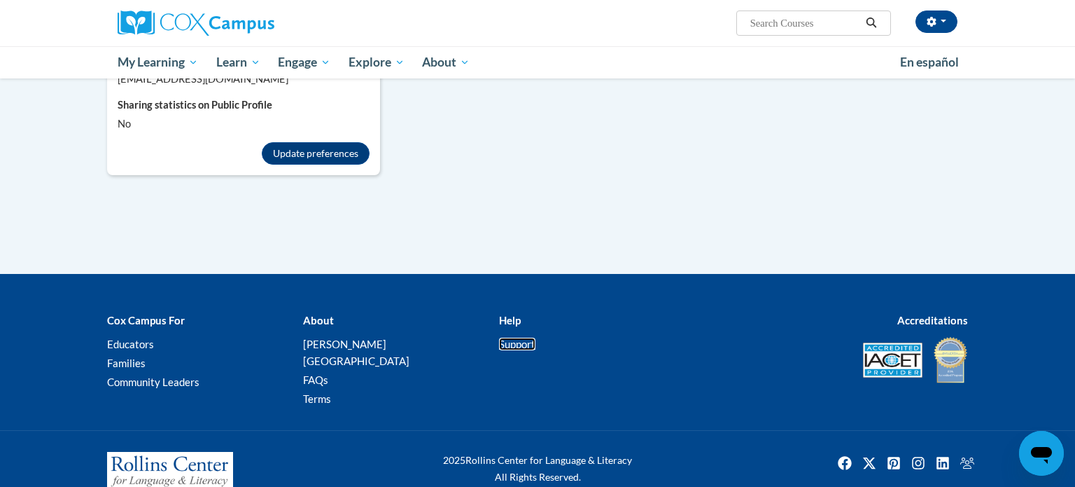
click at [524, 337] on link "Support" at bounding box center [517, 343] width 36 height 13
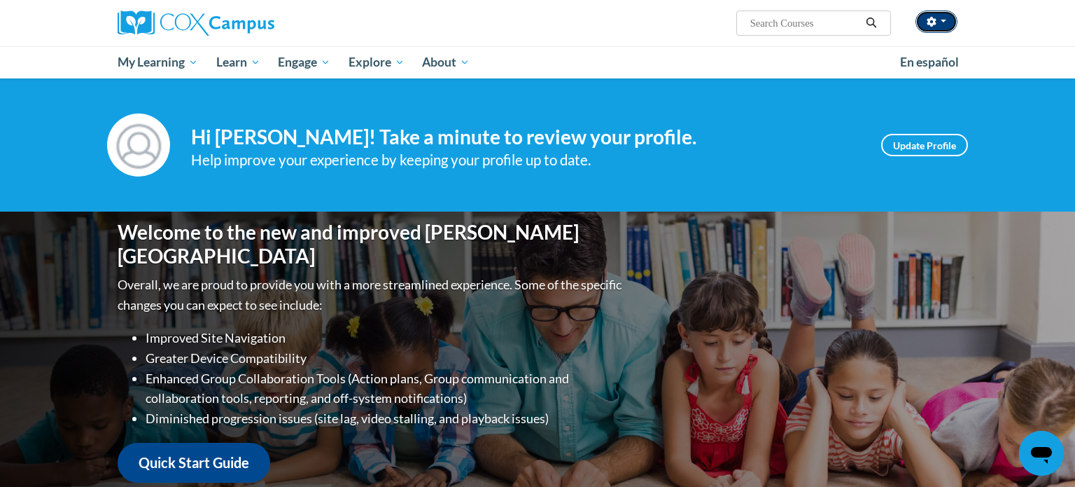
click at [947, 18] on button "button" at bounding box center [937, 22] width 42 height 22
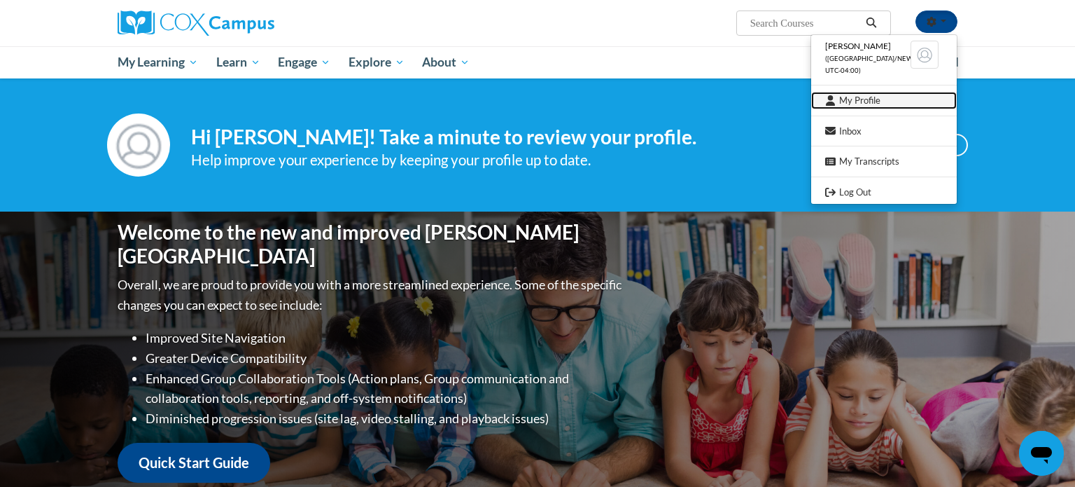
click at [870, 106] on link "My Profile" at bounding box center [884, 101] width 146 height 18
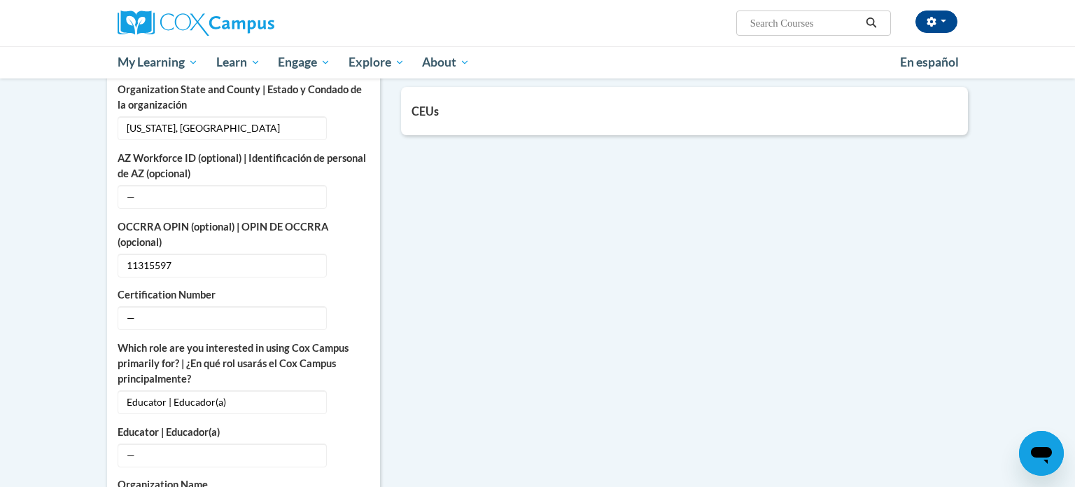
scroll to position [519, 0]
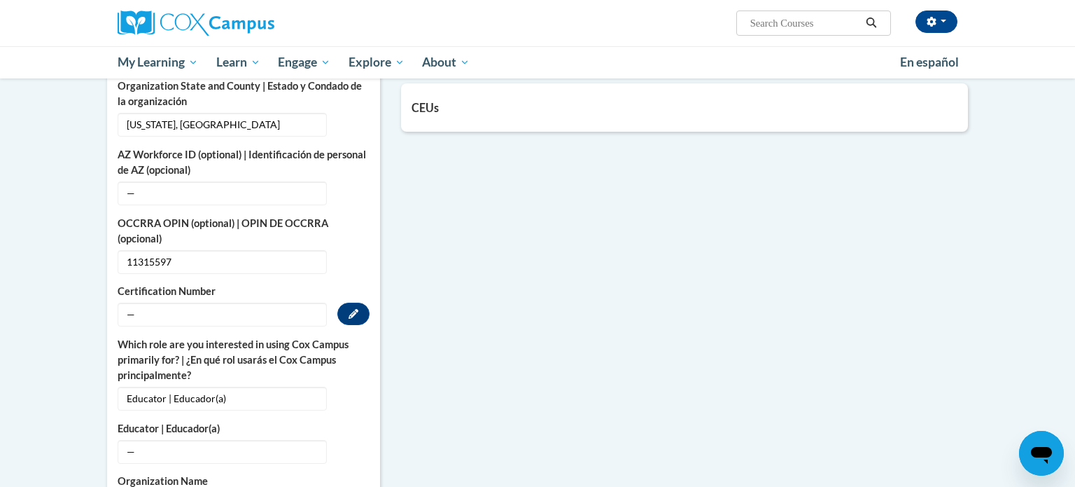
click at [191, 302] on span "—" at bounding box center [222, 314] width 209 height 24
click at [358, 302] on button "Edit" at bounding box center [353, 313] width 32 height 22
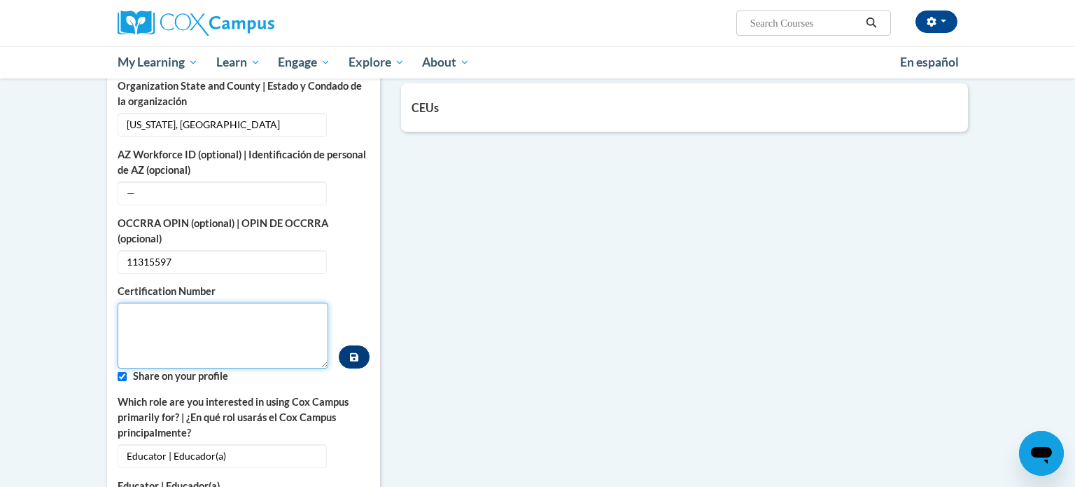
click at [196, 314] on textarea "Custom profile fields" at bounding box center [223, 335] width 211 height 66
paste textarea "1131-5597"
type textarea "1131-5597"
click at [356, 353] on icon "Custom profile fields" at bounding box center [354, 357] width 8 height 8
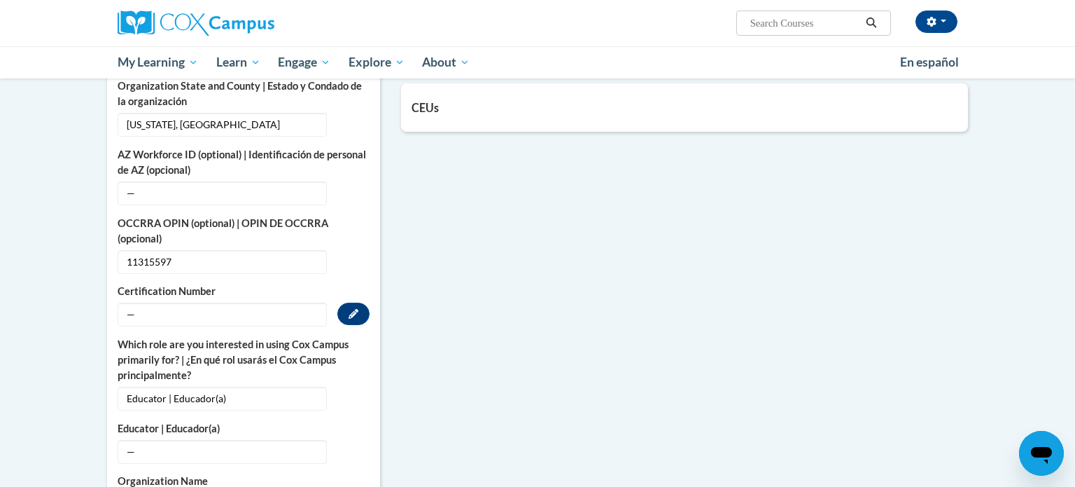
click at [258, 302] on span "—" at bounding box center [222, 314] width 209 height 24
click at [352, 309] on icon "Custom profile fields" at bounding box center [354, 314] width 10 height 10
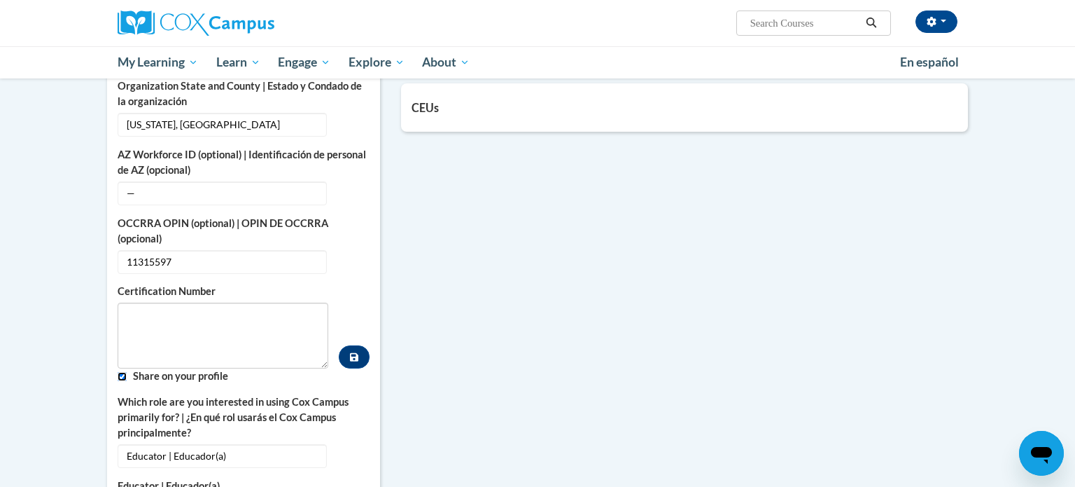
click at [121, 372] on input "Custom profile fields" at bounding box center [122, 376] width 9 height 9
checkbox input "false"
paste textarea "1131-5597"
click at [158, 302] on textarea "1131-5597" at bounding box center [223, 335] width 211 height 66
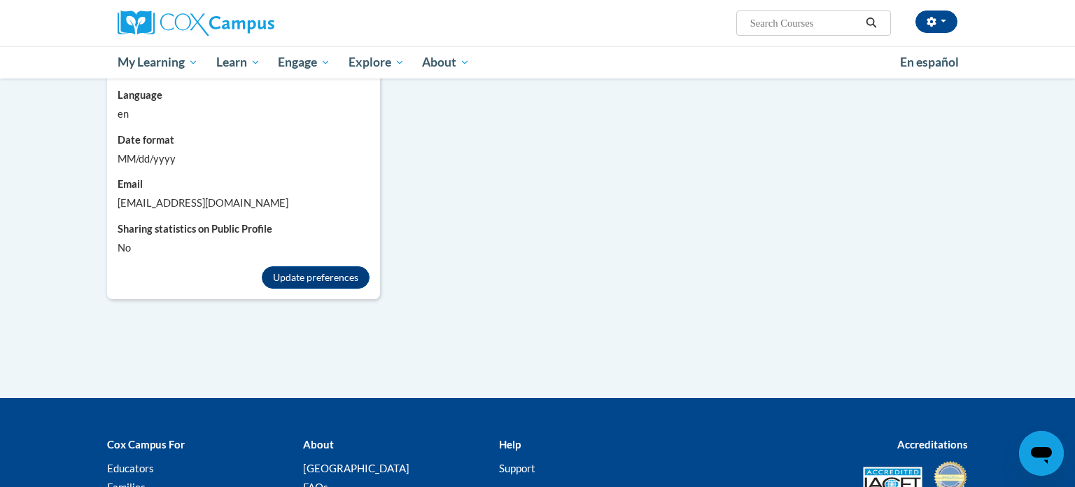
scroll to position [1323, 0]
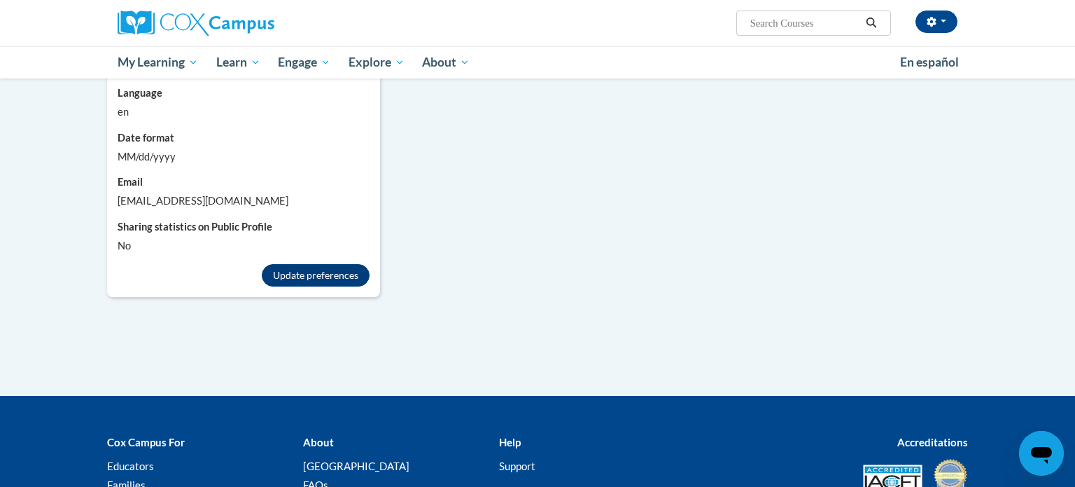
type textarea "11315597"
click at [342, 264] on button "Update preferences" at bounding box center [316, 275] width 108 height 22
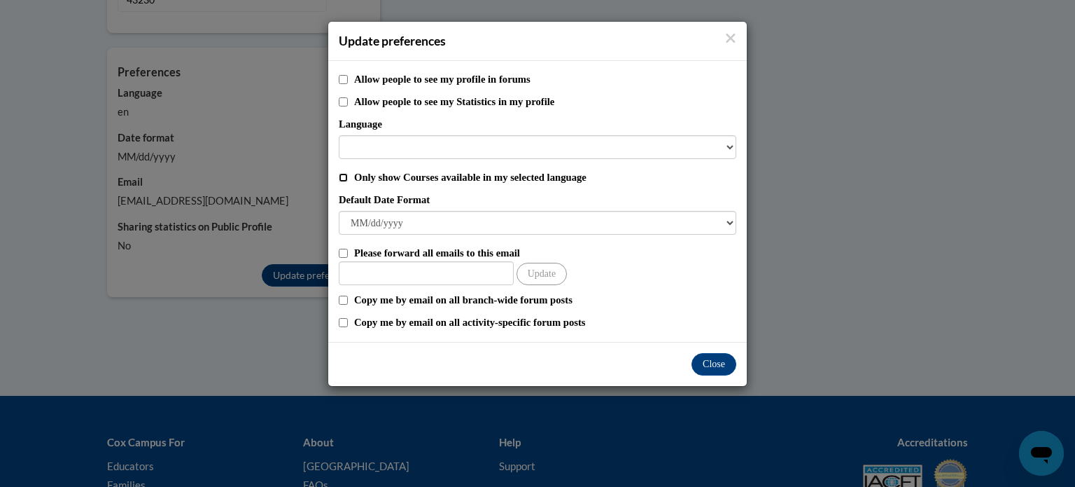
click at [343, 177] on input "Only show Courses available in my selected language" at bounding box center [343, 177] width 9 height 9
checkbox input "true"
click at [716, 366] on button "Close" at bounding box center [714, 364] width 45 height 22
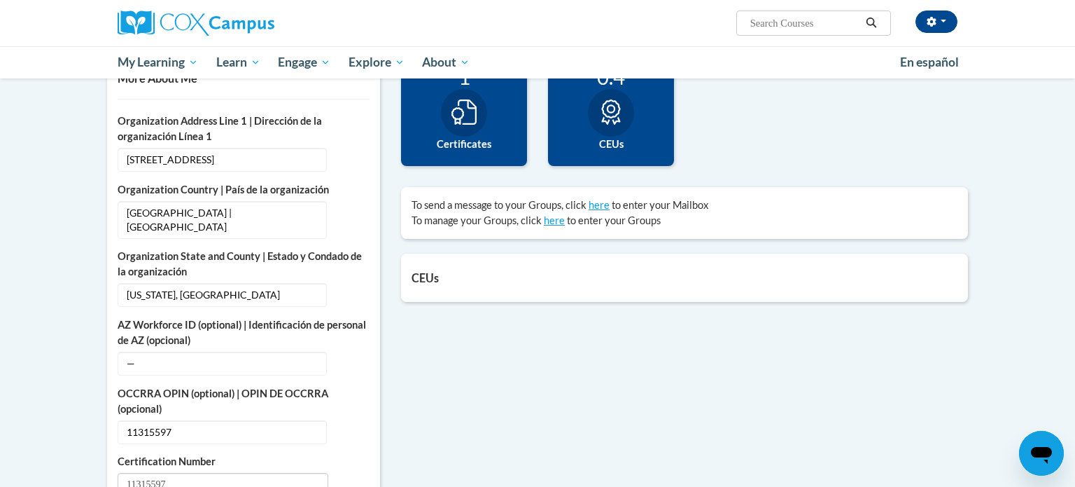
scroll to position [354, 0]
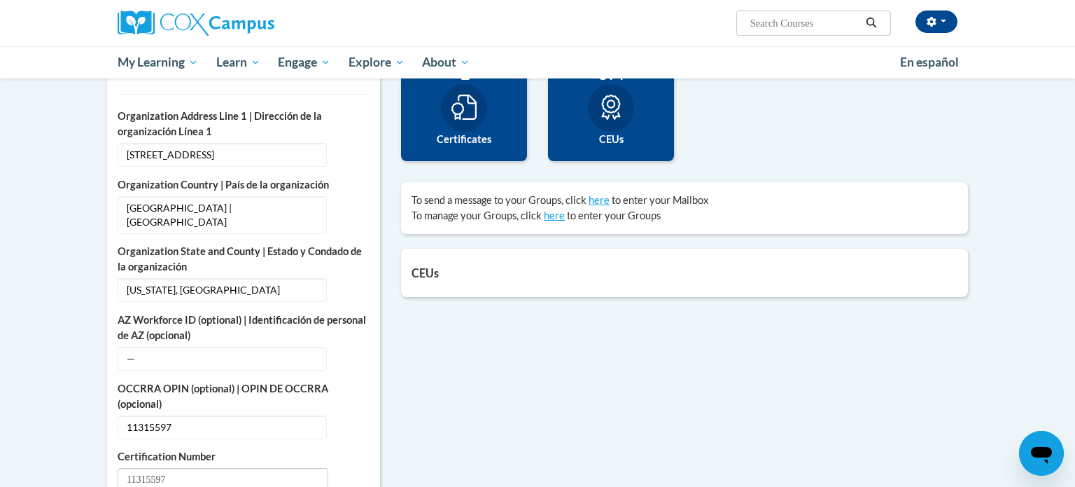
click at [634, 124] on div "0.4 CEUs" at bounding box center [611, 105] width 126 height 112
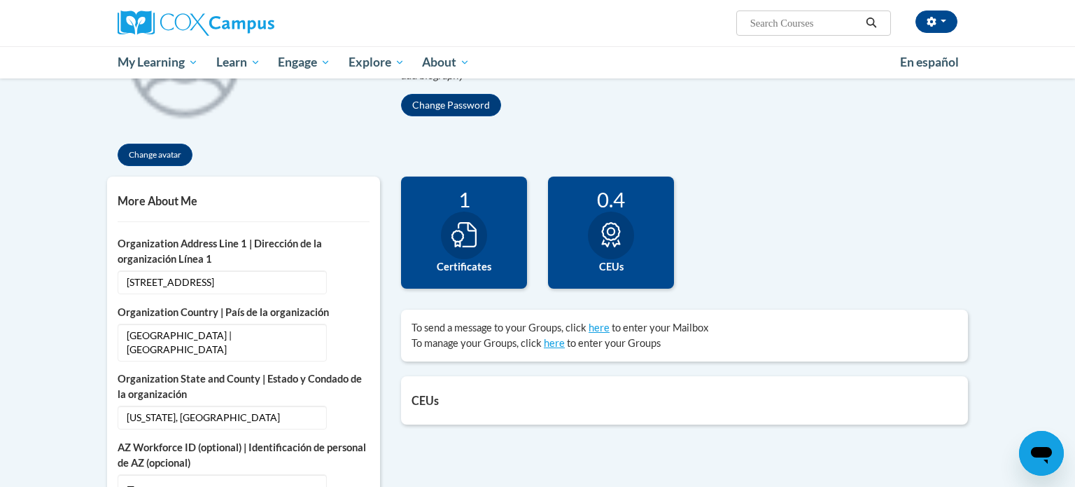
scroll to position [0, 0]
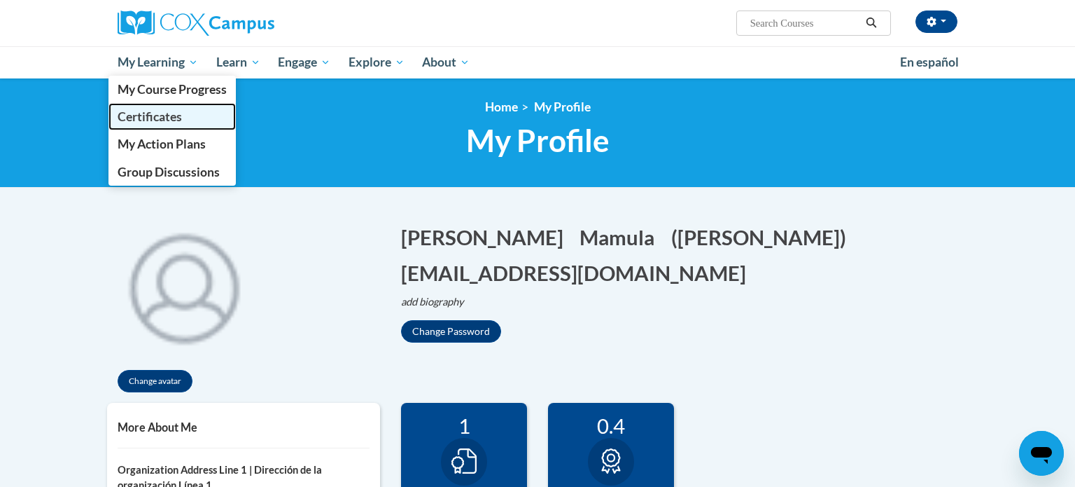
click at [144, 127] on link "Certificates" at bounding box center [172, 116] width 127 height 27
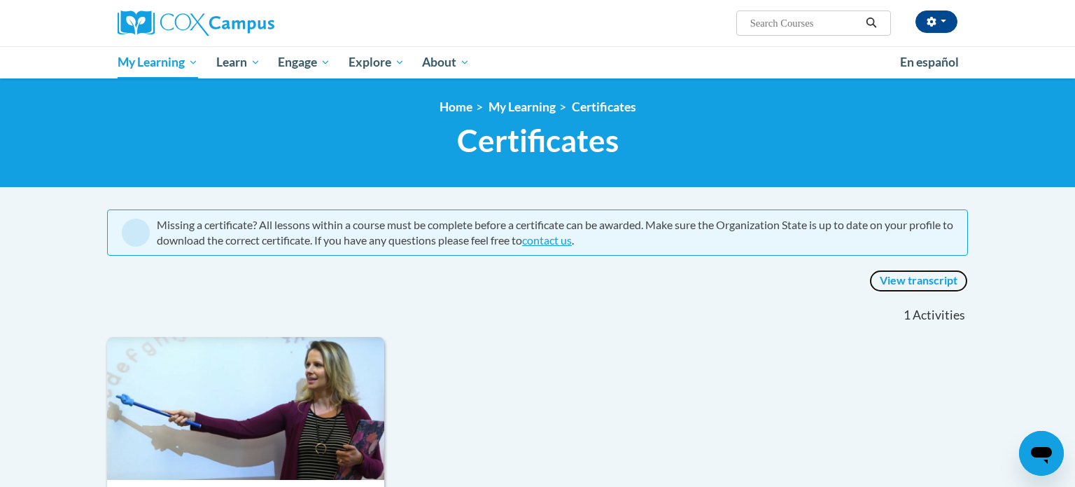
click at [899, 281] on link "View transcript" at bounding box center [918, 281] width 99 height 22
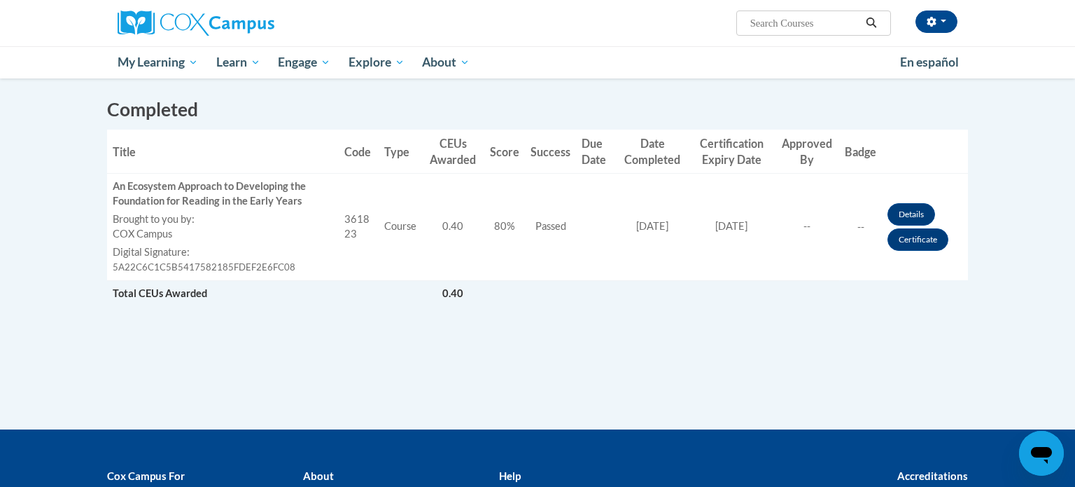
scroll to position [377, 0]
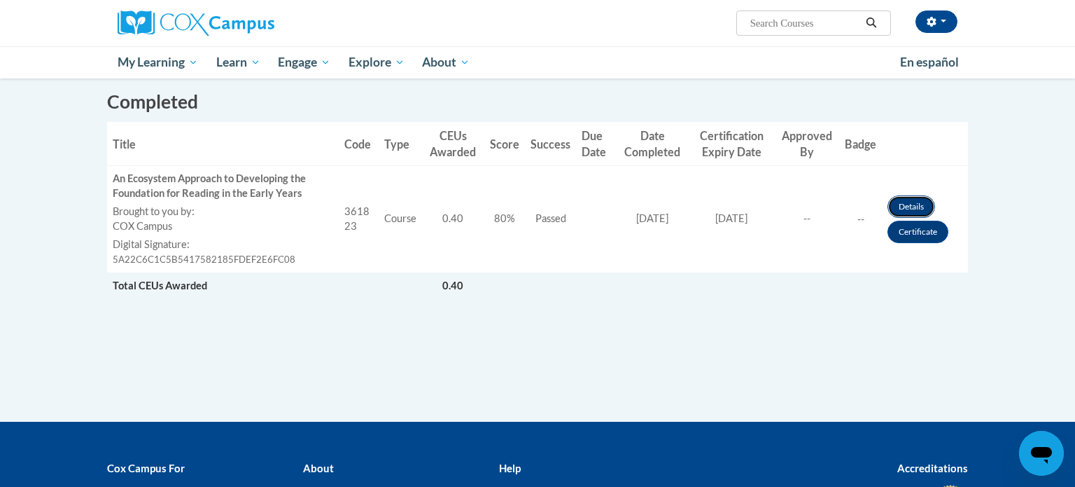
click at [912, 200] on link "Details" at bounding box center [912, 206] width 48 height 22
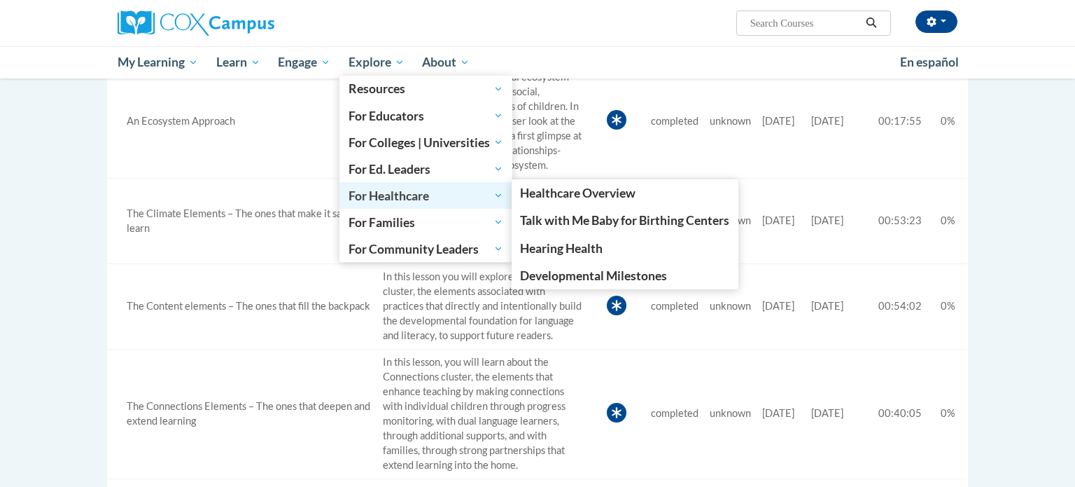
scroll to position [1327, 0]
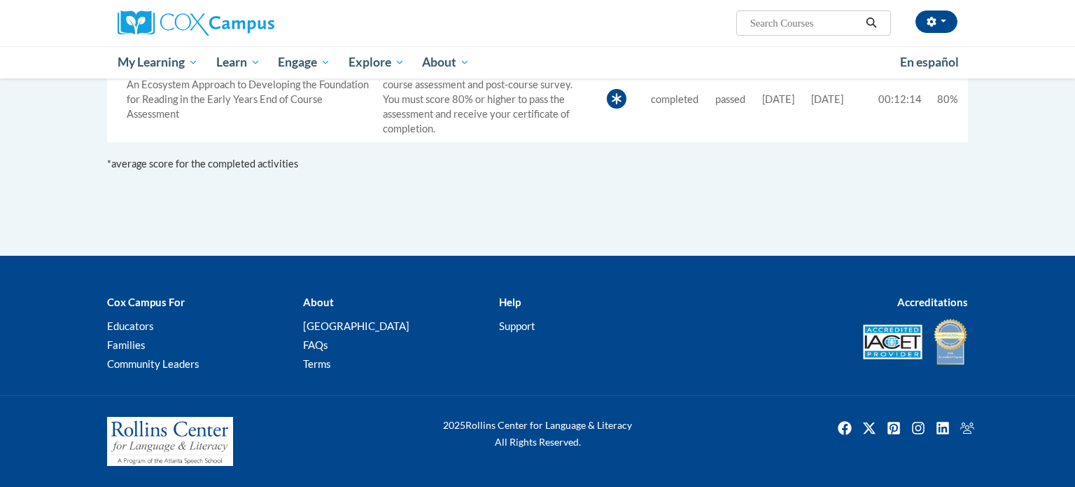
click at [515, 305] on b "Help" at bounding box center [510, 301] width 22 height 13
click at [306, 347] on link "FAQs" at bounding box center [315, 344] width 25 height 13
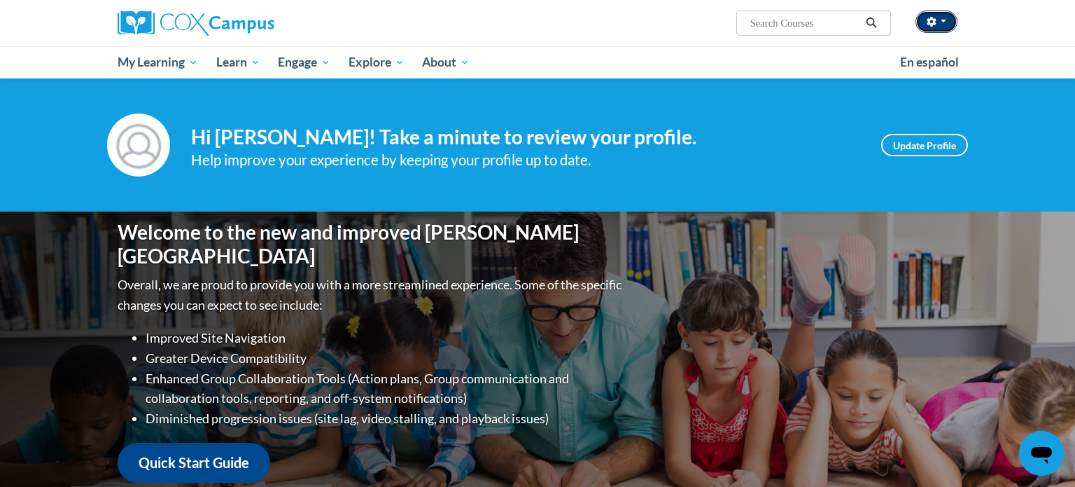
click at [944, 16] on button "button" at bounding box center [937, 22] width 42 height 22
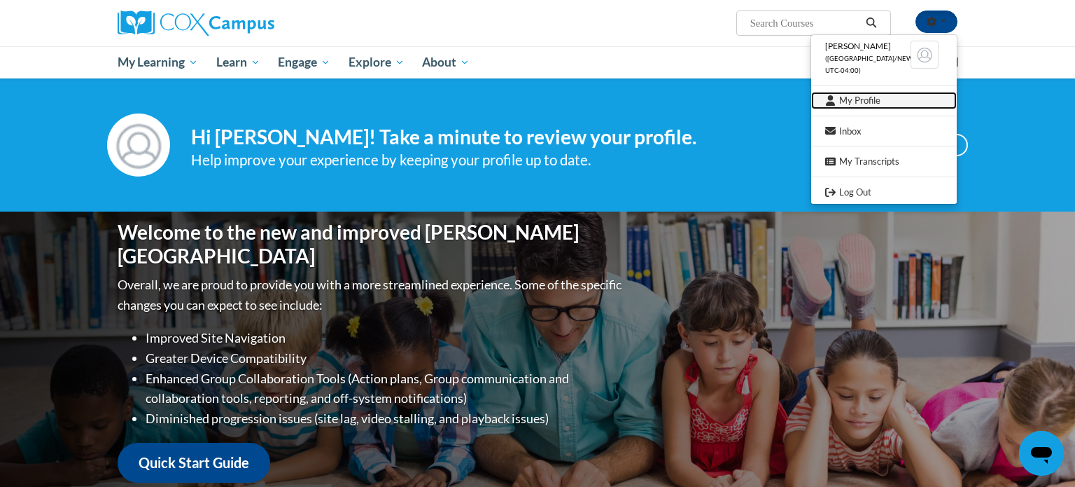
click at [897, 99] on link "My Profile" at bounding box center [884, 101] width 146 height 18
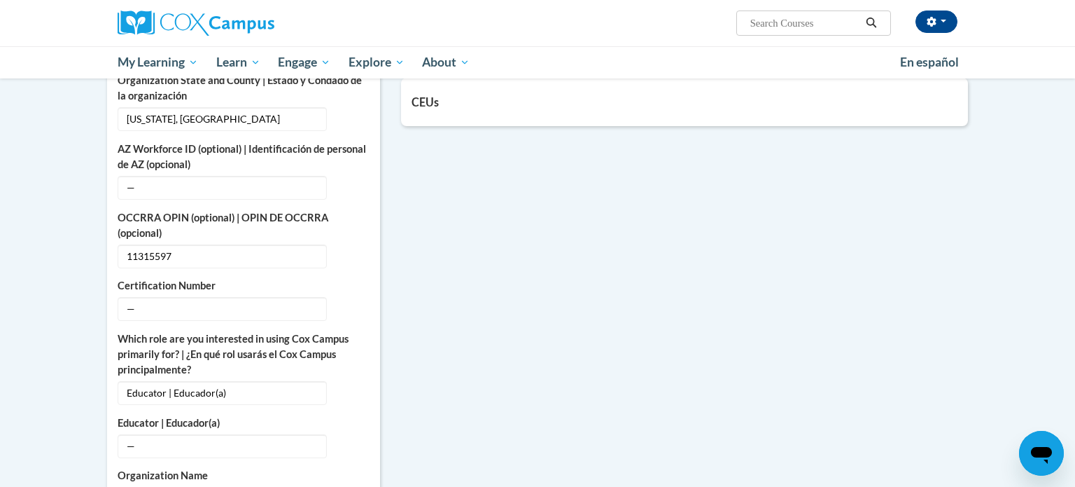
scroll to position [540, 0]
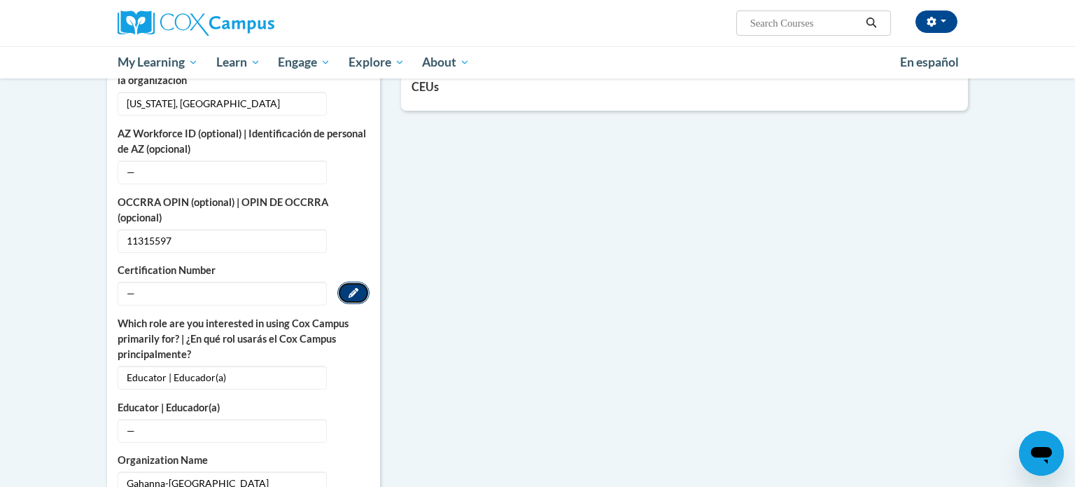
click at [365, 281] on button "Edit" at bounding box center [353, 292] width 32 height 22
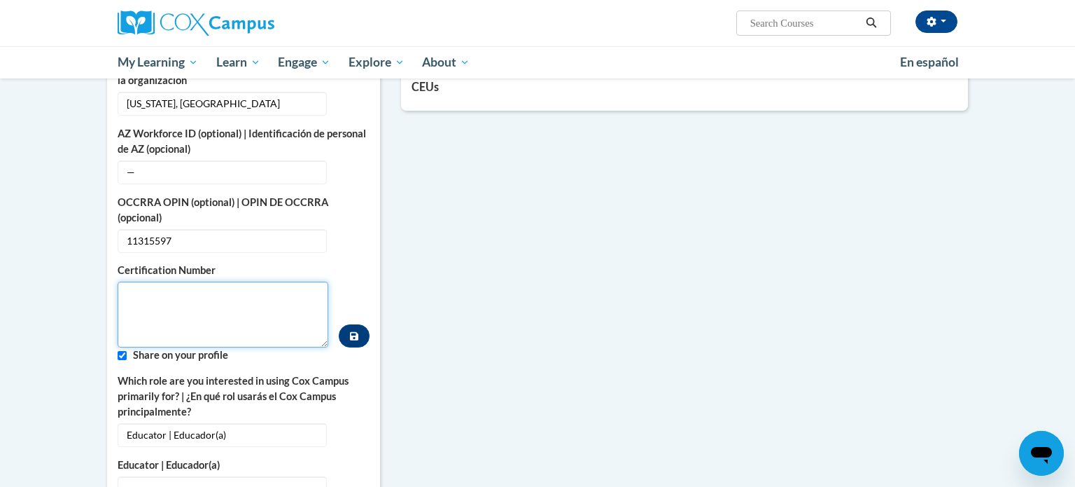
click at [227, 286] on textarea "Custom profile fields" at bounding box center [223, 314] width 211 height 66
type textarea "1131-5597"
click at [347, 324] on button "Custom profile fields" at bounding box center [354, 335] width 31 height 23
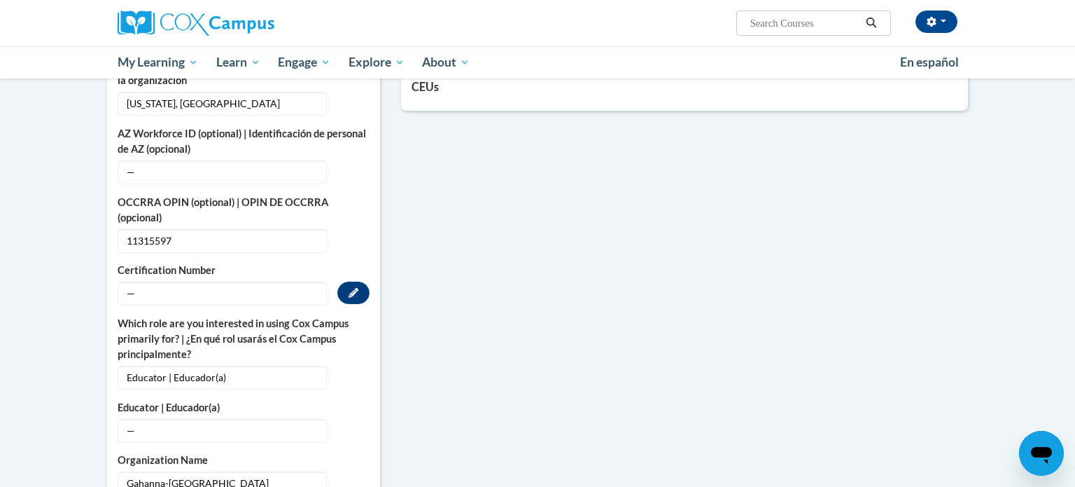
click at [274, 283] on span "—" at bounding box center [222, 293] width 209 height 24
click at [181, 229] on span "11315597" at bounding box center [222, 241] width 209 height 24
click at [360, 229] on button "Edit" at bounding box center [353, 240] width 32 height 22
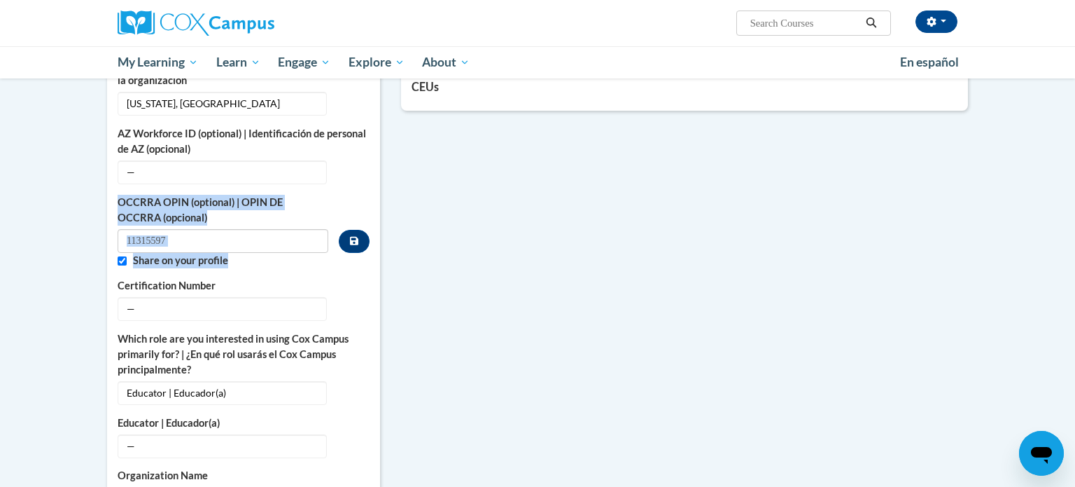
click at [195, 229] on input "11315597" at bounding box center [223, 241] width 211 height 24
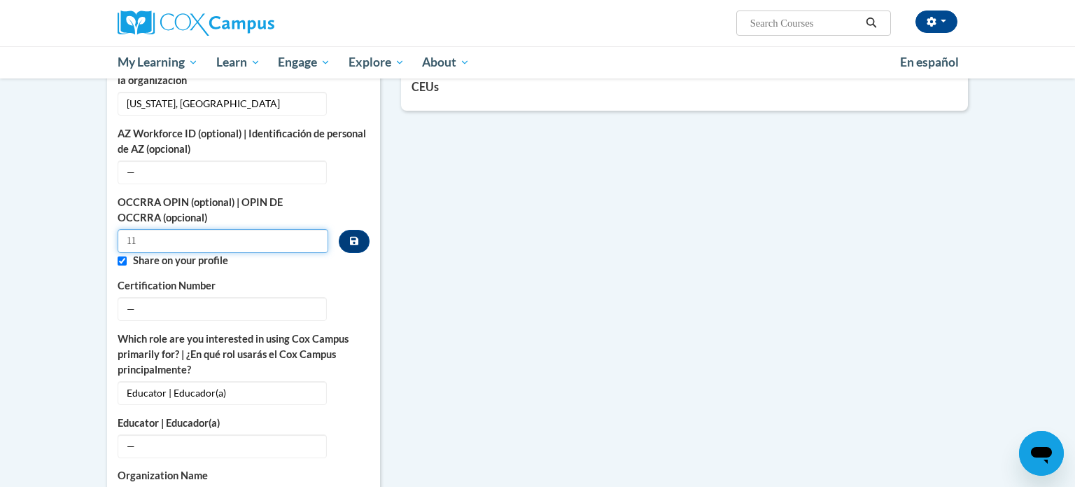
type input "1"
click at [347, 297] on button "Edit" at bounding box center [353, 308] width 32 height 22
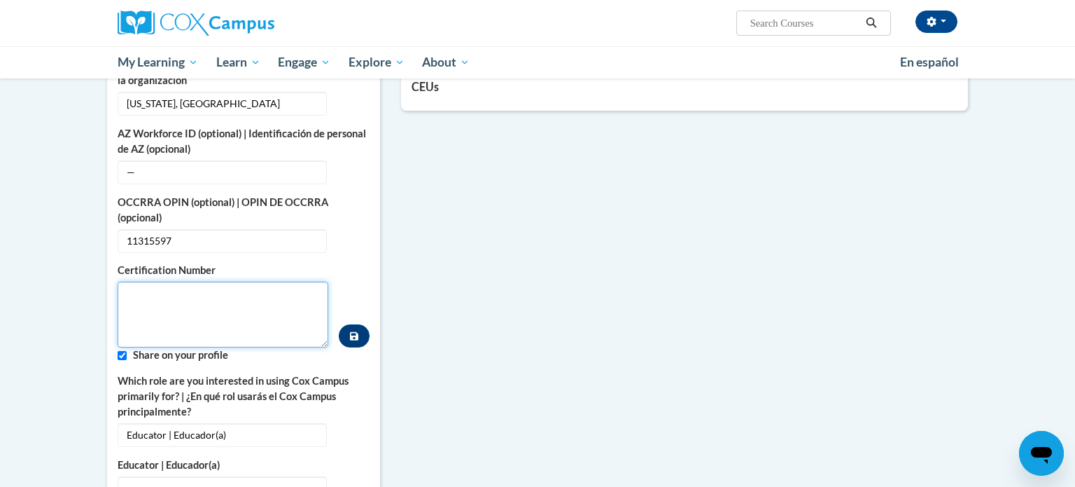
click at [202, 308] on textarea "Custom profile fields" at bounding box center [223, 314] width 211 height 66
type textarea "11"
click at [350, 235] on icon "Custom profile fields" at bounding box center [354, 240] width 10 height 10
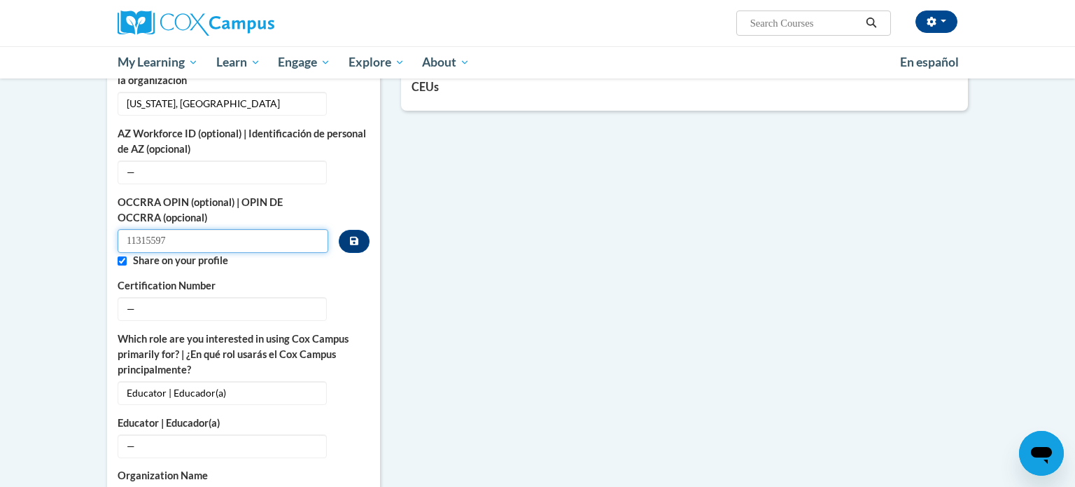
click at [174, 229] on input "11315597" at bounding box center [223, 241] width 211 height 24
click at [359, 230] on button "Custom profile fields" at bounding box center [354, 241] width 31 height 23
click at [197, 297] on span "—" at bounding box center [222, 309] width 209 height 24
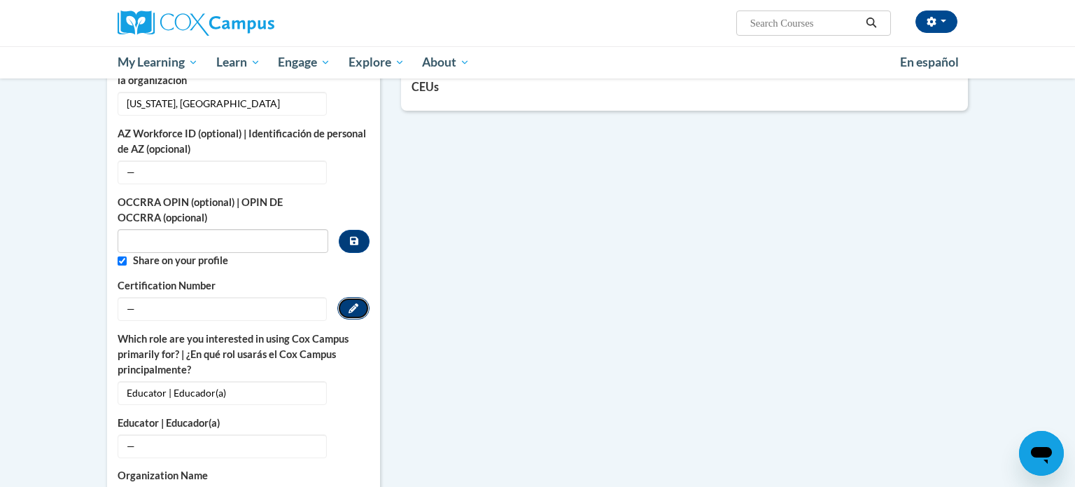
click at [362, 297] on button "Edit" at bounding box center [353, 308] width 32 height 22
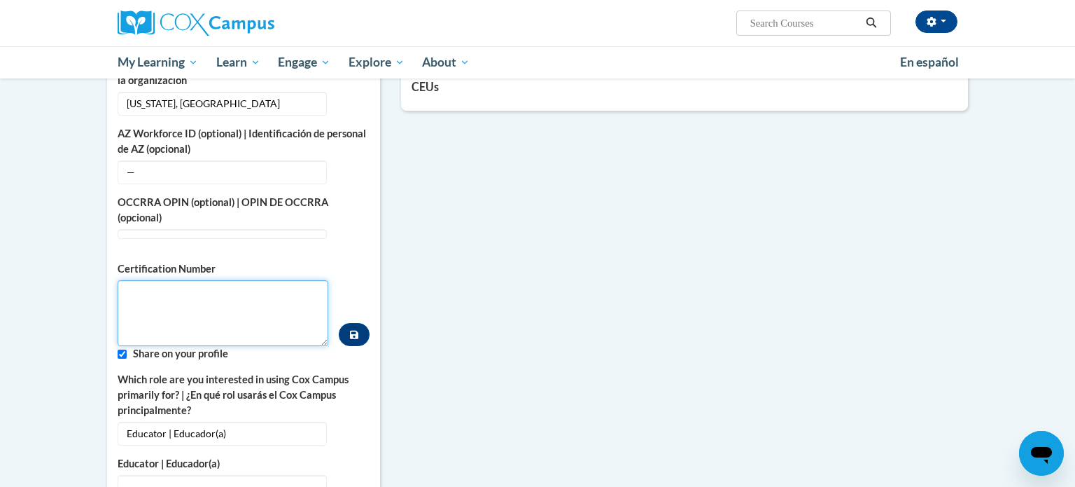
click at [195, 297] on textarea "Custom profile fields" at bounding box center [223, 313] width 211 height 66
type textarea "1131-5597"
click at [355, 325] on button "Custom profile fields" at bounding box center [354, 334] width 31 height 23
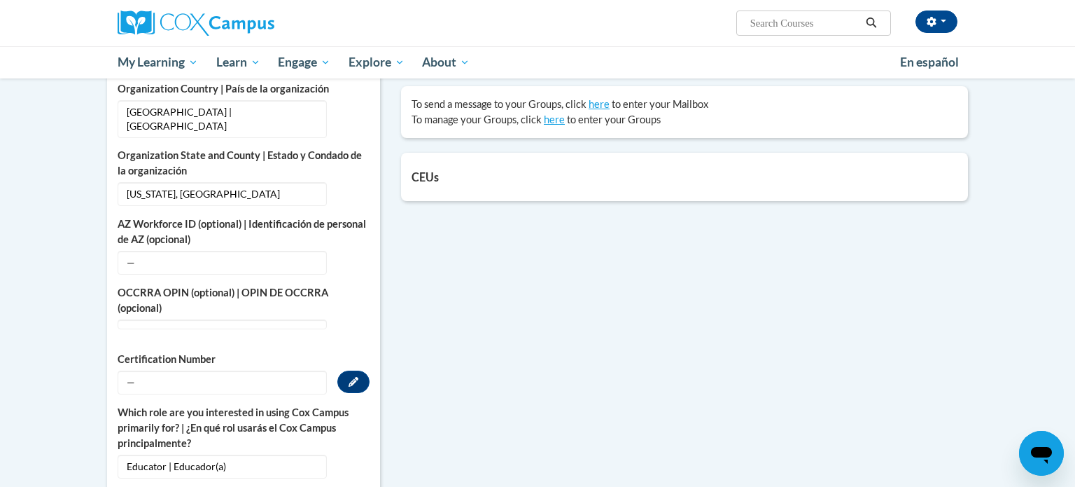
scroll to position [531, 0]
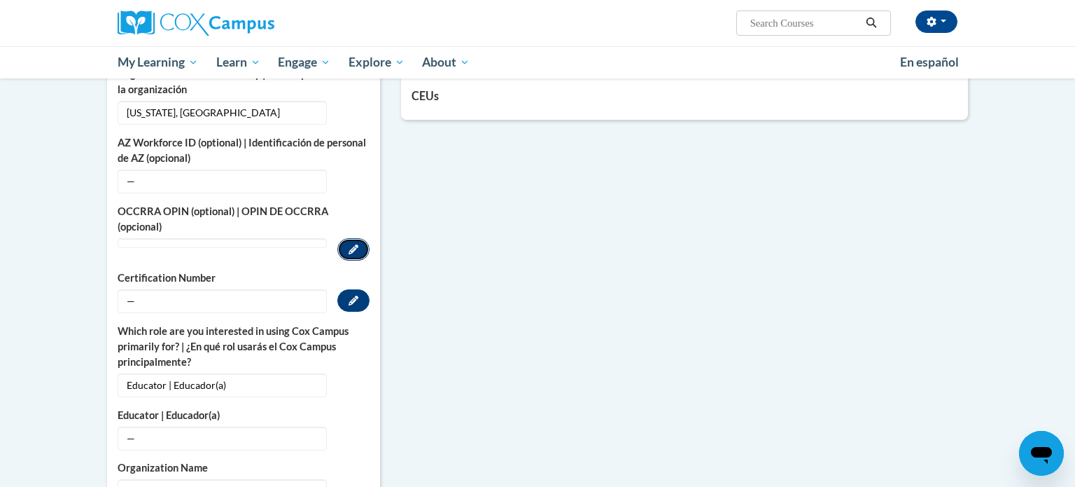
click at [357, 244] on icon "Custom profile fields" at bounding box center [354, 249] width 10 height 10
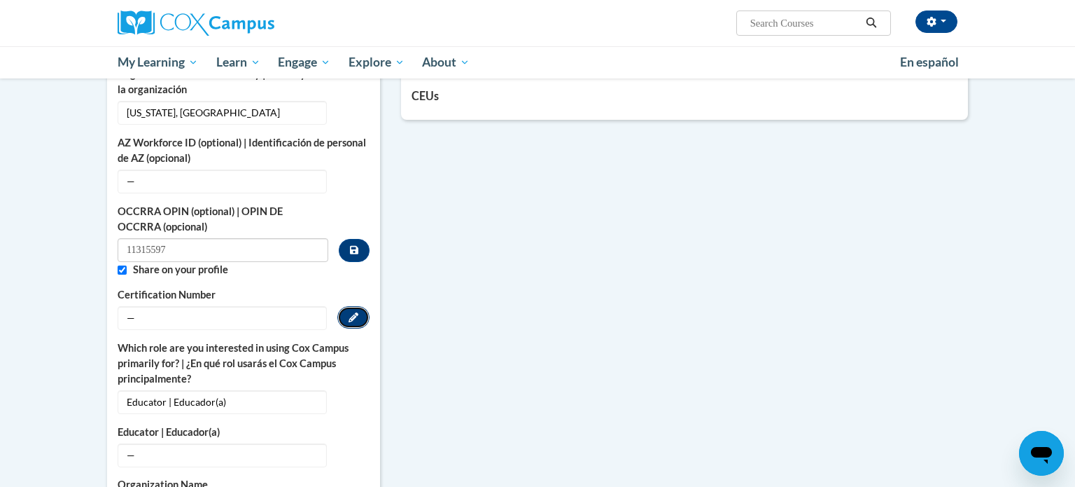
click at [358, 312] on icon "Custom profile fields" at bounding box center [354, 317] width 10 height 10
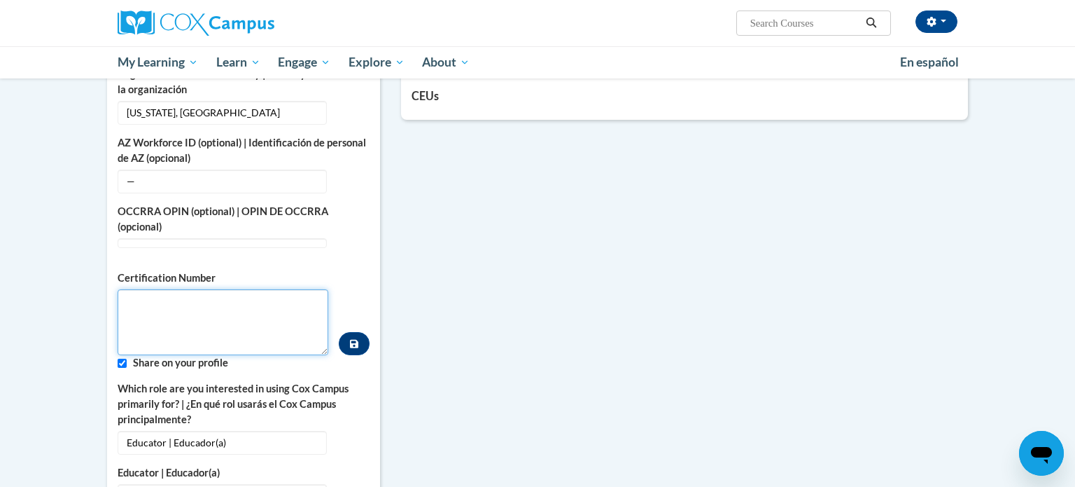
click at [252, 300] on textarea "Custom profile fields" at bounding box center [223, 322] width 211 height 66
type textarea "11"
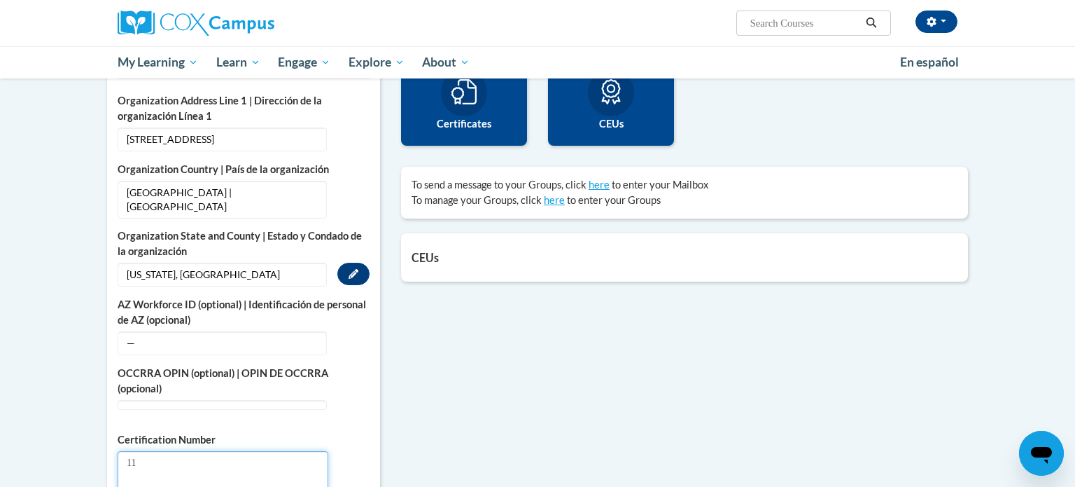
scroll to position [367, 0]
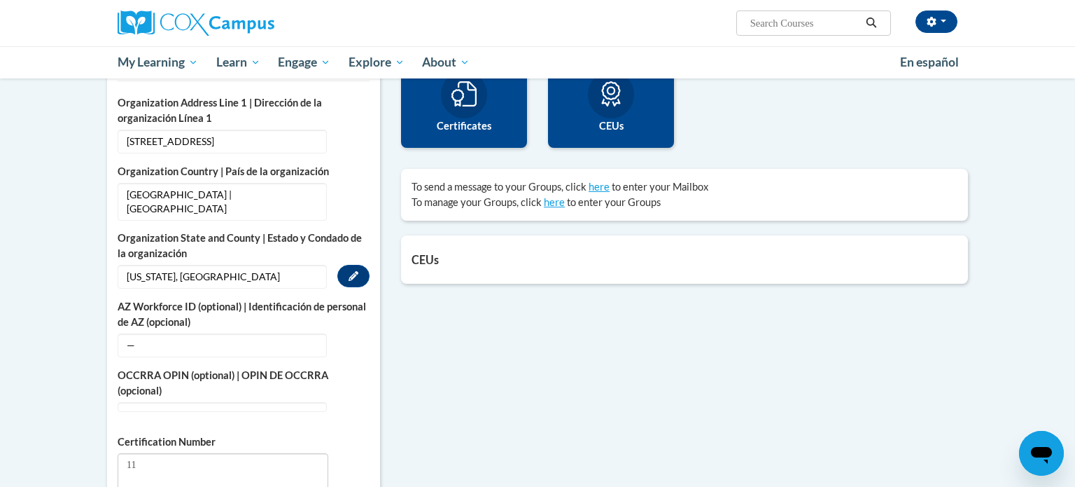
click at [193, 265] on span "Ohio, Franklin" at bounding box center [222, 277] width 209 height 24
click at [355, 271] on icon "Custom profile fields" at bounding box center [354, 276] width 10 height 10
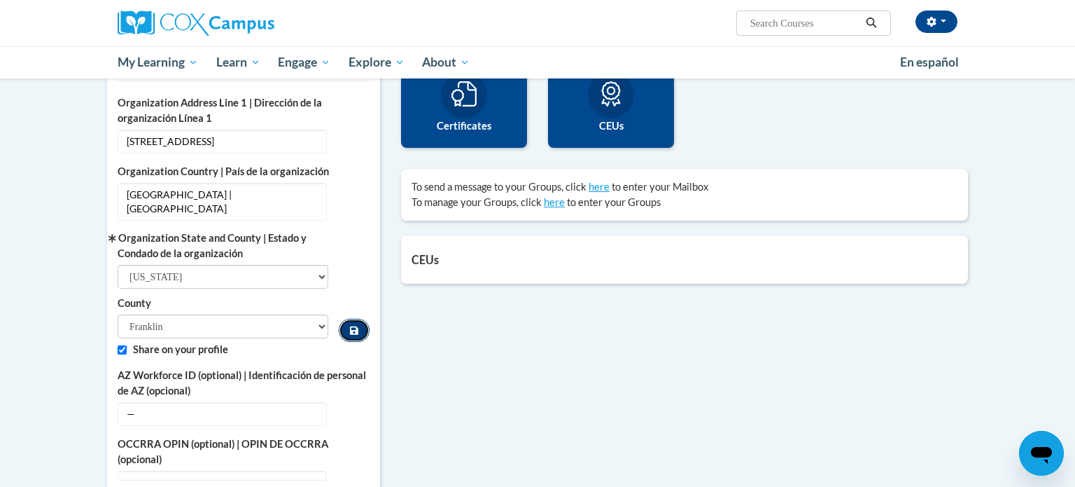
click at [352, 324] on button "Custom profile fields" at bounding box center [354, 330] width 31 height 23
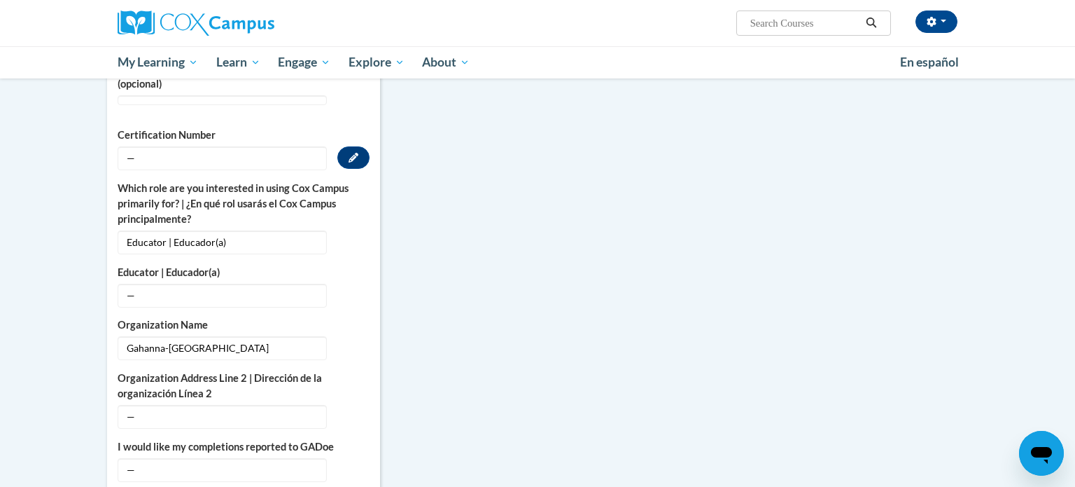
scroll to position [677, 0]
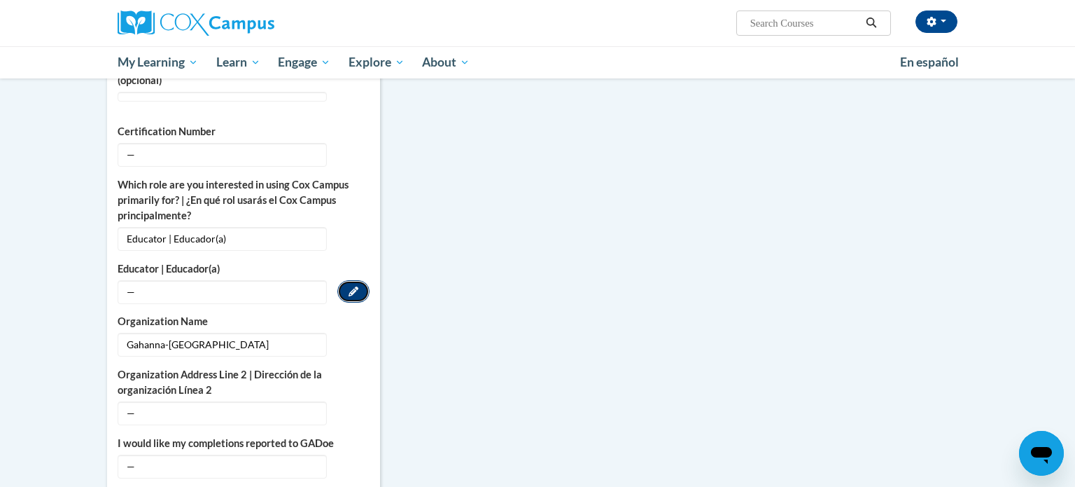
click at [358, 280] on button "Edit" at bounding box center [353, 291] width 32 height 22
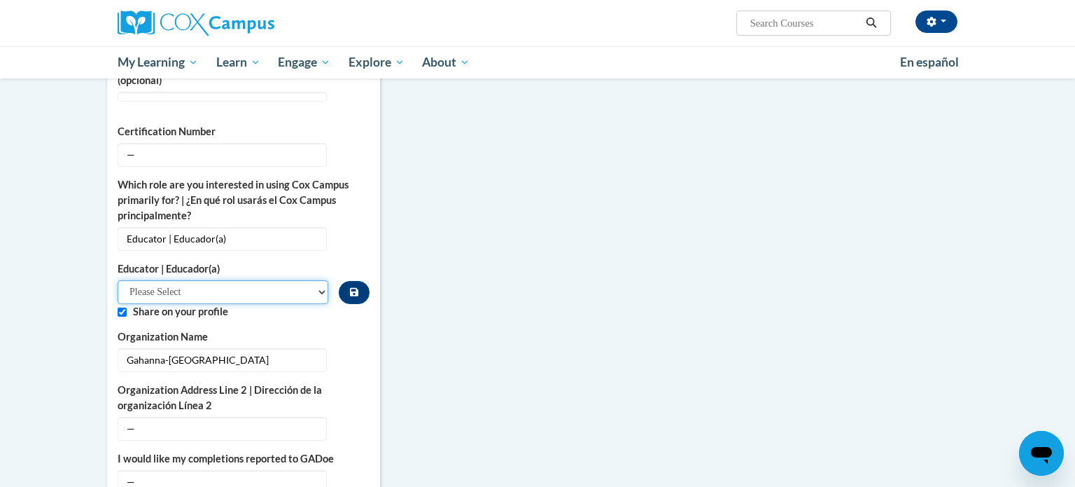
click at [305, 280] on select "Please Select Early Learning/Daycare Teacher/Family Home Care Provider | Maestr…" at bounding box center [223, 292] width 211 height 24
select select "5e2af403-4f2c-4e49-a02f-103e55d7b75b"
click at [118, 280] on select "Please Select Early Learning/Daycare Teacher/Family Home Care Provider | Maestr…" at bounding box center [223, 292] width 211 height 24
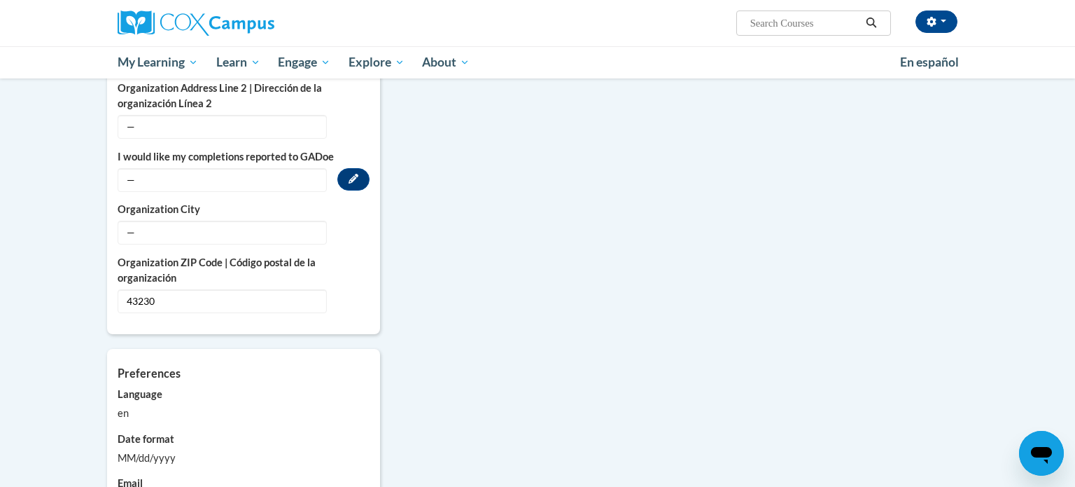
scroll to position [981, 0]
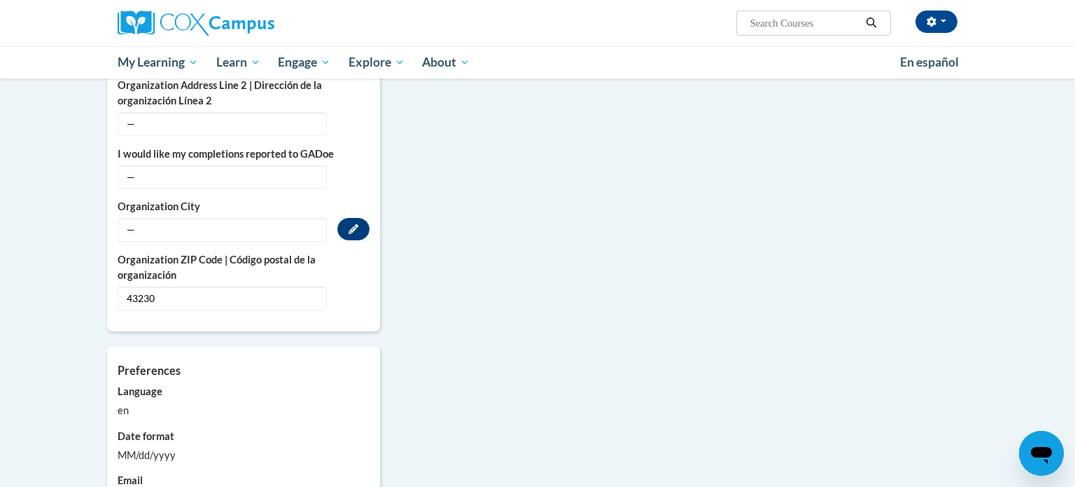
click at [218, 220] on span "—" at bounding box center [222, 230] width 209 height 24
click at [224, 218] on span "—" at bounding box center [222, 230] width 209 height 24
click at [349, 224] on icon "Custom profile fields" at bounding box center [354, 229] width 10 height 10
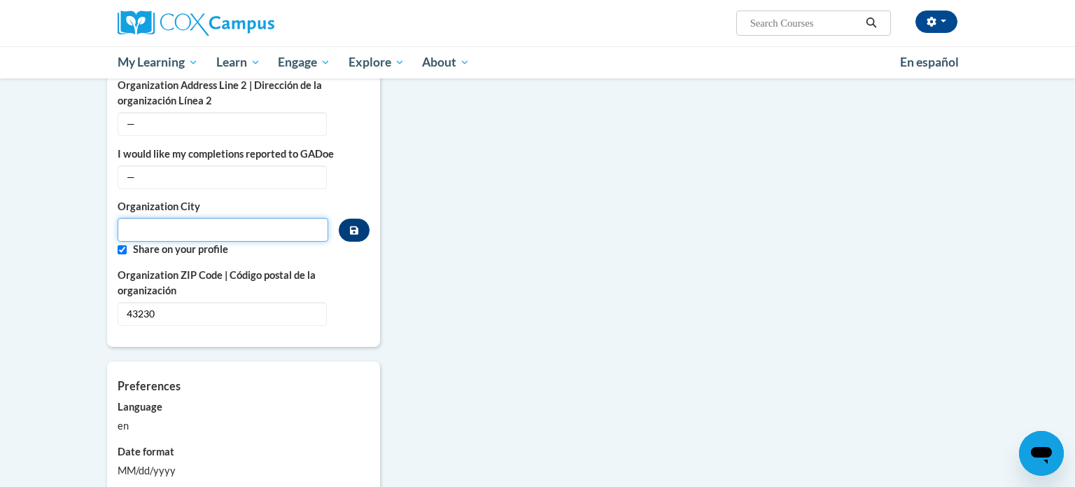
click at [182, 218] on input "Metadata input" at bounding box center [223, 230] width 211 height 24
type input "Gahanna"
click at [363, 218] on button "Custom profile fields" at bounding box center [354, 229] width 31 height 23
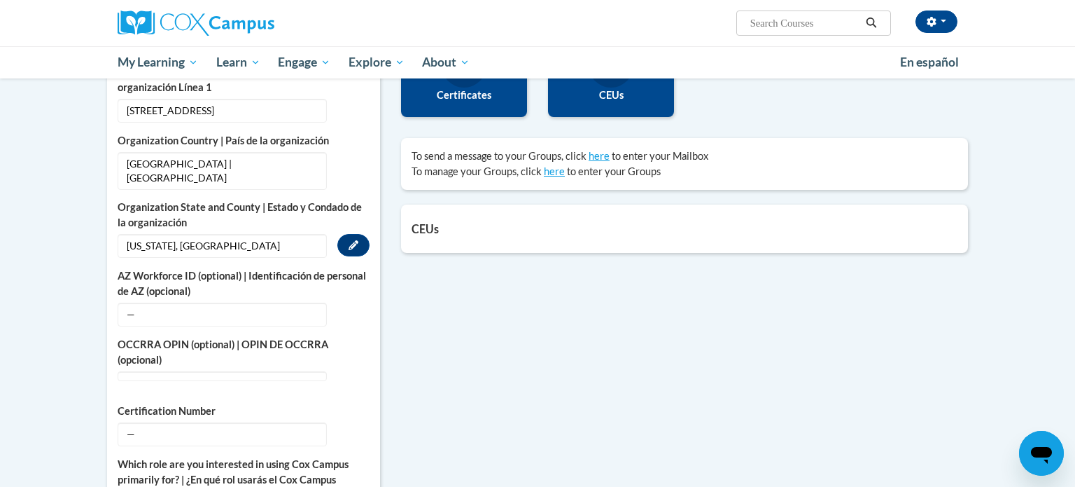
scroll to position [393, 0]
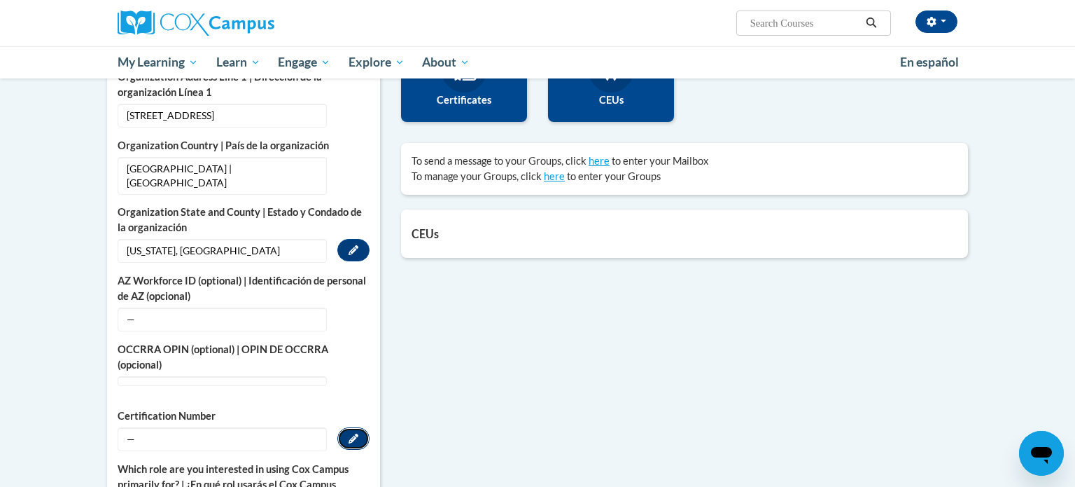
click at [362, 427] on button "Edit" at bounding box center [353, 438] width 32 height 22
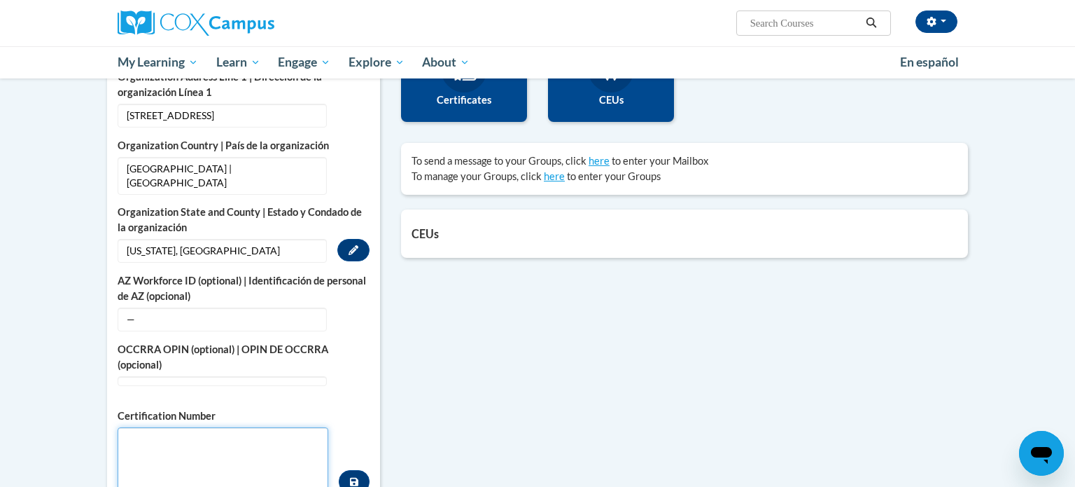
click at [256, 437] on textarea "Custom profile fields" at bounding box center [223, 460] width 211 height 66
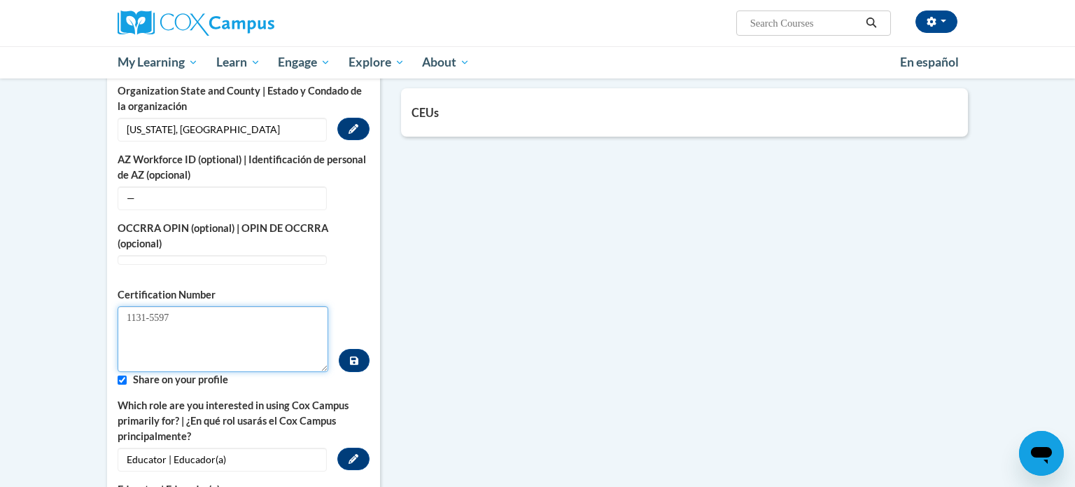
scroll to position [515, 0]
type textarea "1131-5597"
click at [121, 375] on input "Custom profile fields" at bounding box center [122, 379] width 9 height 9
checkbox input "false"
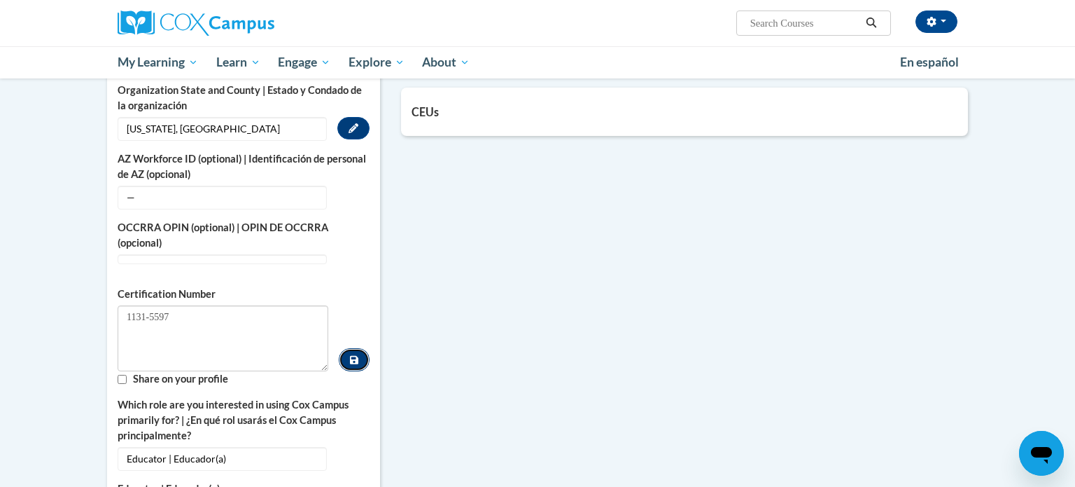
click at [344, 348] on button "Custom profile fields" at bounding box center [354, 359] width 31 height 23
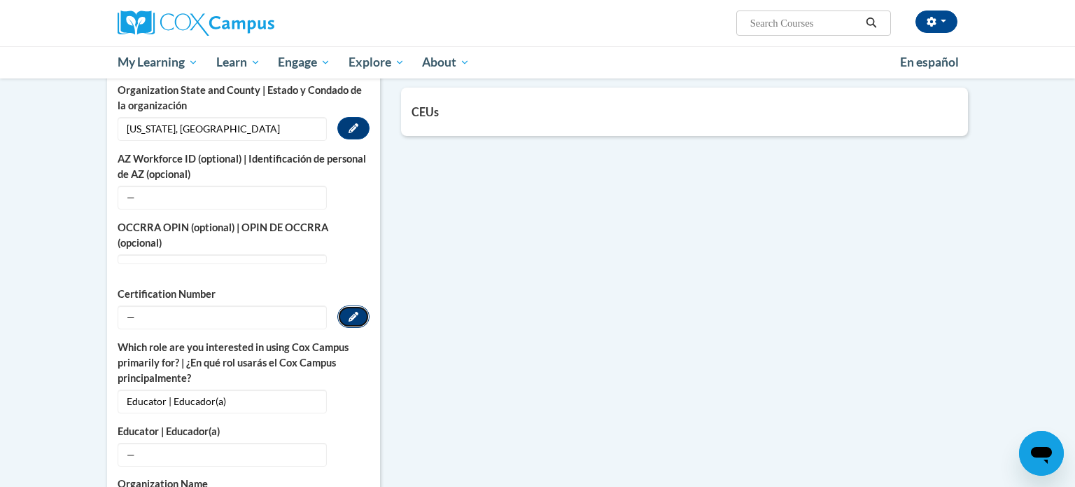
click at [361, 305] on button "Edit" at bounding box center [353, 316] width 32 height 22
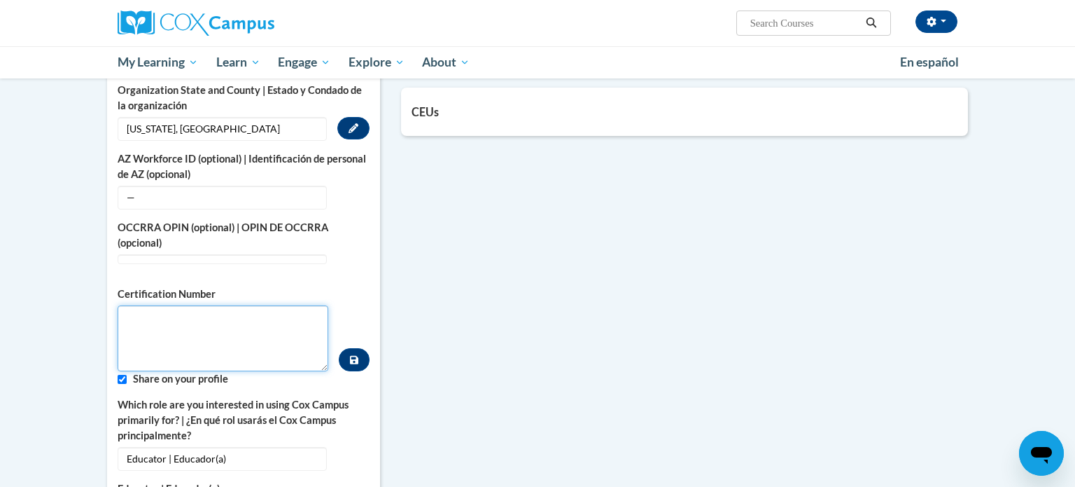
click at [304, 314] on textarea "Custom profile fields" at bounding box center [223, 338] width 211 height 66
click at [344, 254] on button "Edit" at bounding box center [353, 265] width 32 height 22
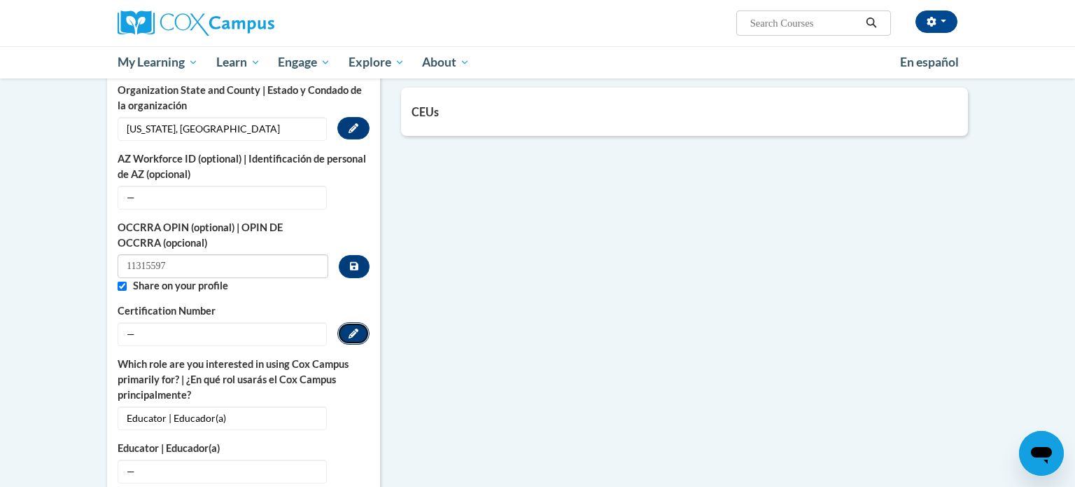
click at [356, 328] on icon "Custom profile fields" at bounding box center [354, 333] width 10 height 10
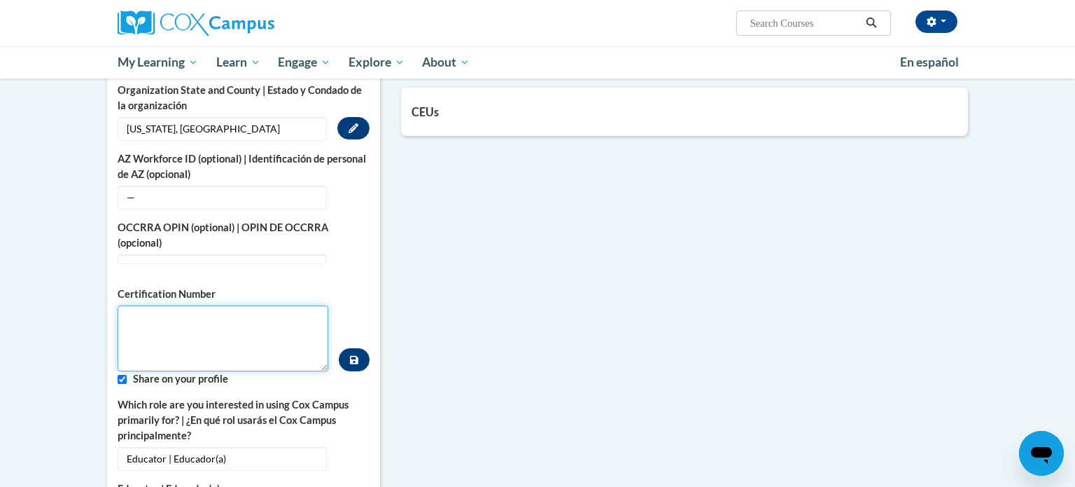
click at [227, 320] on textarea "Custom profile fields" at bounding box center [223, 338] width 211 height 66
type textarea "1131-5597"
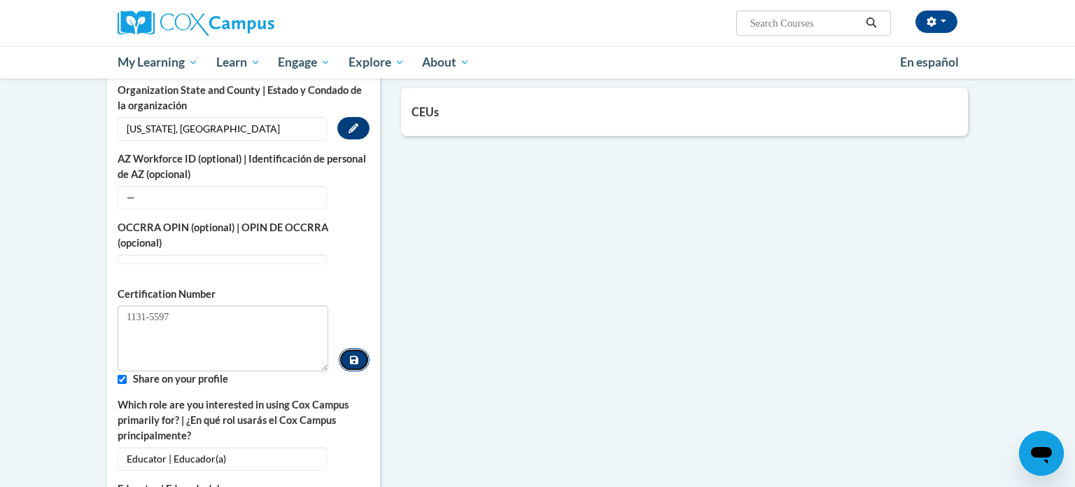
click at [344, 348] on button "Custom profile fields" at bounding box center [354, 359] width 31 height 23
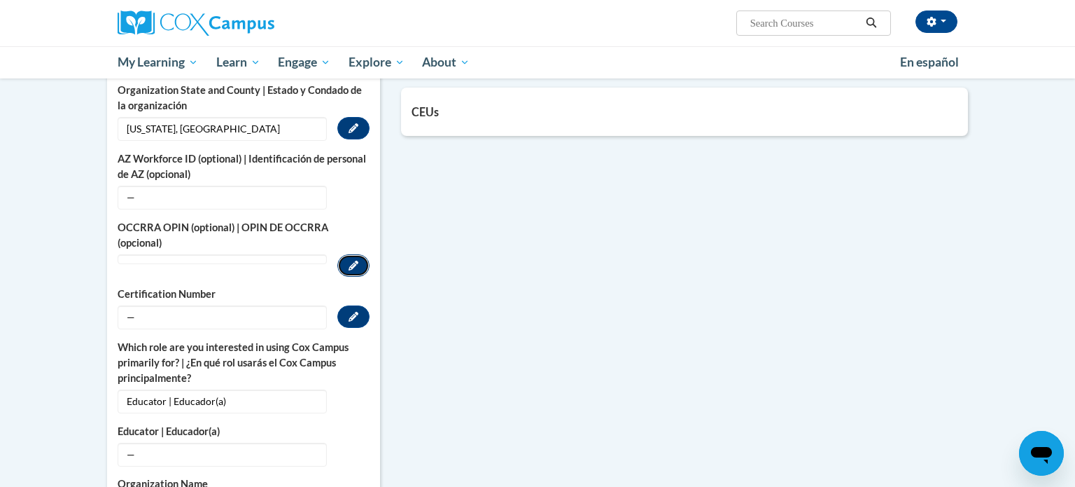
click at [343, 254] on button "Edit" at bounding box center [353, 265] width 32 height 22
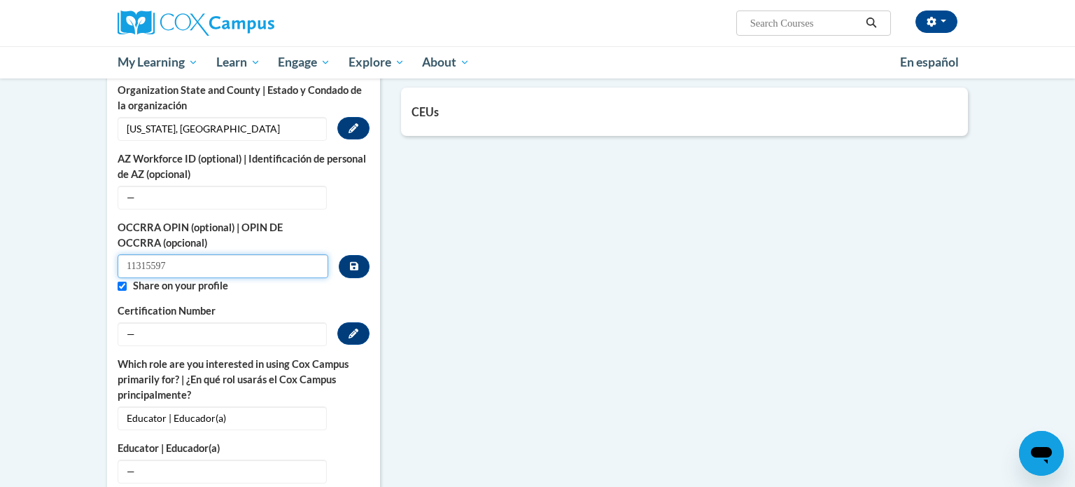
click at [149, 254] on input "11315597" at bounding box center [223, 266] width 211 height 24
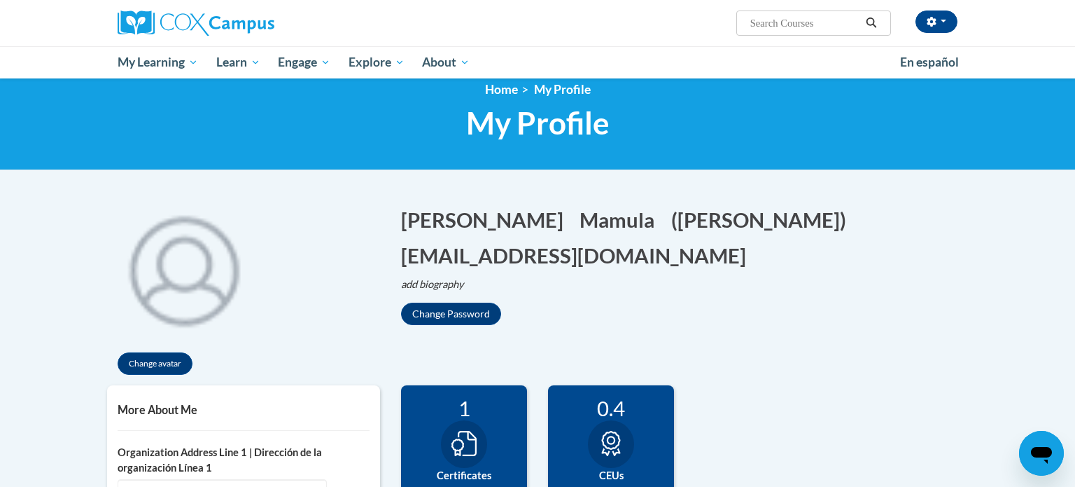
scroll to position [0, 0]
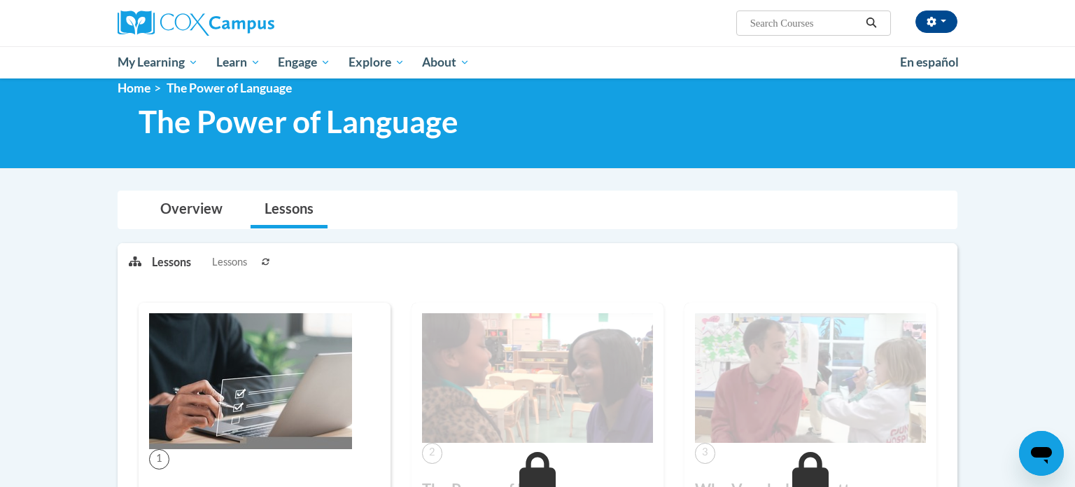
scroll to position [8, 0]
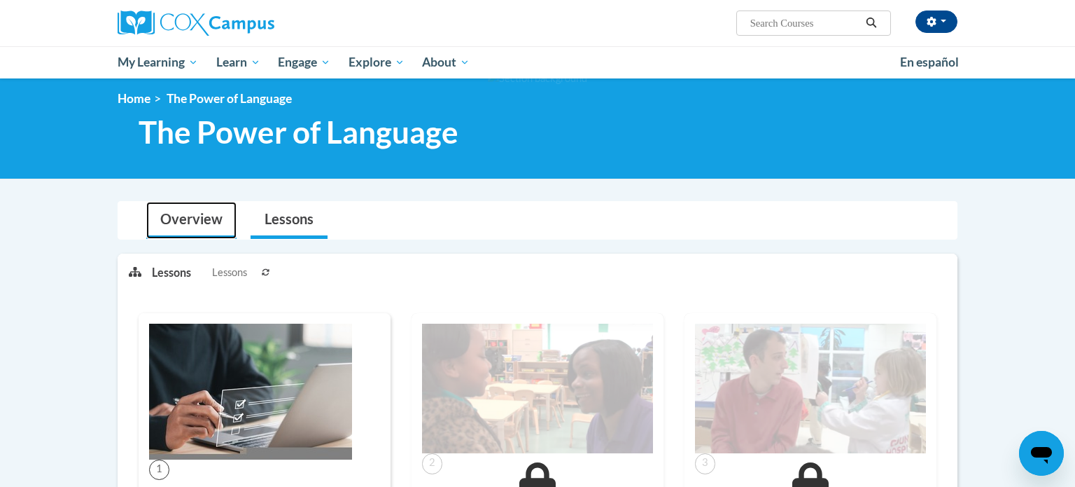
click at [179, 225] on link "Overview" at bounding box center [191, 220] width 90 height 37
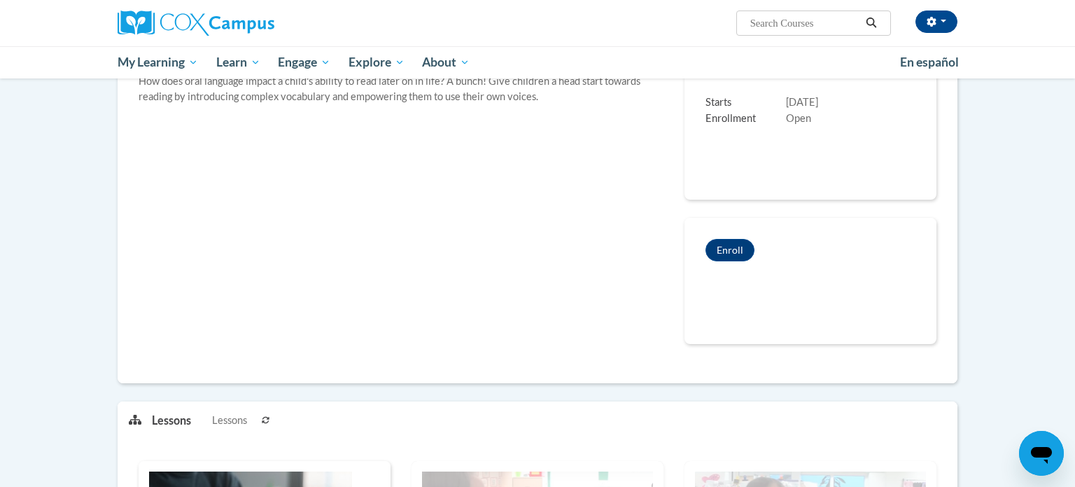
scroll to position [268, 0]
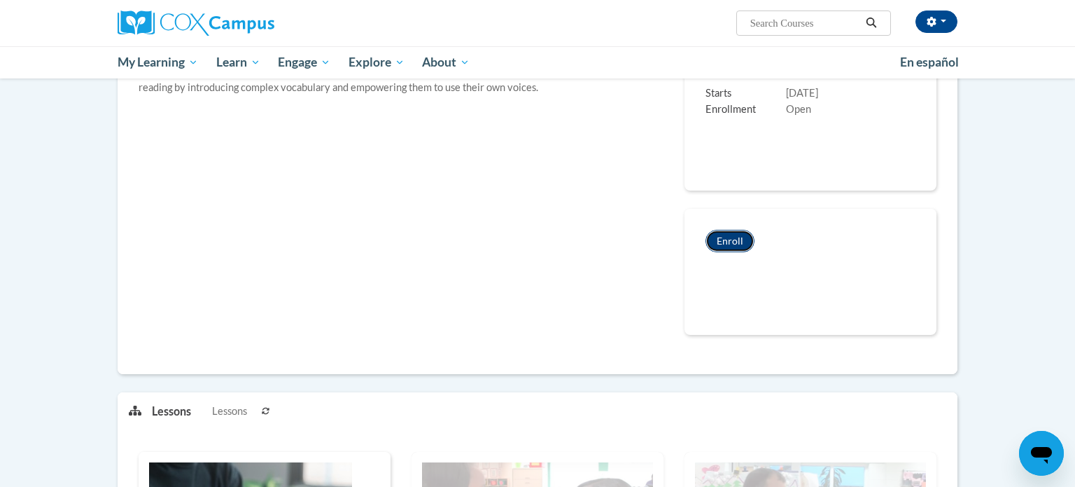
click at [736, 249] on button "Enroll" at bounding box center [730, 241] width 49 height 22
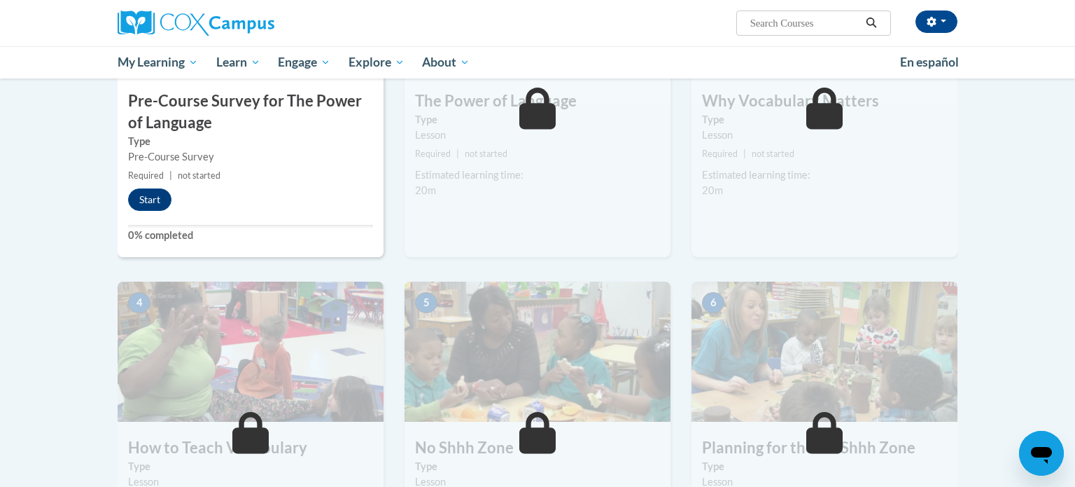
scroll to position [440, 0]
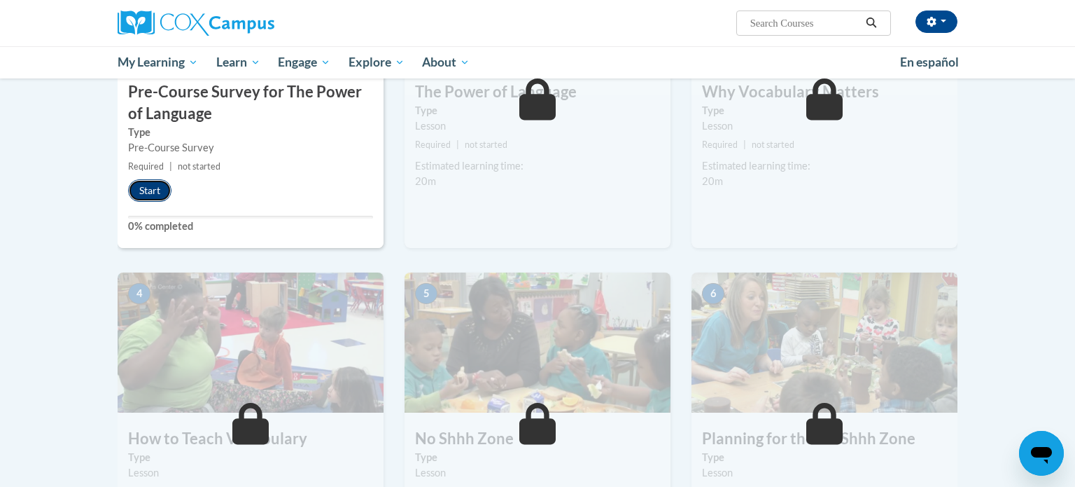
click at [164, 186] on button "Start" at bounding box center [149, 190] width 43 height 22
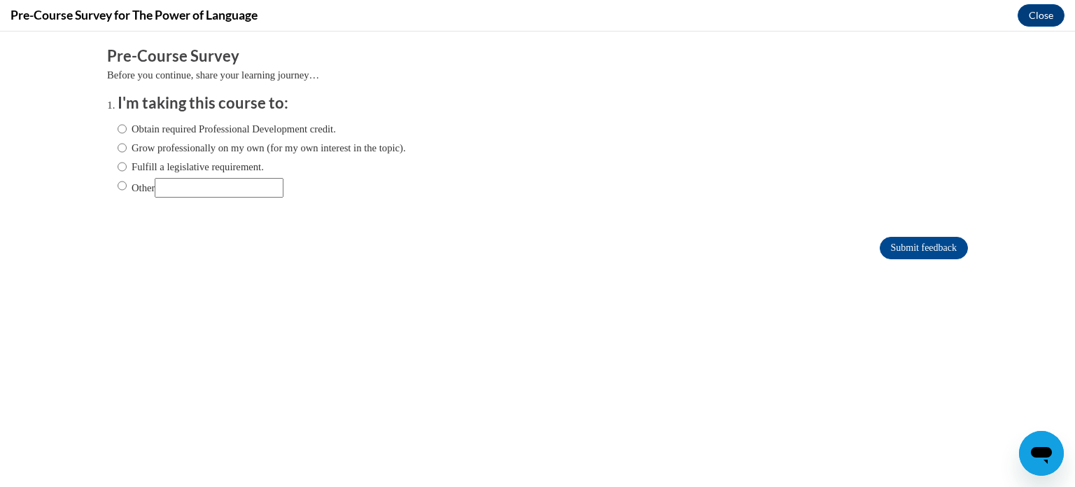
scroll to position [0, 0]
click at [123, 128] on input "Obtain required Professional Development credit." at bounding box center [122, 128] width 9 height 15
radio input "true"
click at [925, 243] on input "Submit feedback" at bounding box center [924, 248] width 88 height 22
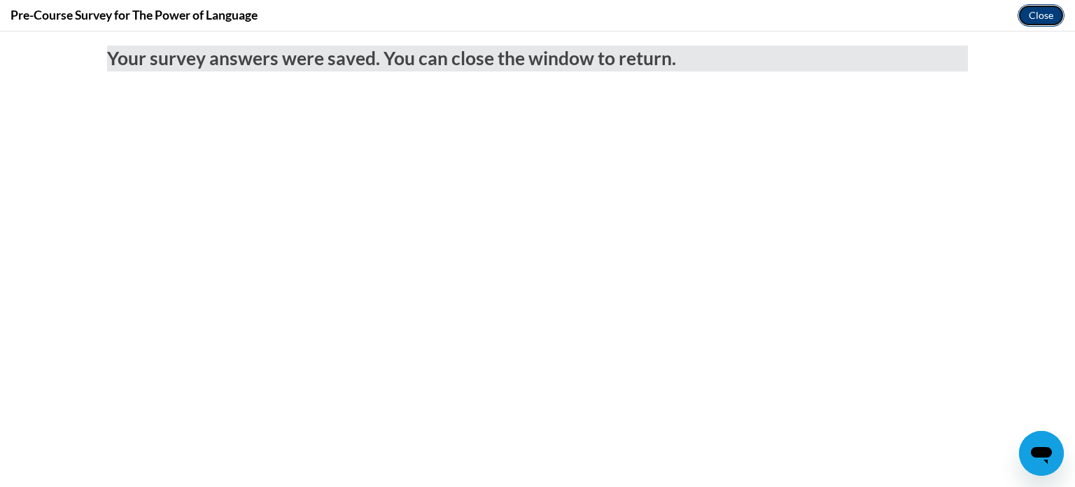
click at [1040, 12] on button "Close" at bounding box center [1041, 15] width 47 height 22
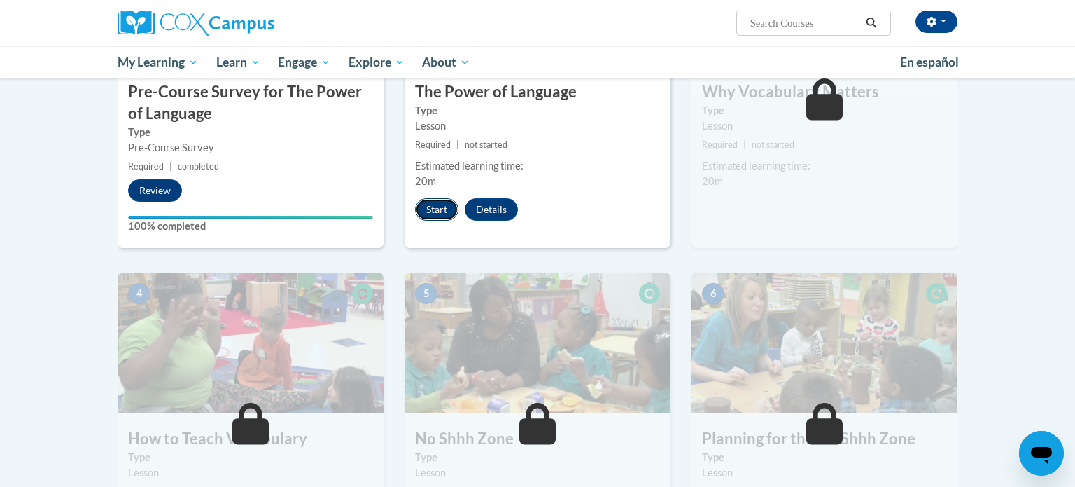
click at [439, 207] on button "Start" at bounding box center [436, 209] width 43 height 22
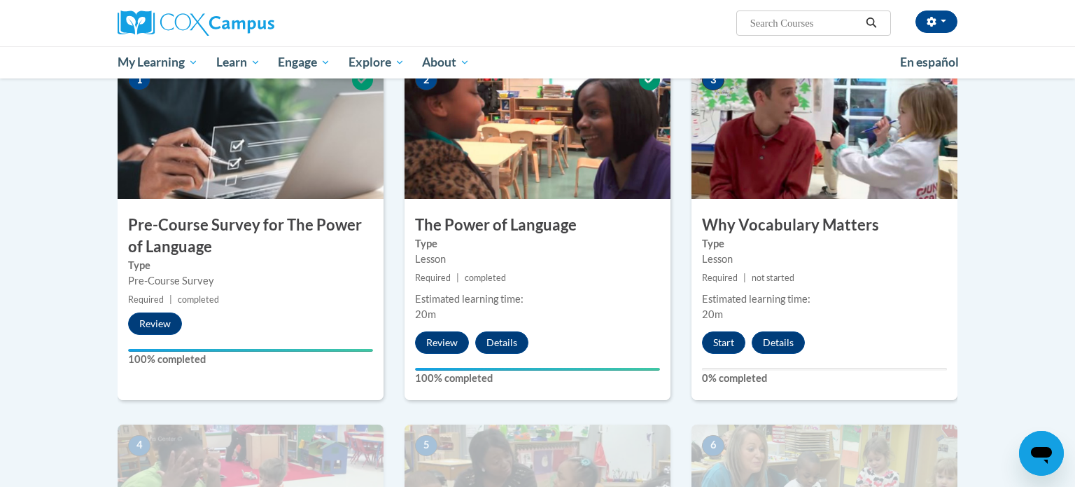
scroll to position [300, 0]
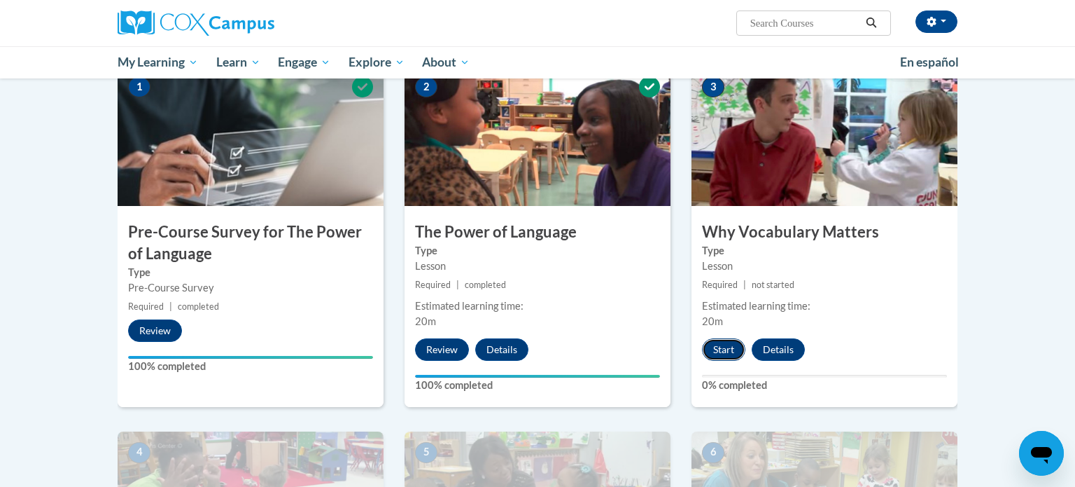
click at [717, 343] on button "Start" at bounding box center [723, 349] width 43 height 22
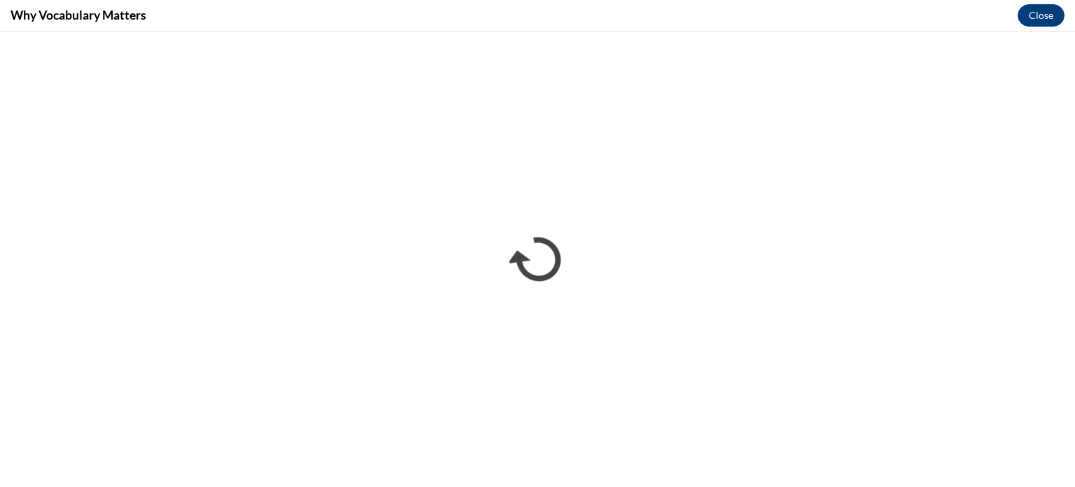
scroll to position [0, 0]
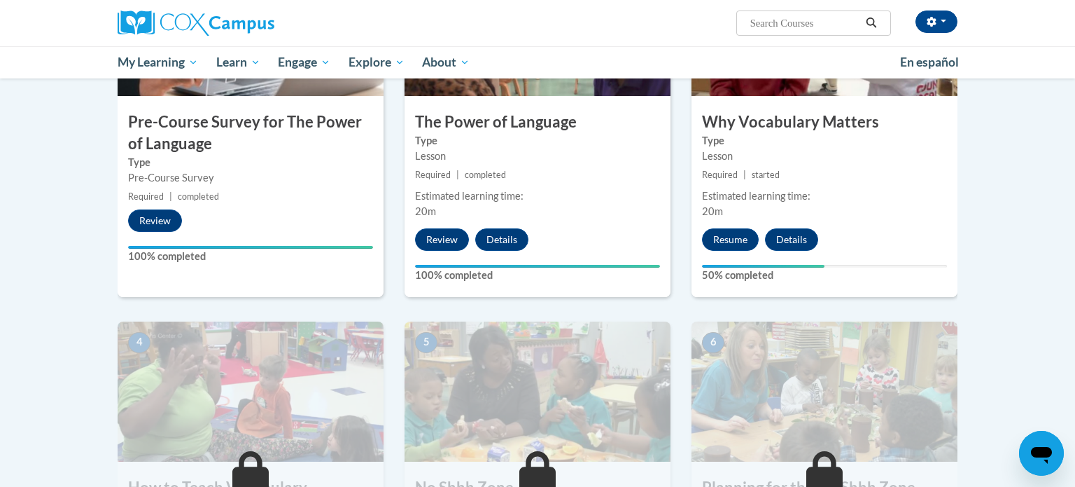
scroll to position [300, 0]
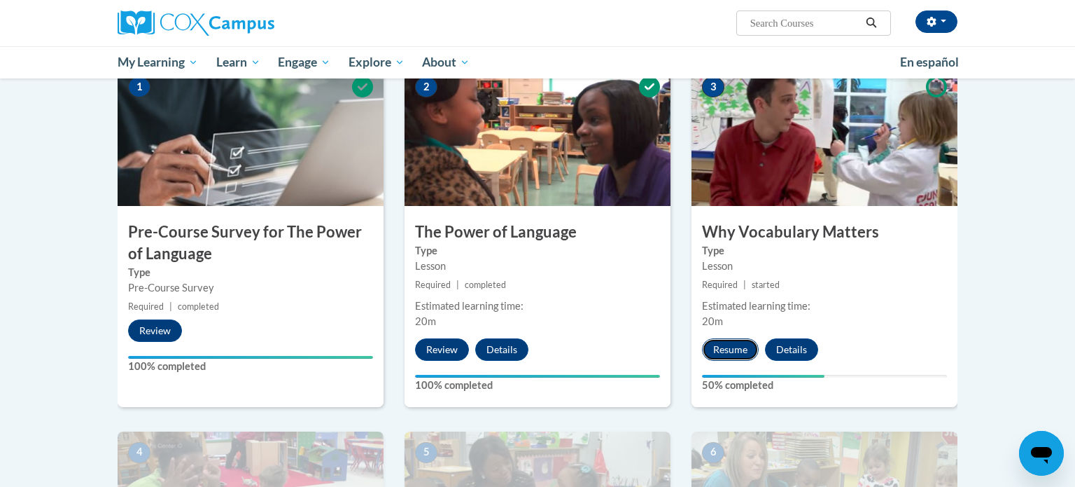
click at [726, 347] on button "Resume" at bounding box center [730, 349] width 57 height 22
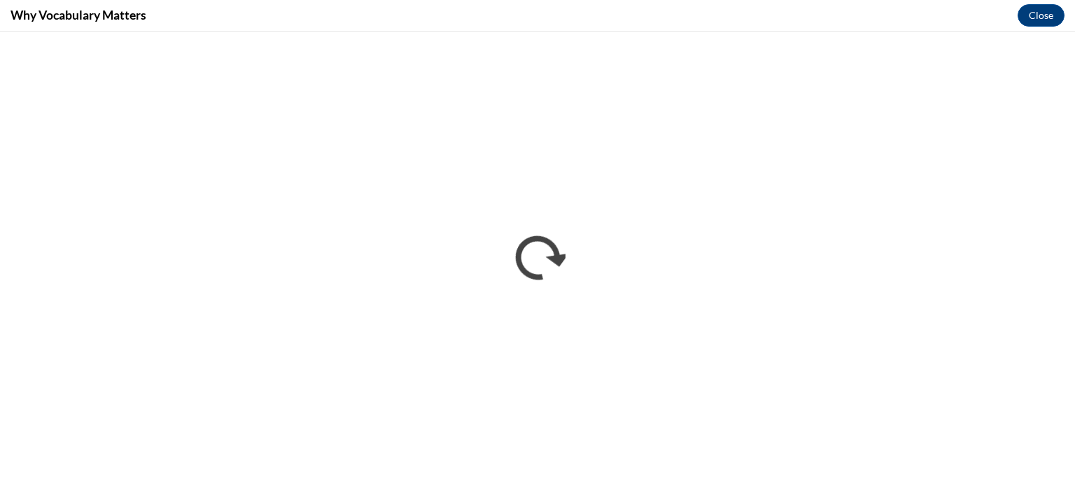
scroll to position [0, 0]
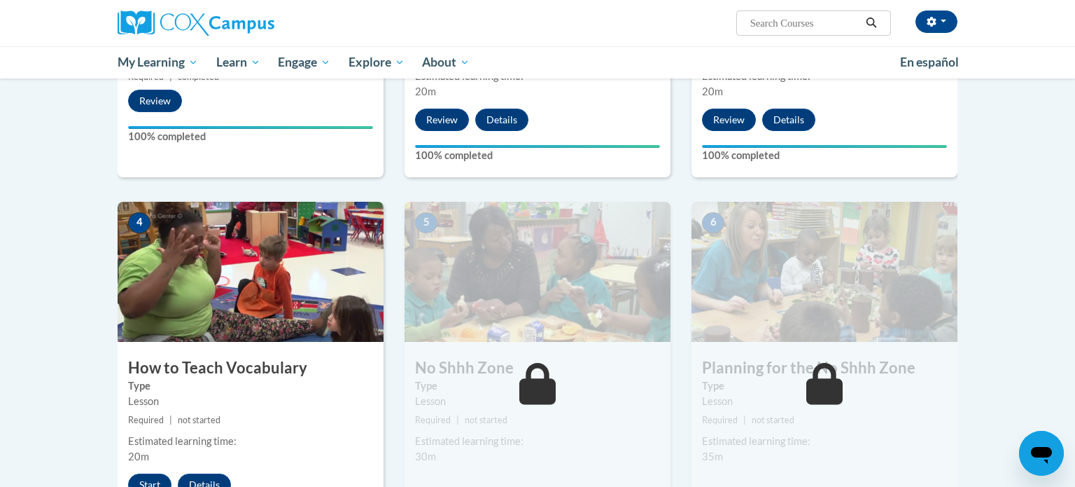
scroll to position [657, 0]
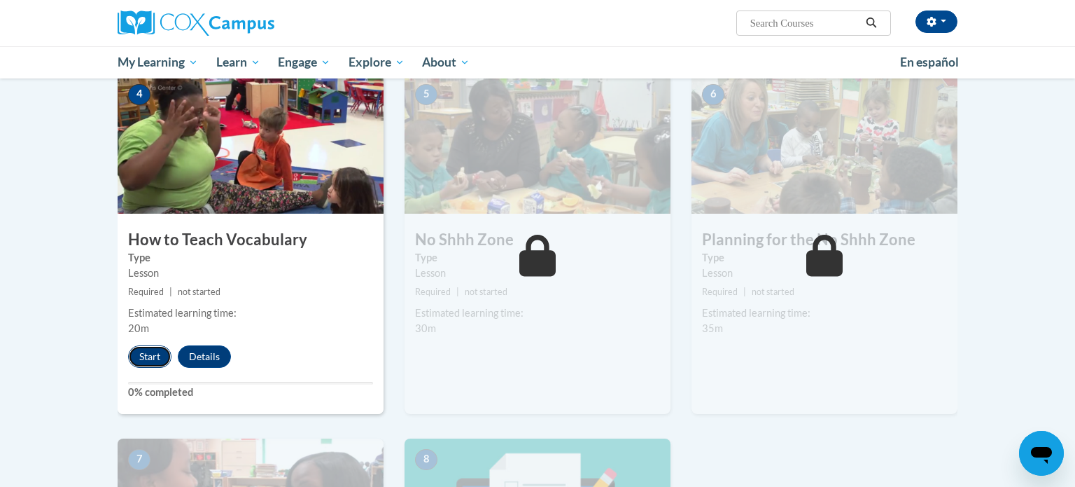
click at [144, 349] on button "Start" at bounding box center [149, 356] width 43 height 22
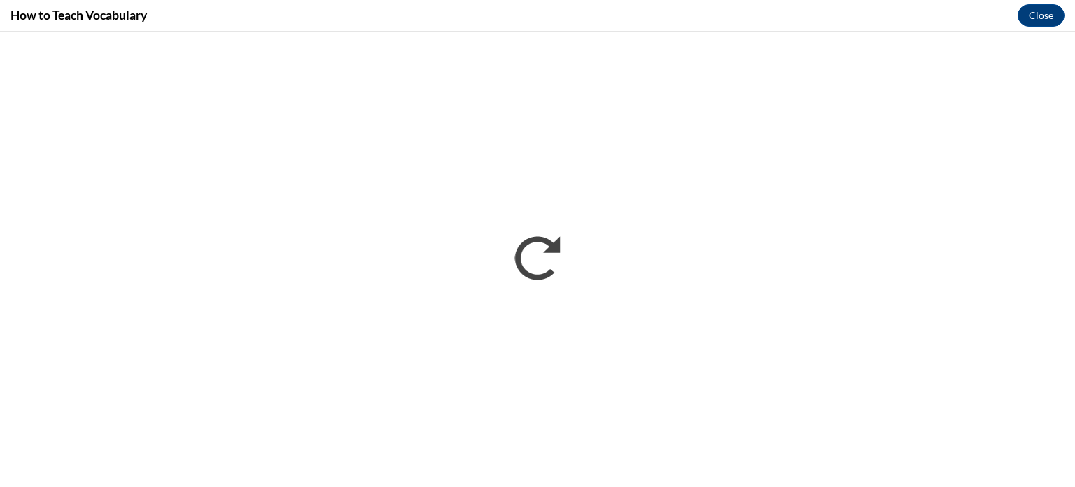
scroll to position [0, 0]
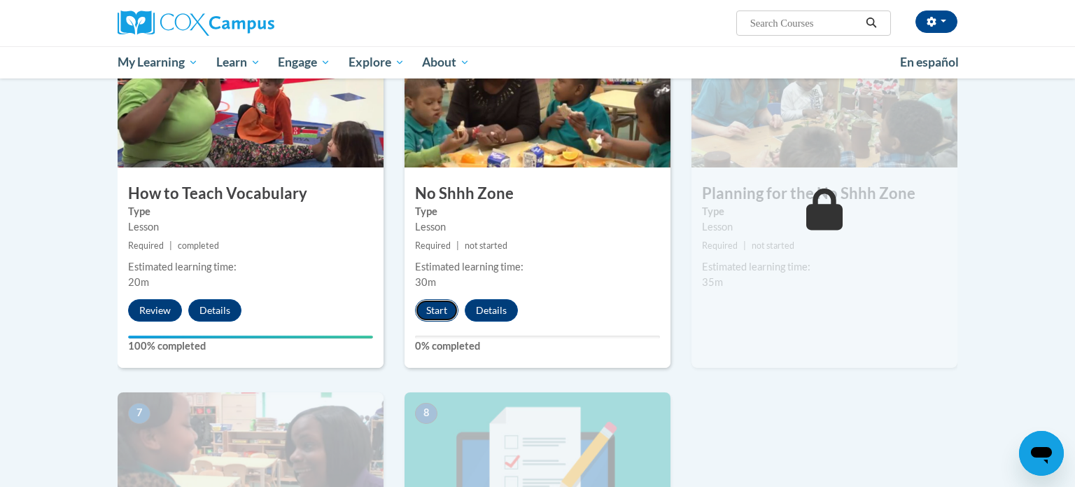
click at [431, 302] on button "Start" at bounding box center [436, 310] width 43 height 22
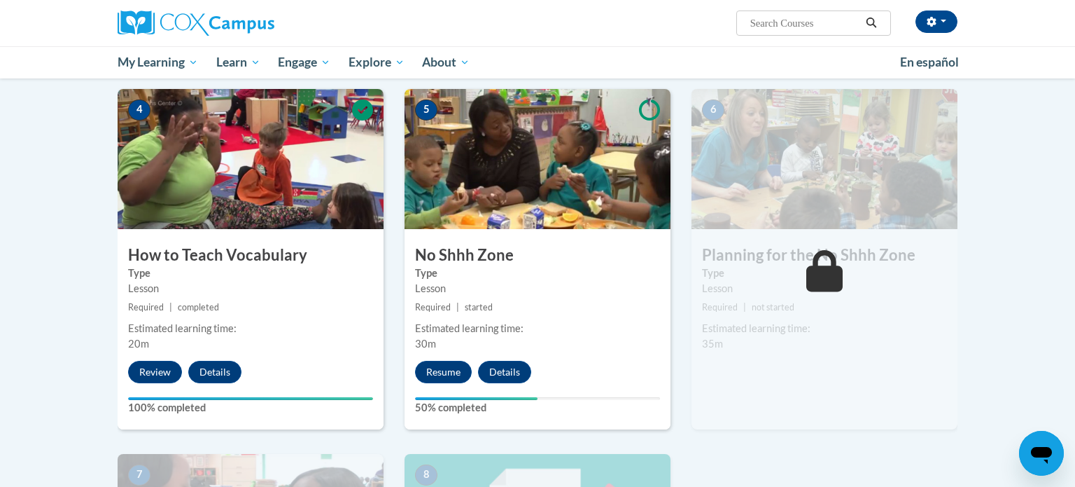
scroll to position [659, 0]
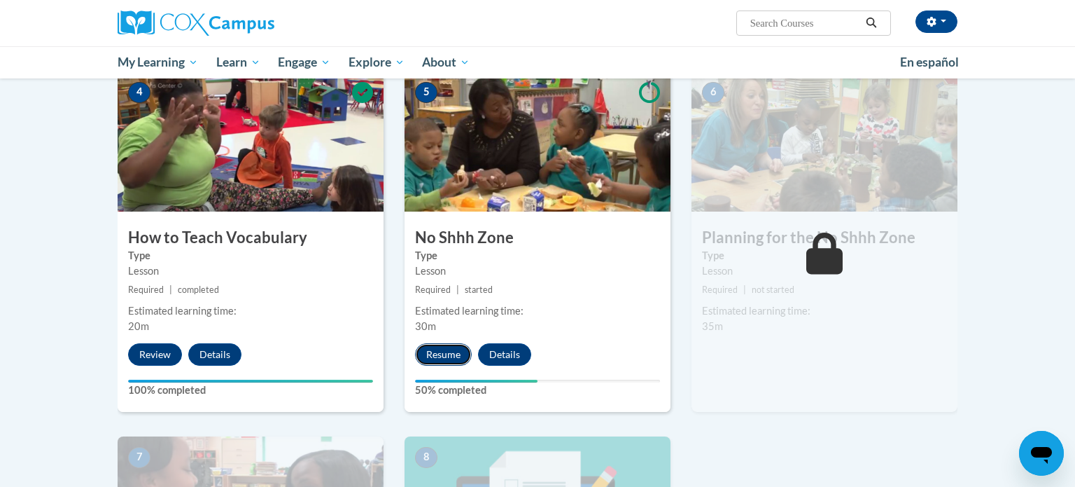
click at [442, 349] on button "Resume" at bounding box center [443, 354] width 57 height 22
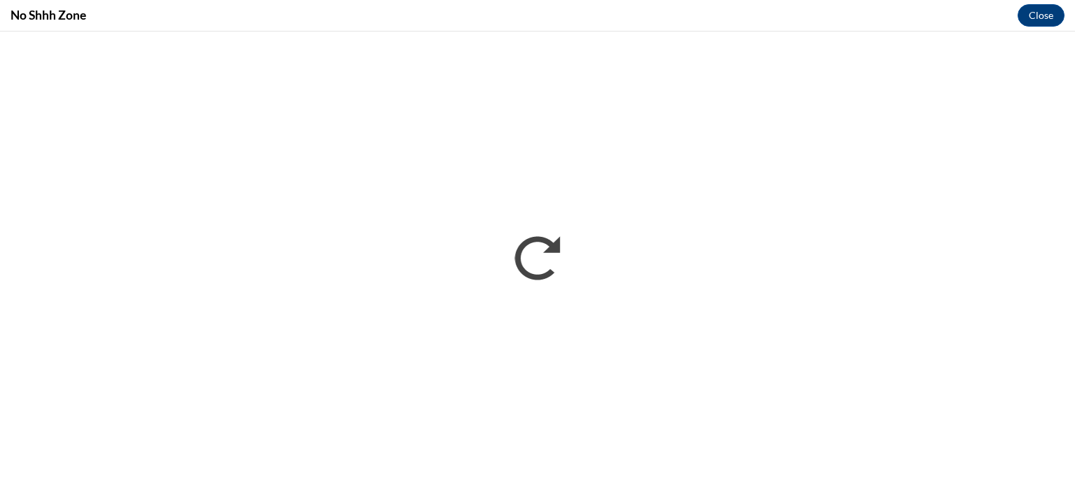
scroll to position [0, 0]
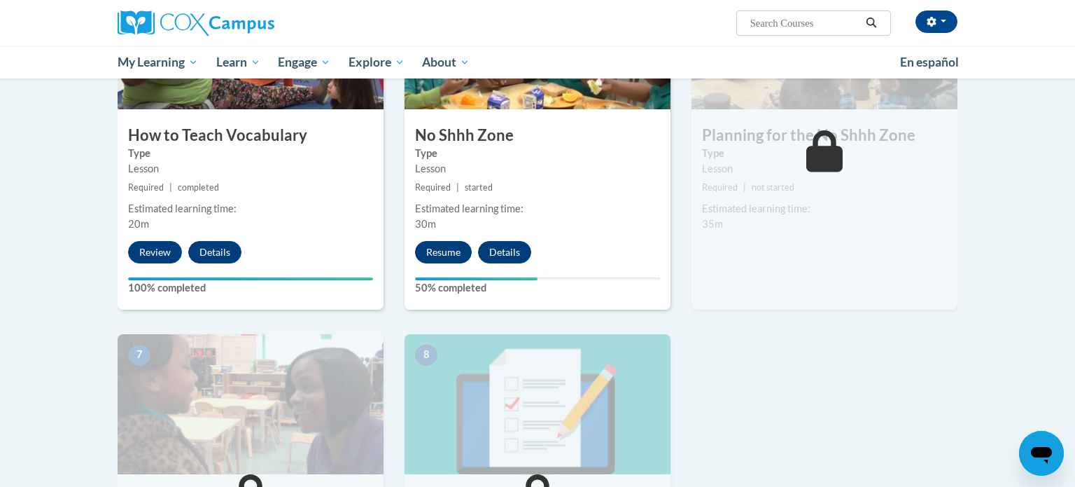
scroll to position [764, 0]
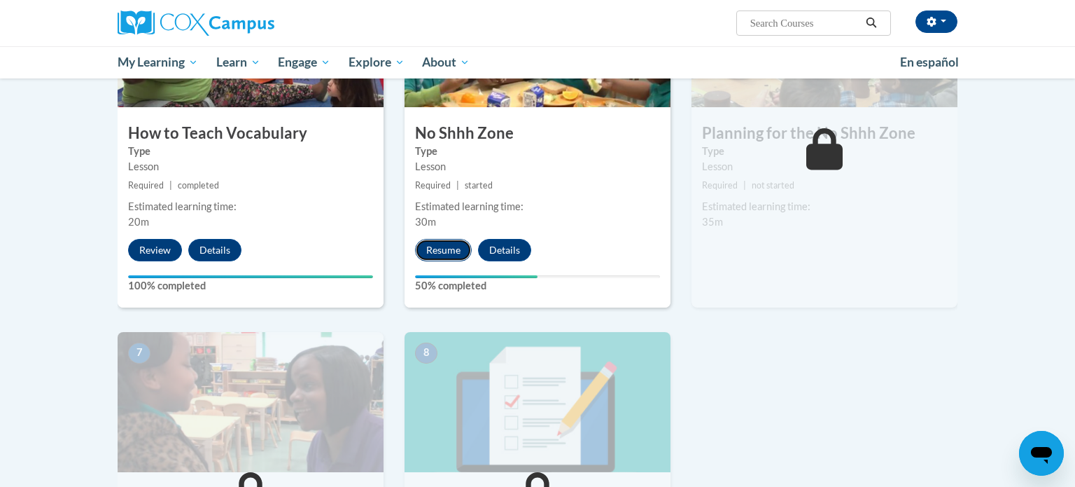
click at [450, 255] on button "Resume" at bounding box center [443, 250] width 57 height 22
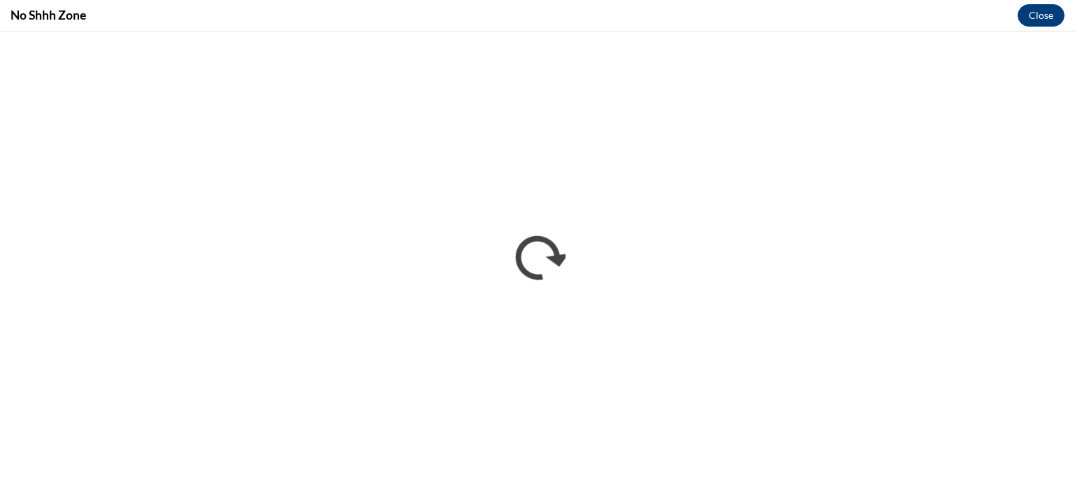
scroll to position [0, 0]
